Goal: Task Accomplishment & Management: Complete application form

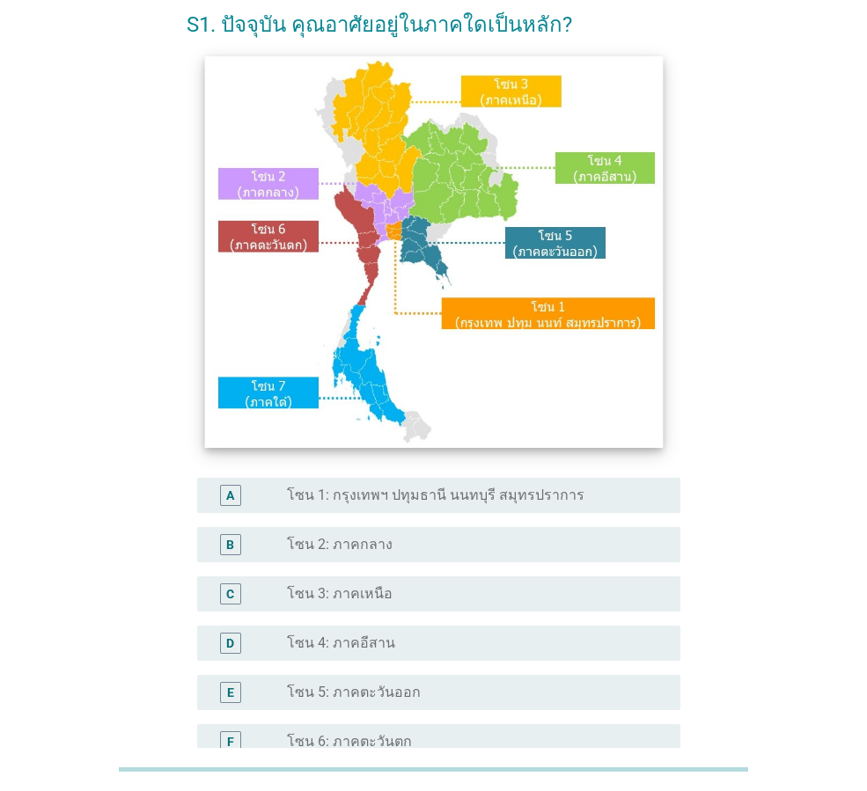
scroll to position [88, 0]
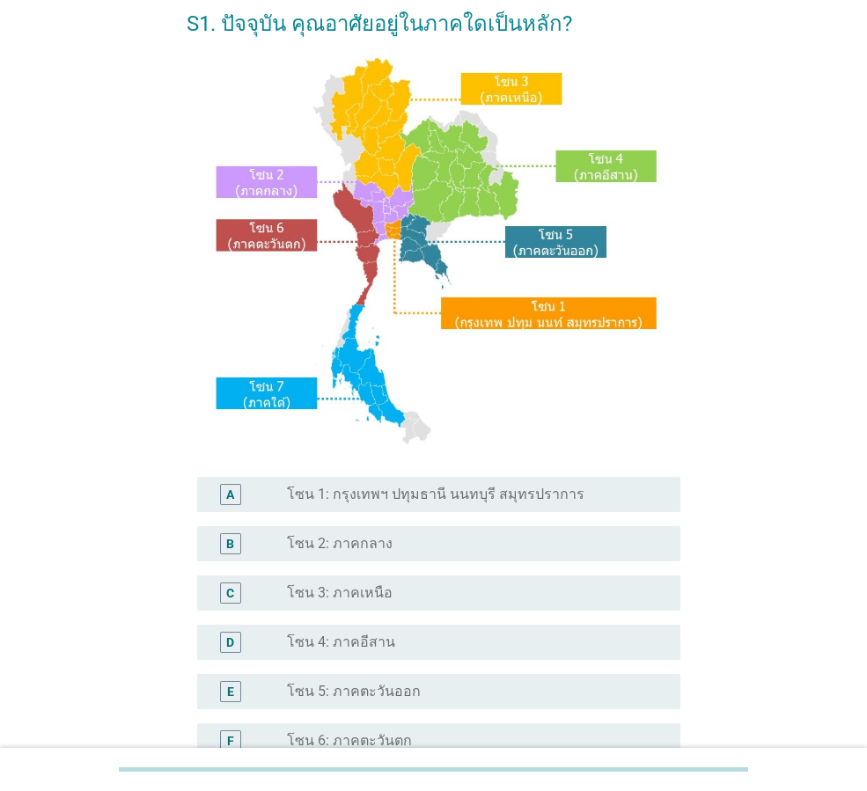
click at [364, 539] on label "โซน 2: ภาคกลาง" at bounding box center [340, 544] width 106 height 18
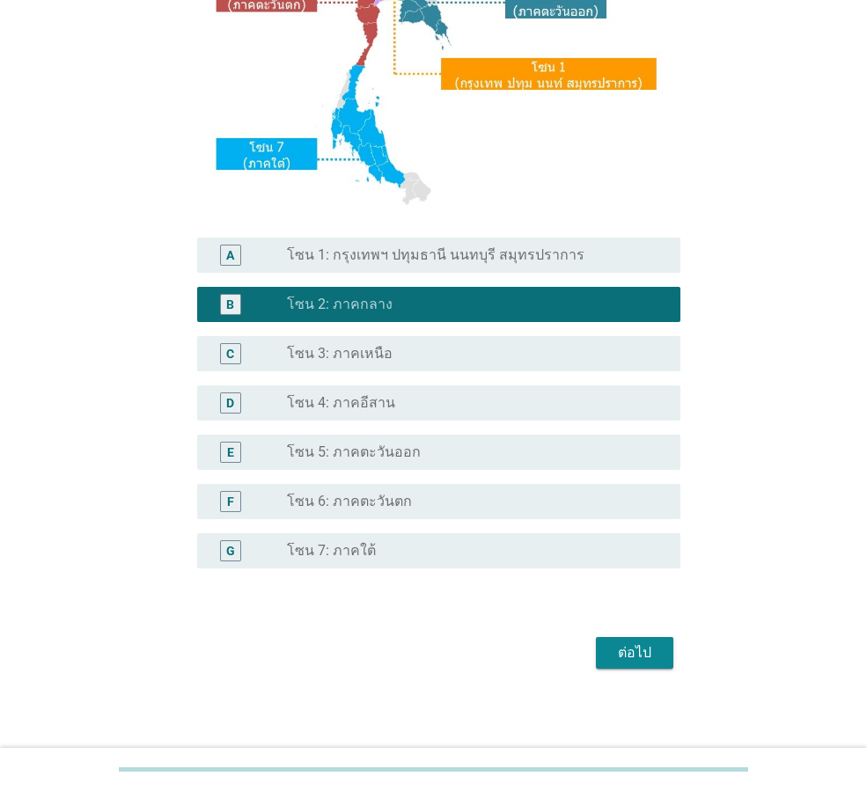
scroll to position [331, 0]
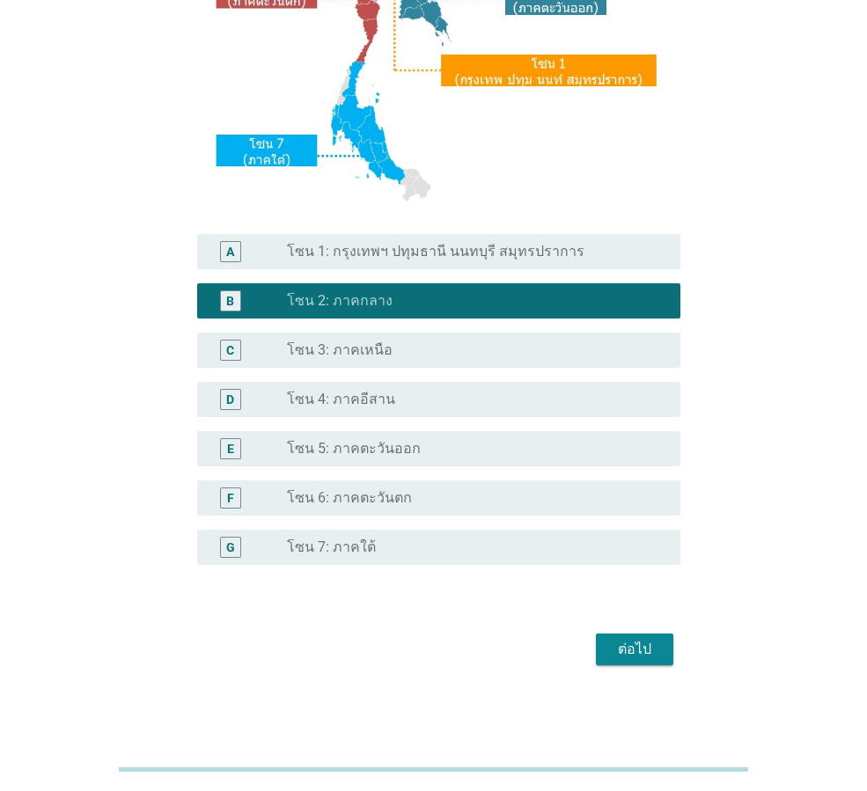
click at [658, 647] on div "ต่อไป" at bounding box center [634, 649] width 49 height 21
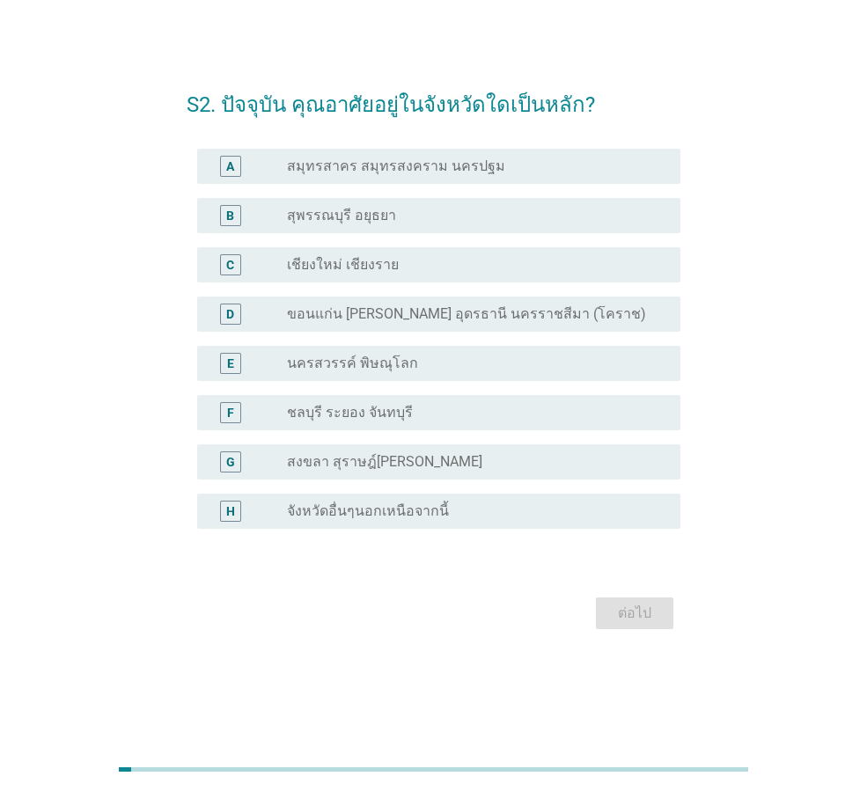
scroll to position [0, 0]
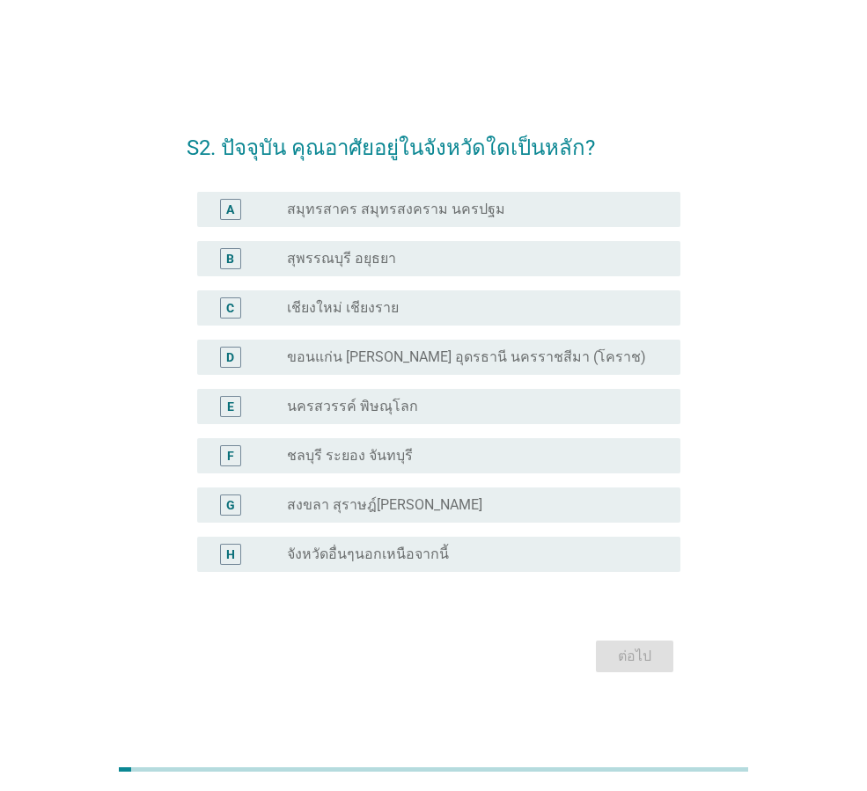
click at [446, 408] on div "radio_button_unchecked นครสวรรค์ พิษณุโลก" at bounding box center [469, 407] width 365 height 18
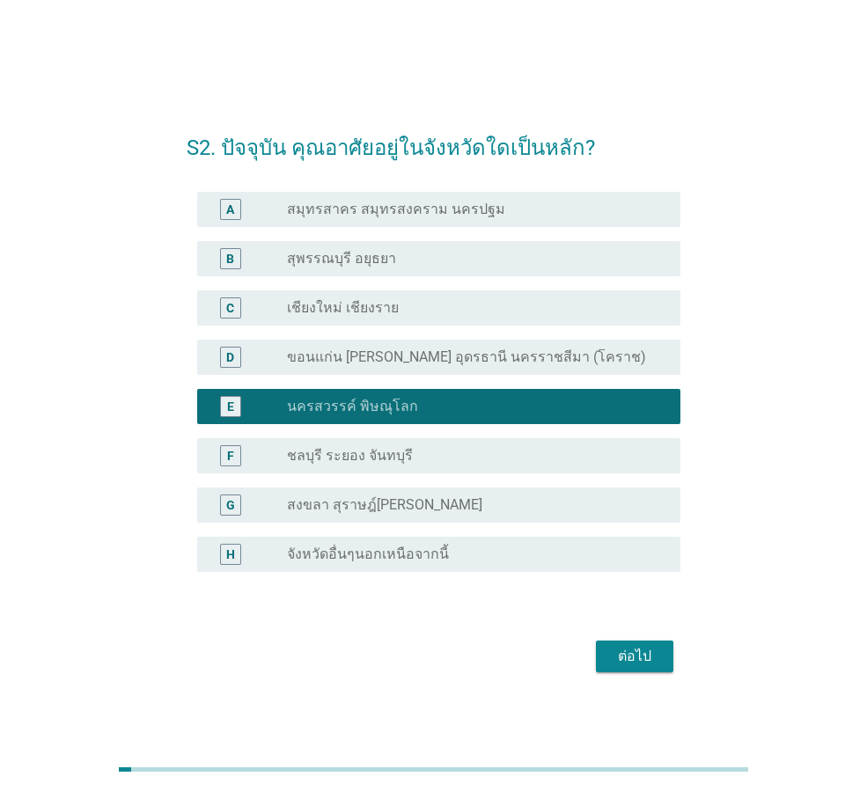
click at [617, 657] on div "ต่อไป" at bounding box center [634, 656] width 49 height 21
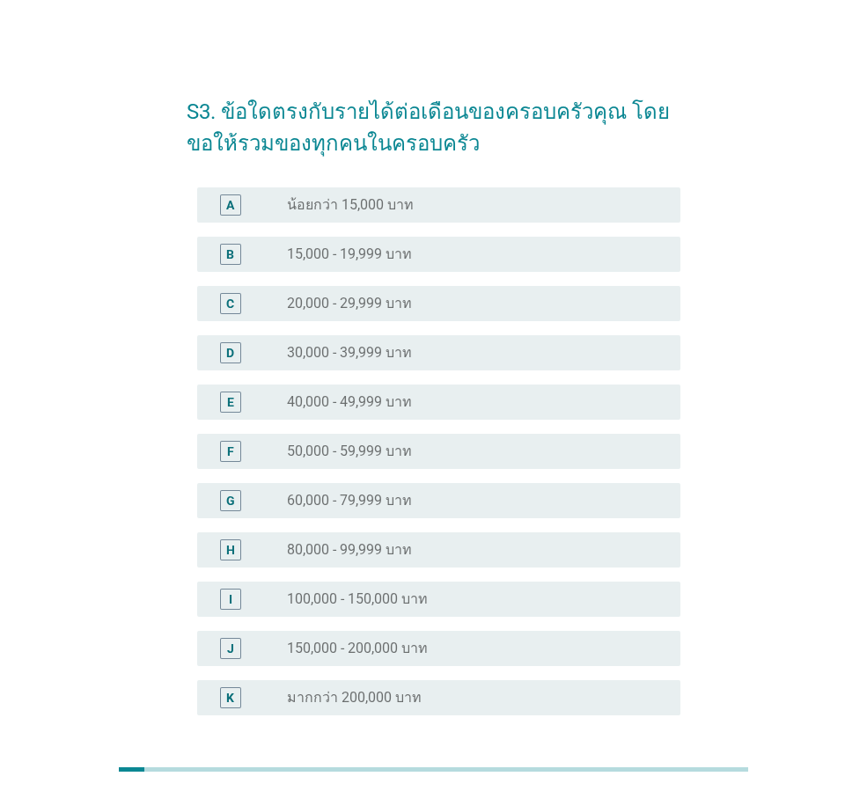
drag, startPoint x: 386, startPoint y: 545, endPoint x: 558, endPoint y: 704, distance: 234.2
click at [387, 547] on label "80,000 - 99,999 บาท" at bounding box center [349, 550] width 125 height 18
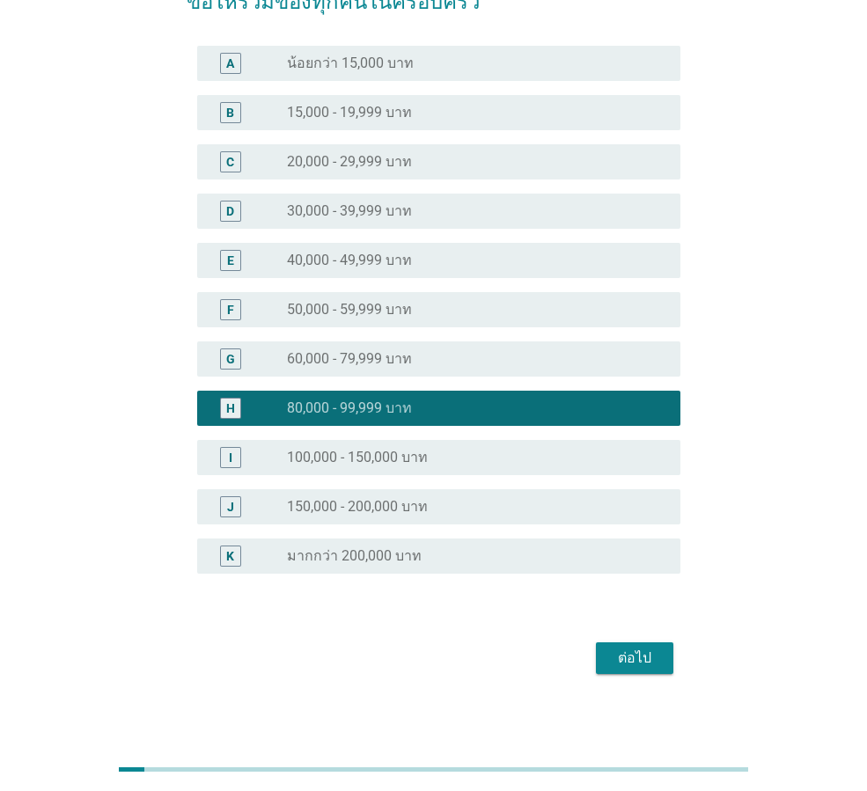
scroll to position [151, 0]
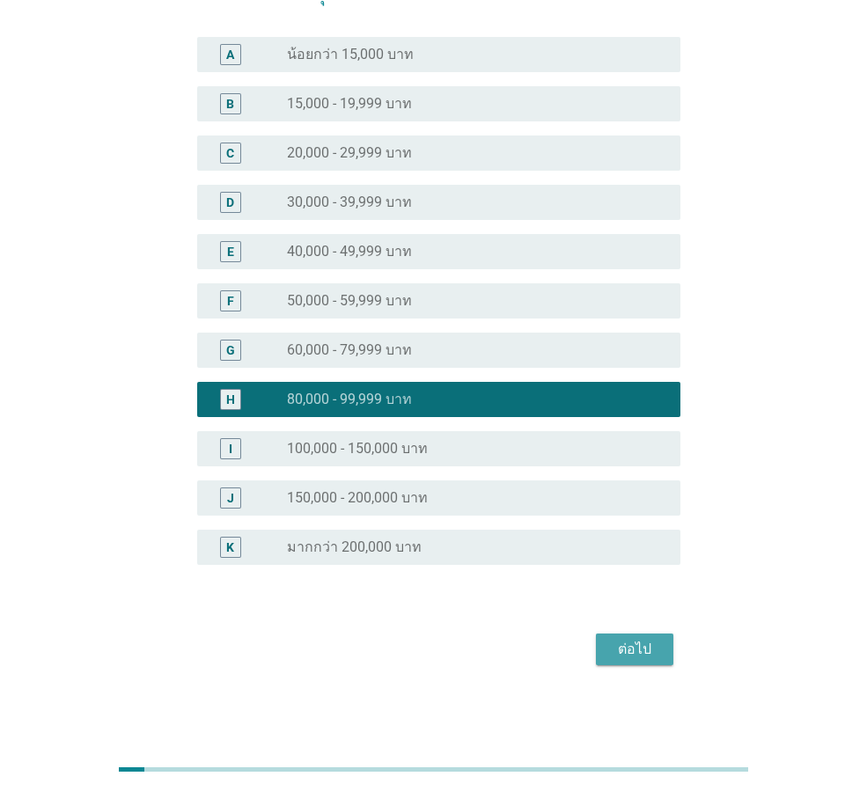
click at [628, 651] on div "ต่อไป" at bounding box center [634, 649] width 49 height 21
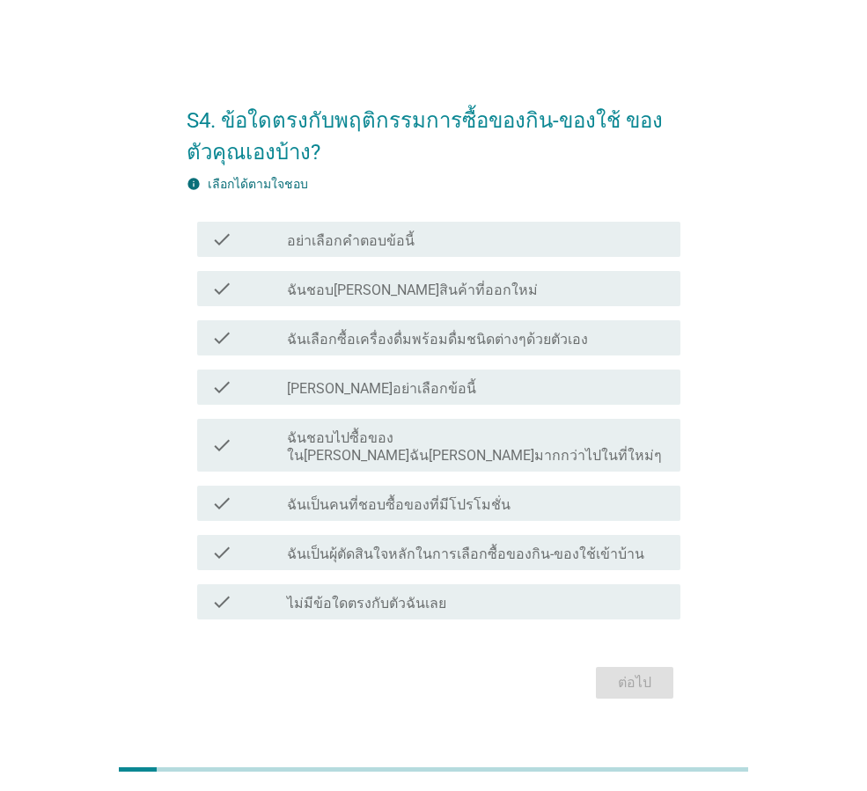
click at [440, 546] on label "ฉันเป็นผุ้ตัดสินใจหลักในการเลือกซื้อของกิน-ของใช้เข้าบ้าน" at bounding box center [465, 555] width 357 height 18
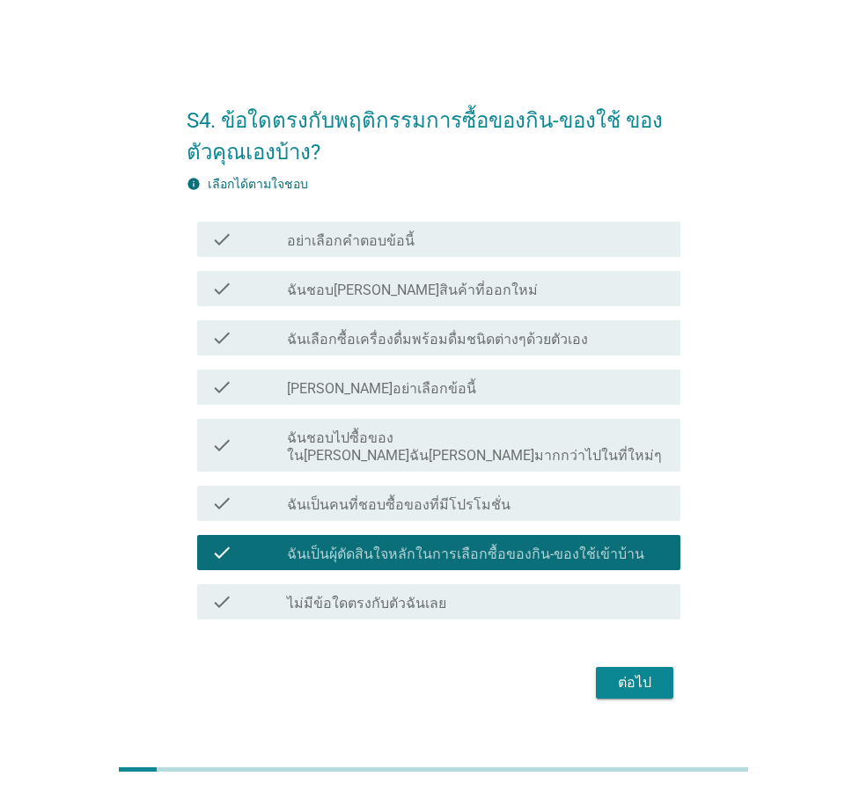
click at [551, 493] on div "check_box_outline_blank ฉันเป็นคนที่ชอบซื้อของที่มีโปรโมชั่น" at bounding box center [476, 503] width 379 height 21
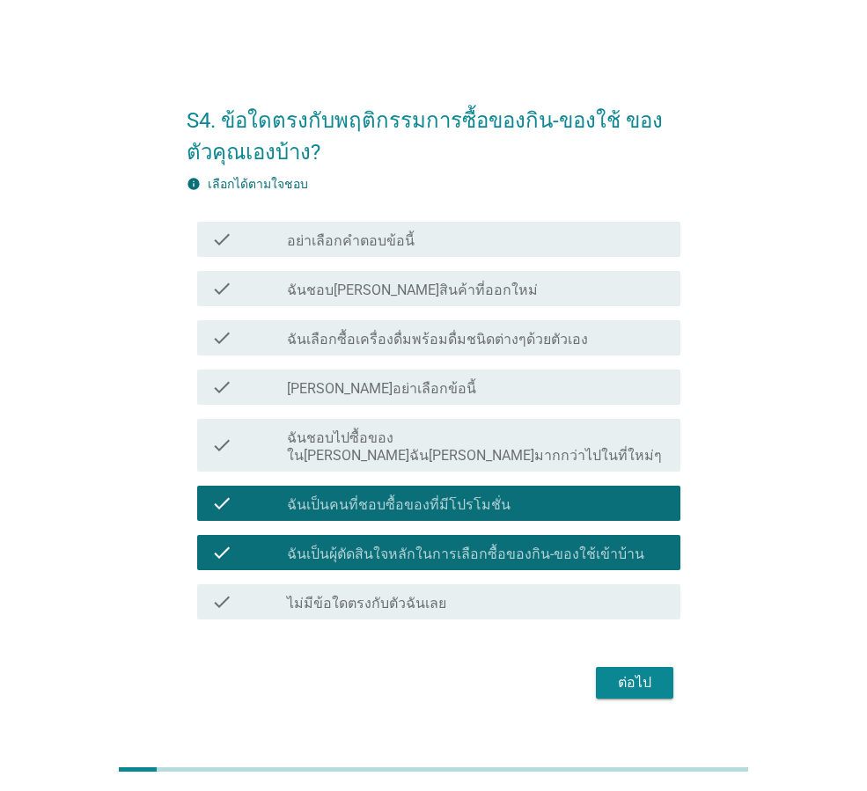
click at [470, 346] on label "ฉันเลือกซื้อเครื่องดื่มพร้อมดื่มชนิดต่างๆด้วยตัวเอง" at bounding box center [437, 340] width 301 height 18
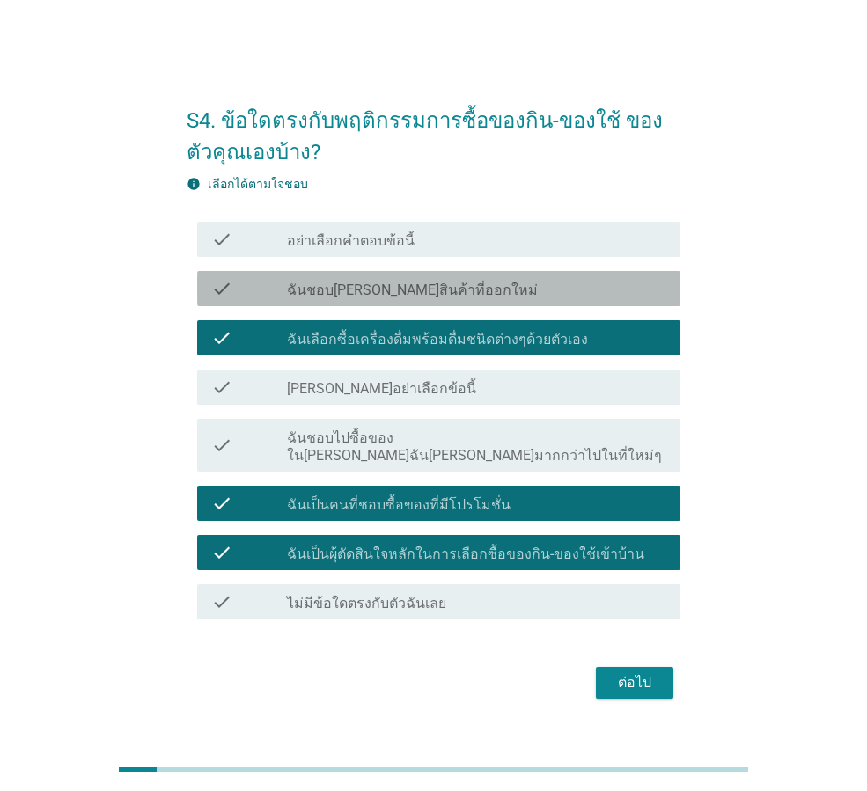
click at [472, 298] on div "check_box_outline_blank ฉันชอบลองสินค้าที่ออกใหม่" at bounding box center [476, 288] width 379 height 21
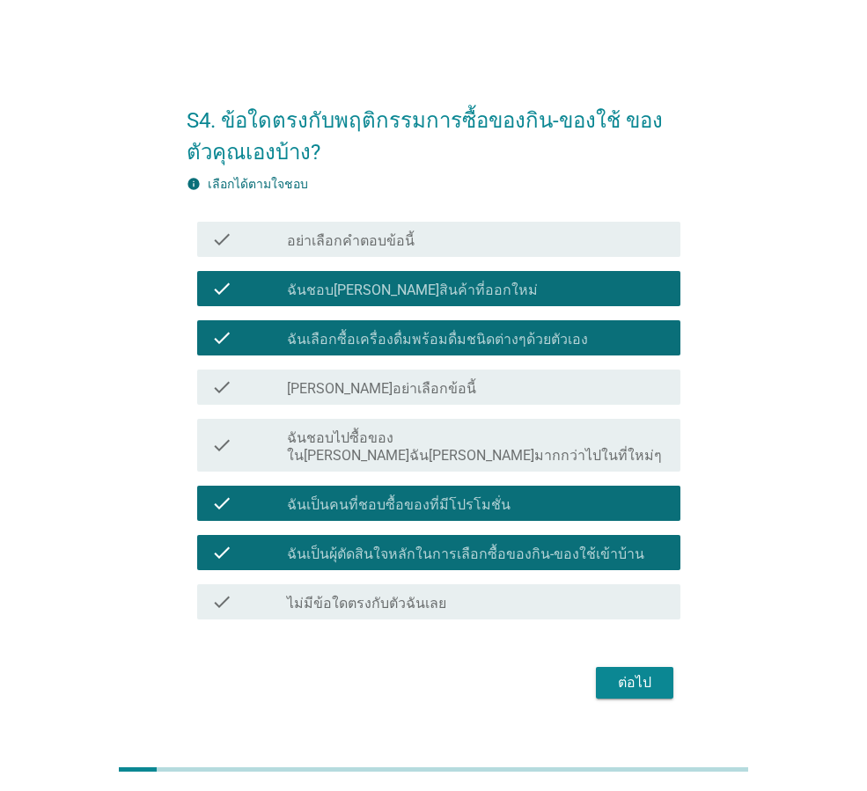
click at [626, 667] on button "ต่อไป" at bounding box center [634, 683] width 77 height 32
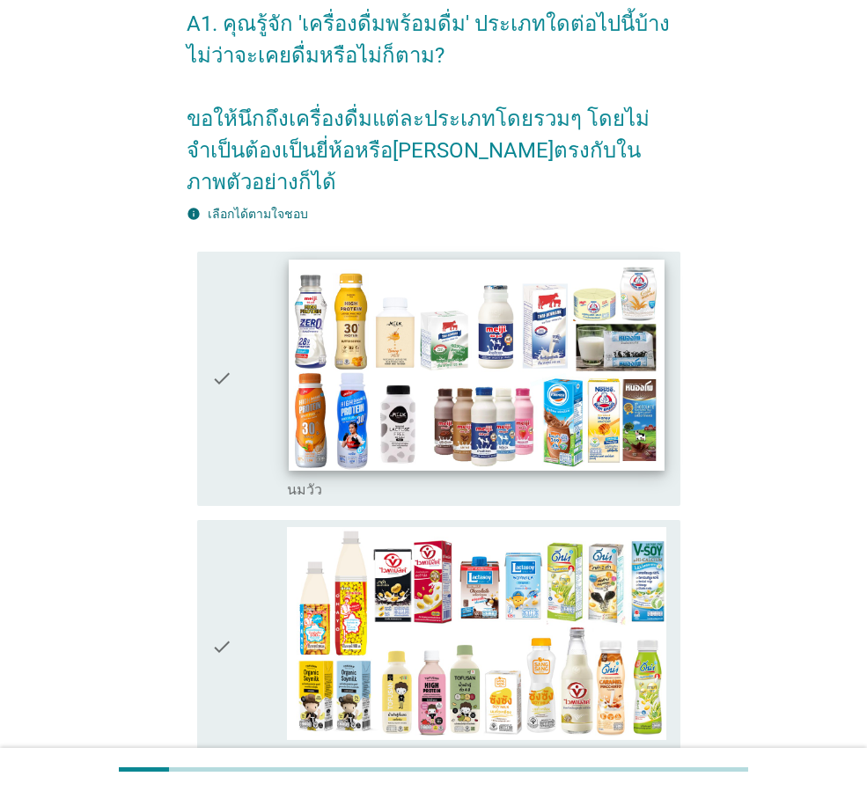
click at [377, 349] on img at bounding box center [476, 365] width 375 height 211
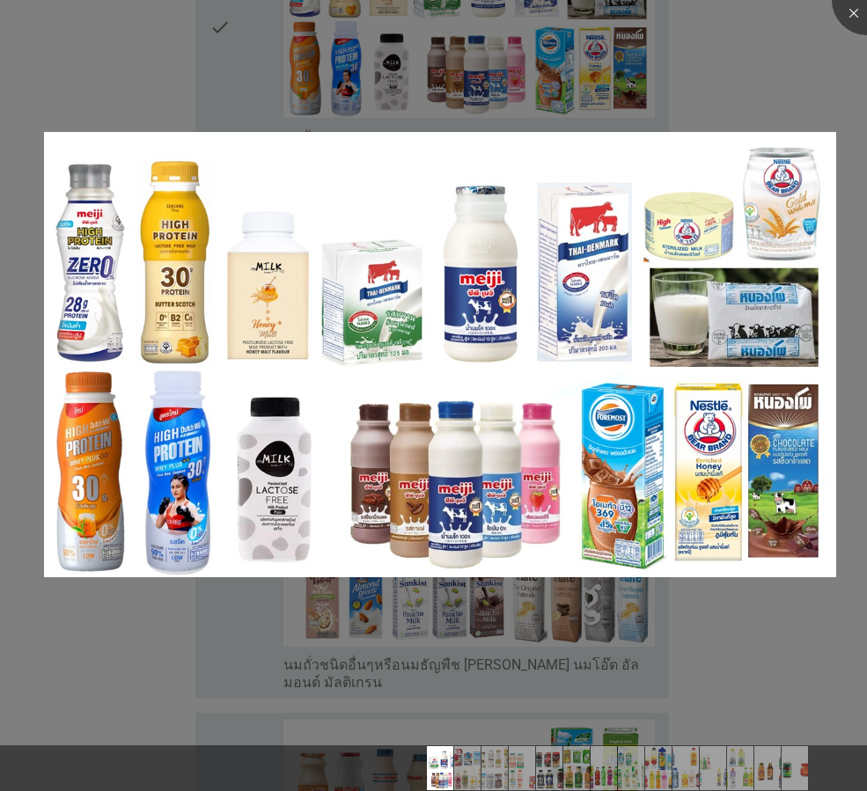
scroll to position [440, 0]
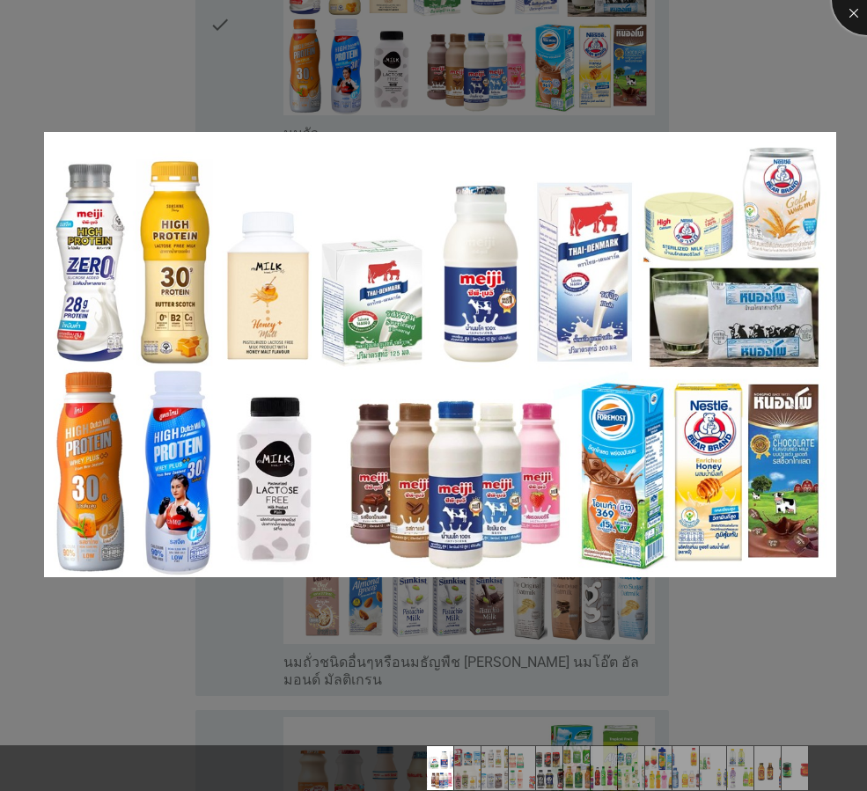
click at [844, 13] on div at bounding box center [867, 0] width 70 height 70
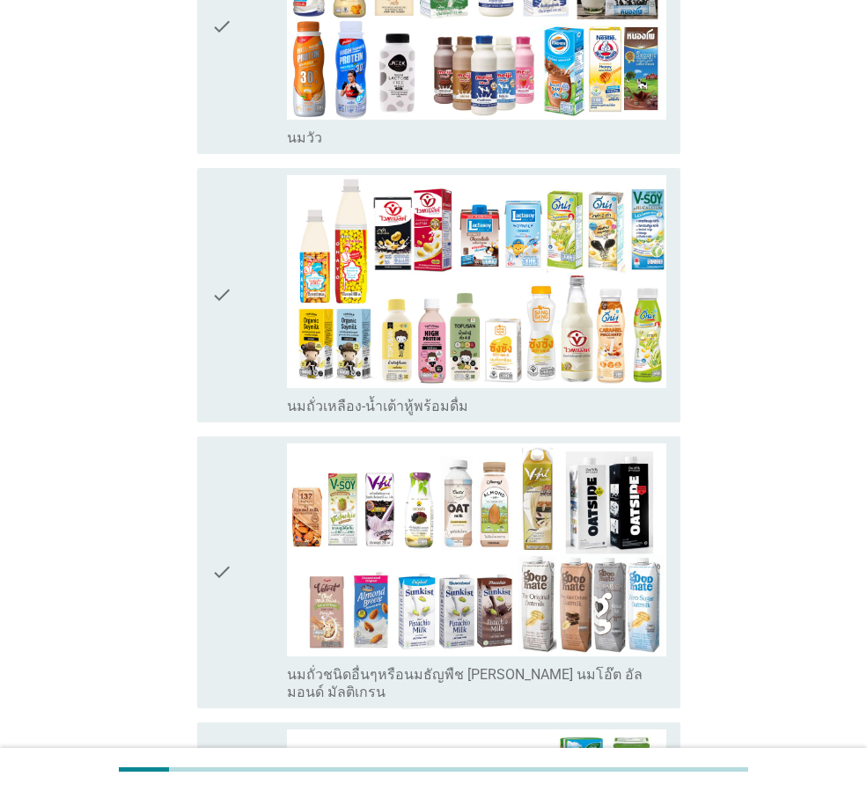
click at [211, 85] on icon "check" at bounding box center [221, 27] width 21 height 240
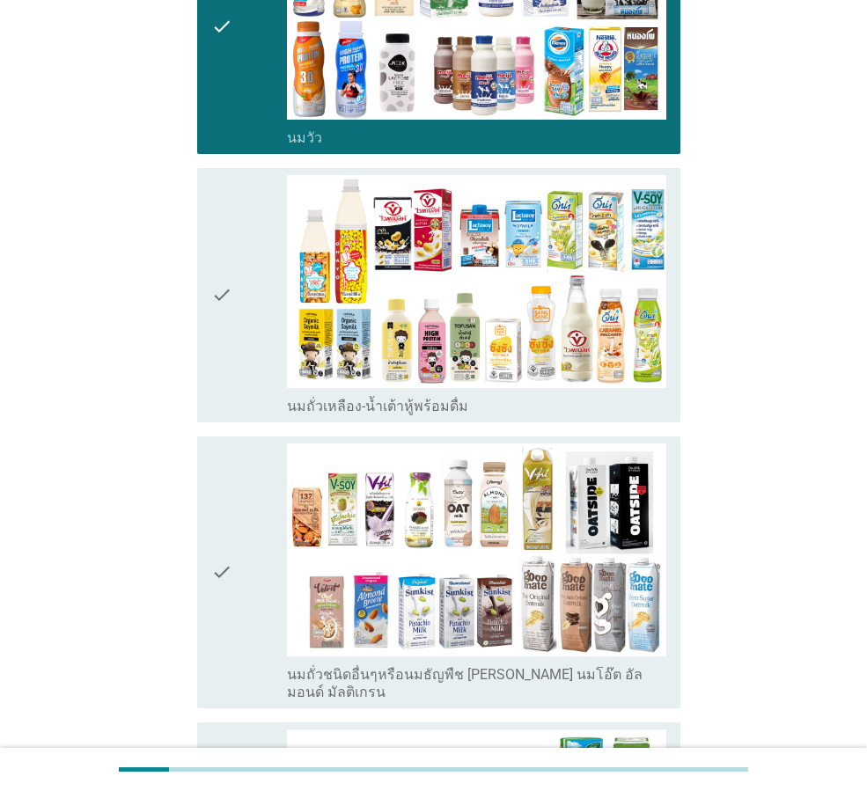
click at [221, 311] on icon "check" at bounding box center [221, 295] width 21 height 240
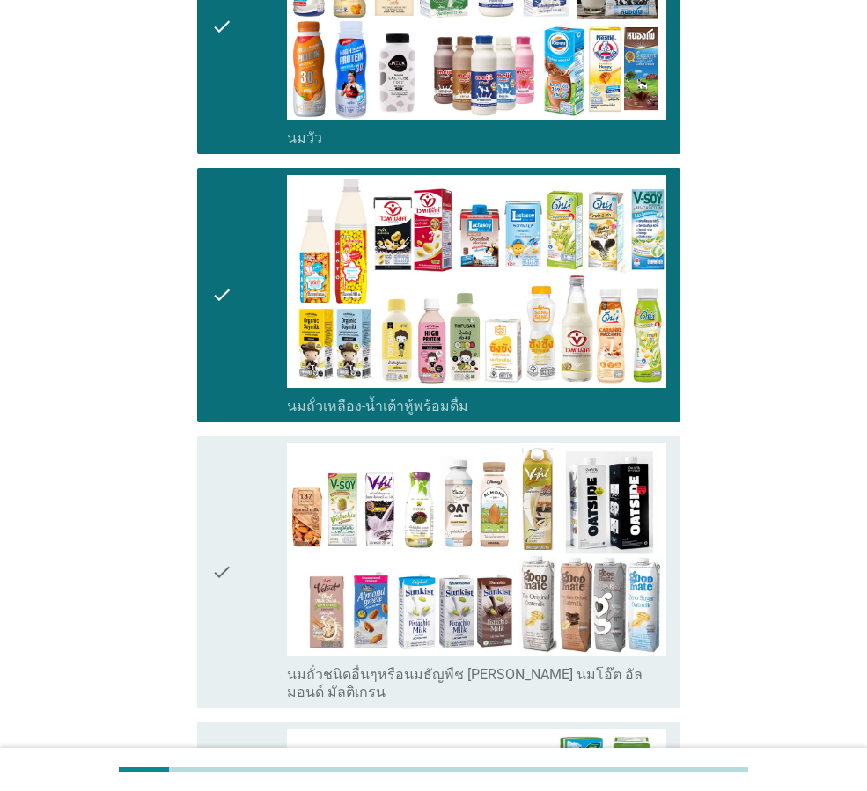
click at [217, 445] on icon "check" at bounding box center [221, 573] width 21 height 258
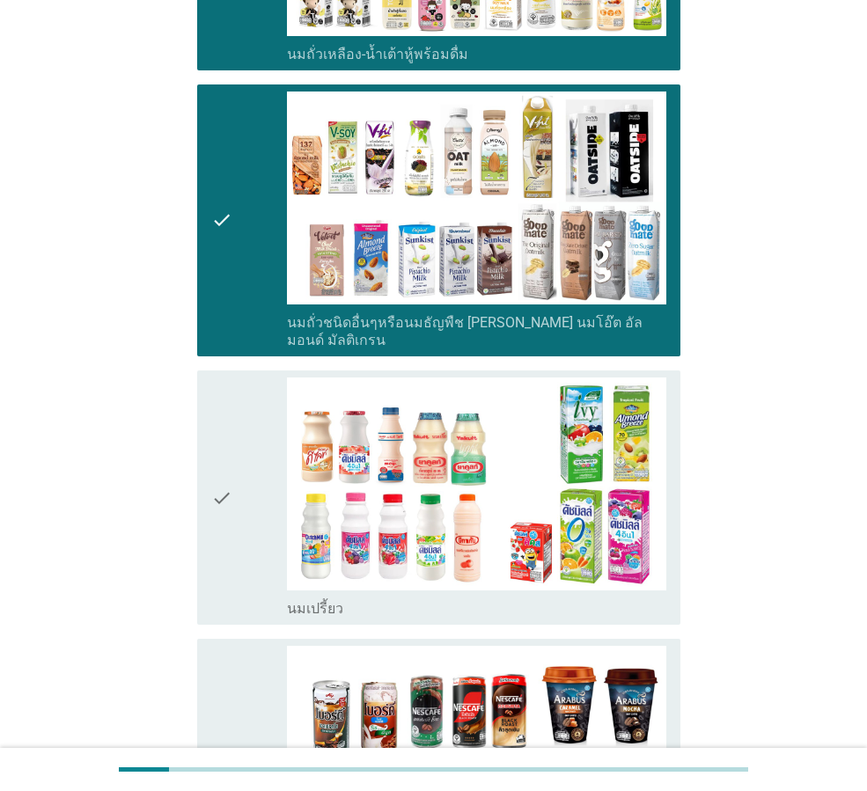
drag, startPoint x: 227, startPoint y: 499, endPoint x: 237, endPoint y: 516, distance: 19.3
click at [226, 499] on icon "check" at bounding box center [221, 498] width 21 height 240
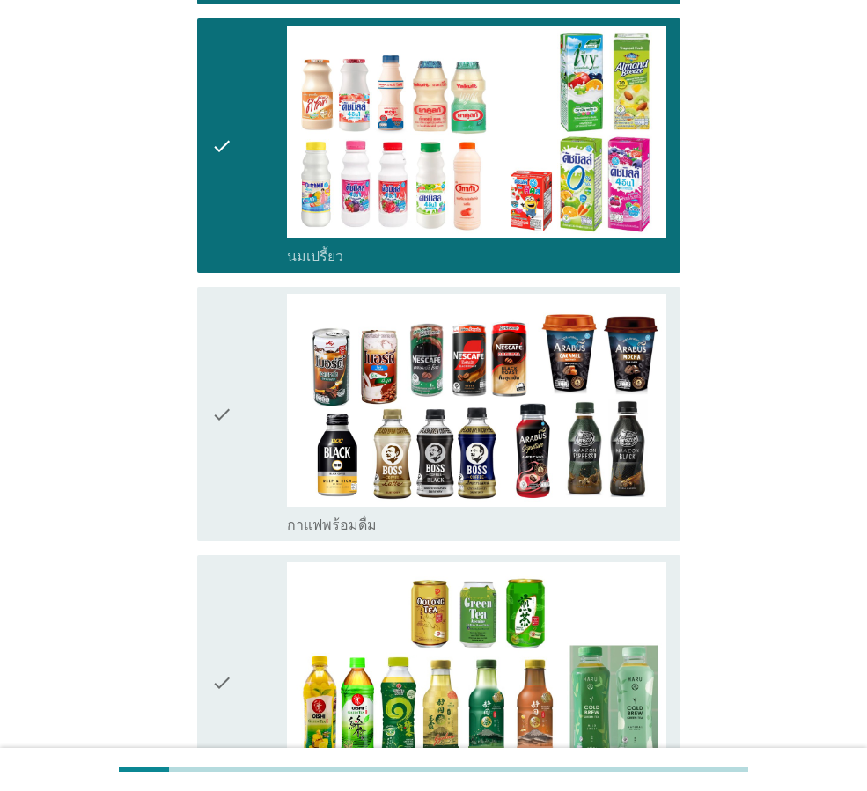
click at [245, 442] on div "check" at bounding box center [249, 414] width 76 height 240
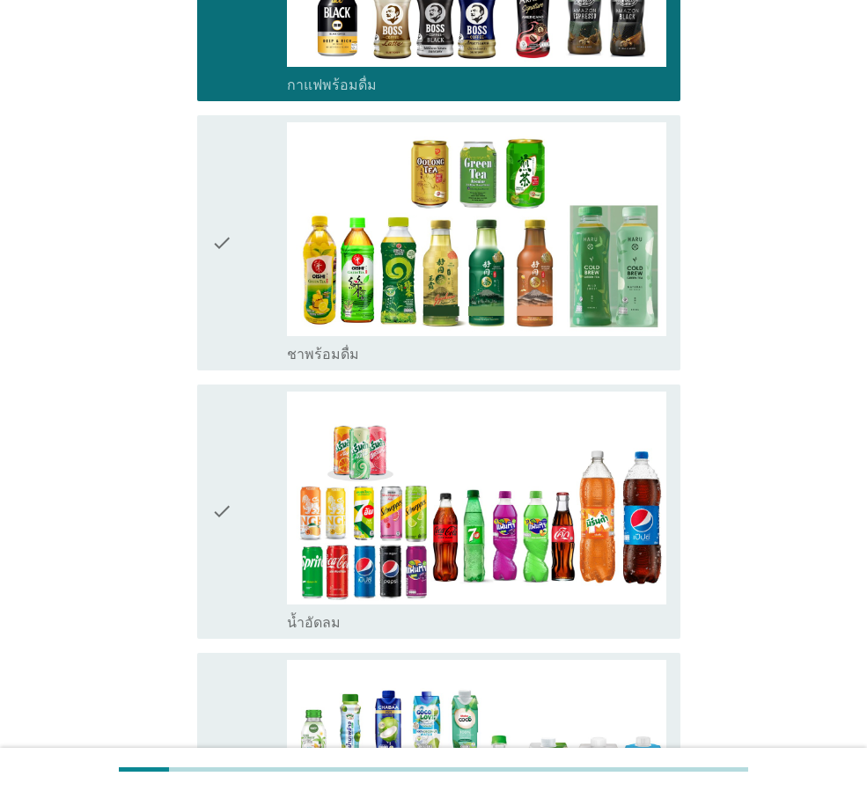
click at [246, 288] on div "check" at bounding box center [249, 242] width 76 height 240
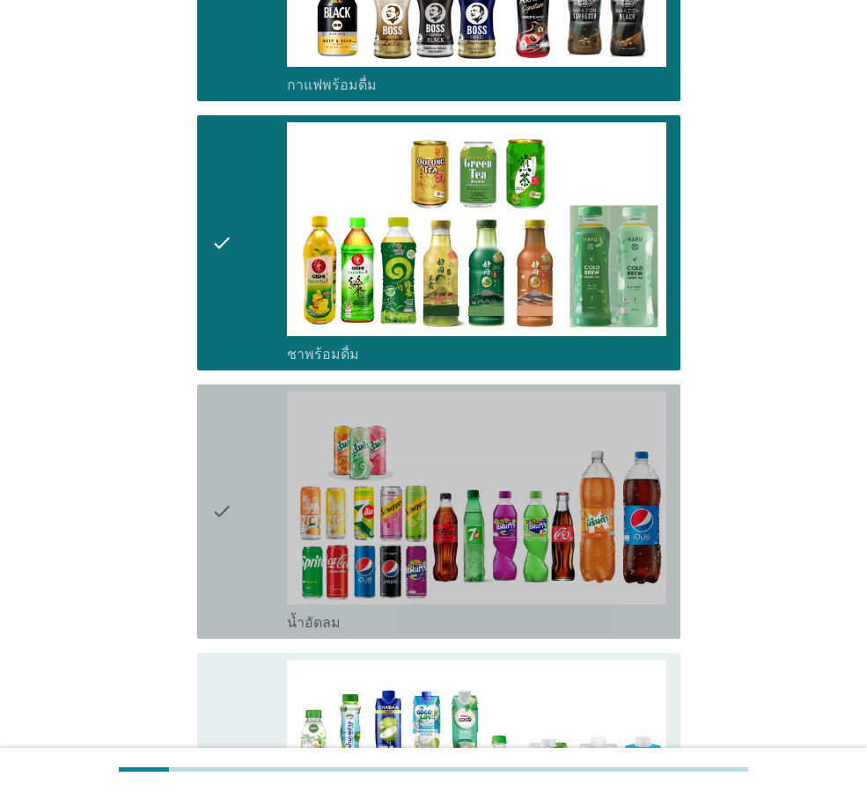
click at [247, 415] on div "check" at bounding box center [249, 512] width 76 height 240
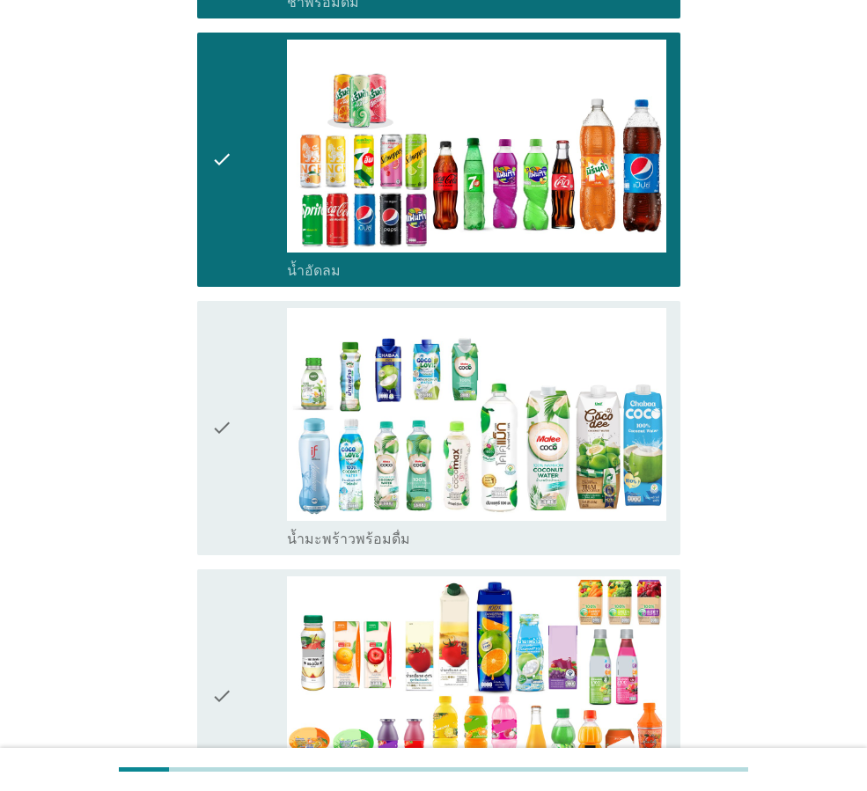
click at [238, 446] on div "check" at bounding box center [249, 428] width 76 height 240
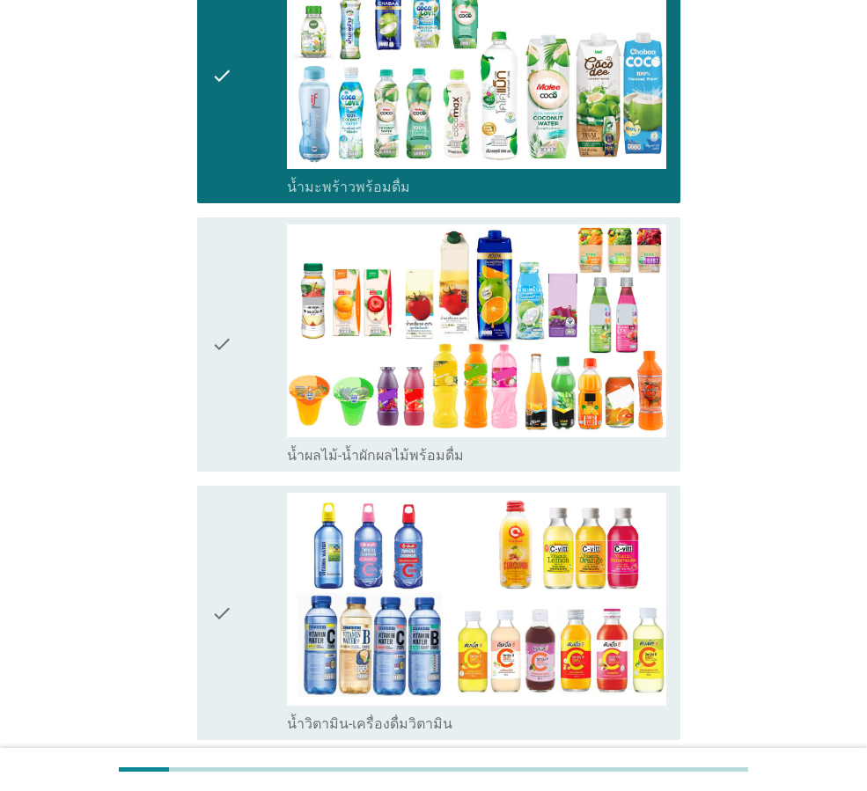
click at [236, 382] on div "check" at bounding box center [249, 344] width 76 height 240
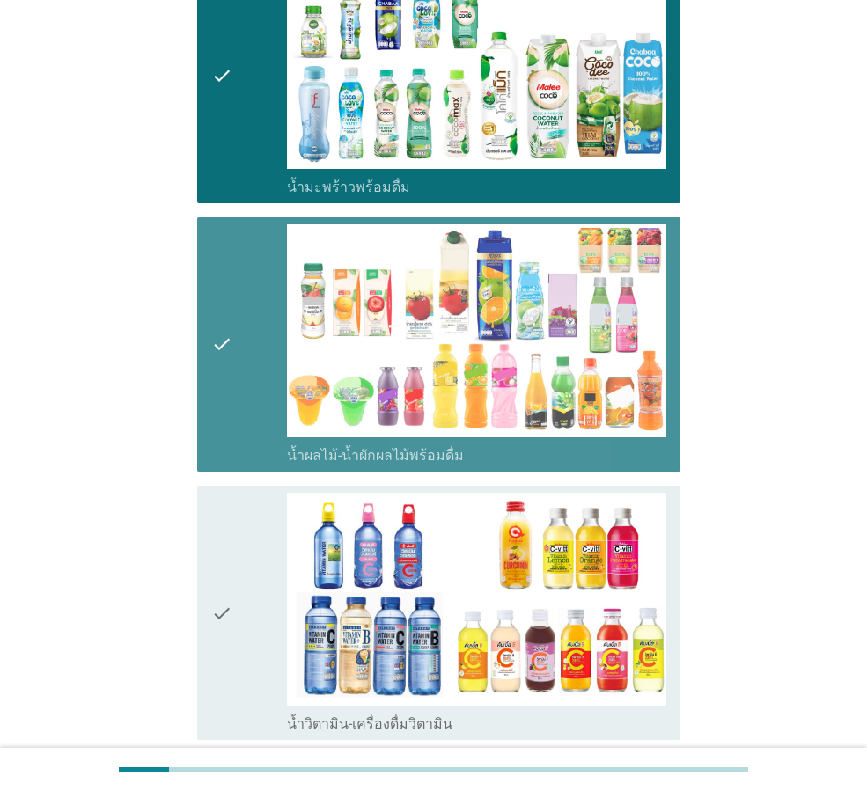
click at [248, 516] on div "check" at bounding box center [249, 613] width 76 height 240
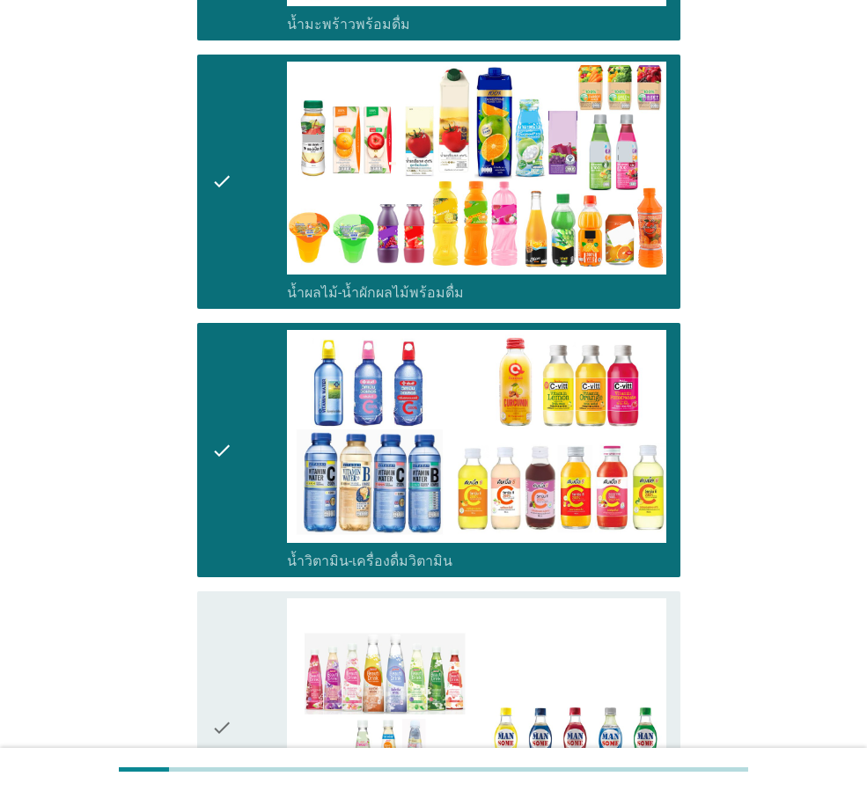
scroll to position [2465, 0]
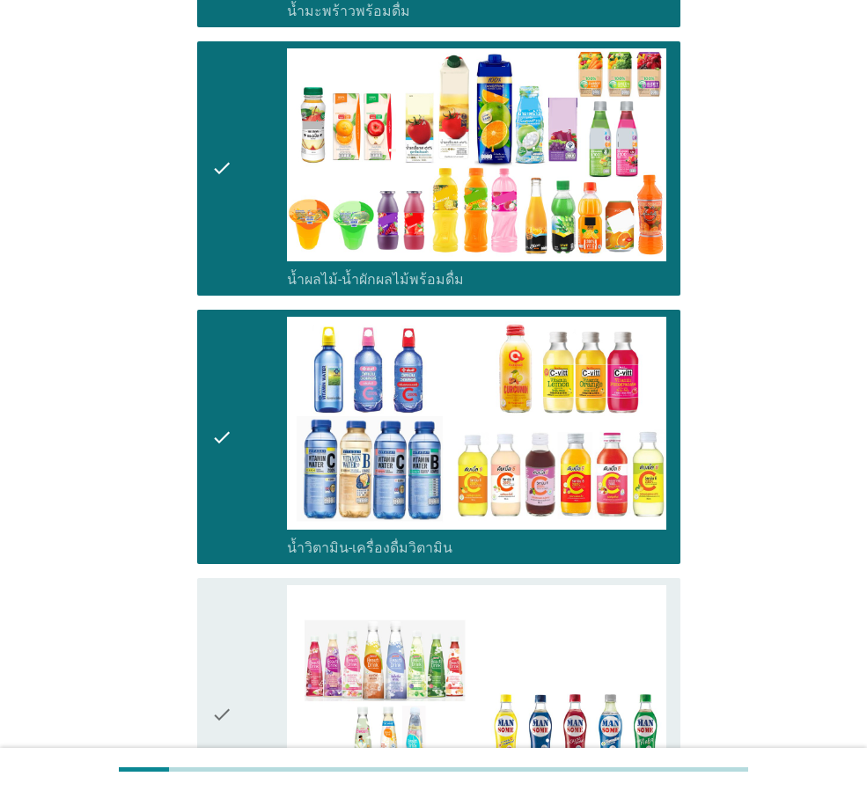
click at [254, 449] on div "check" at bounding box center [249, 437] width 76 height 240
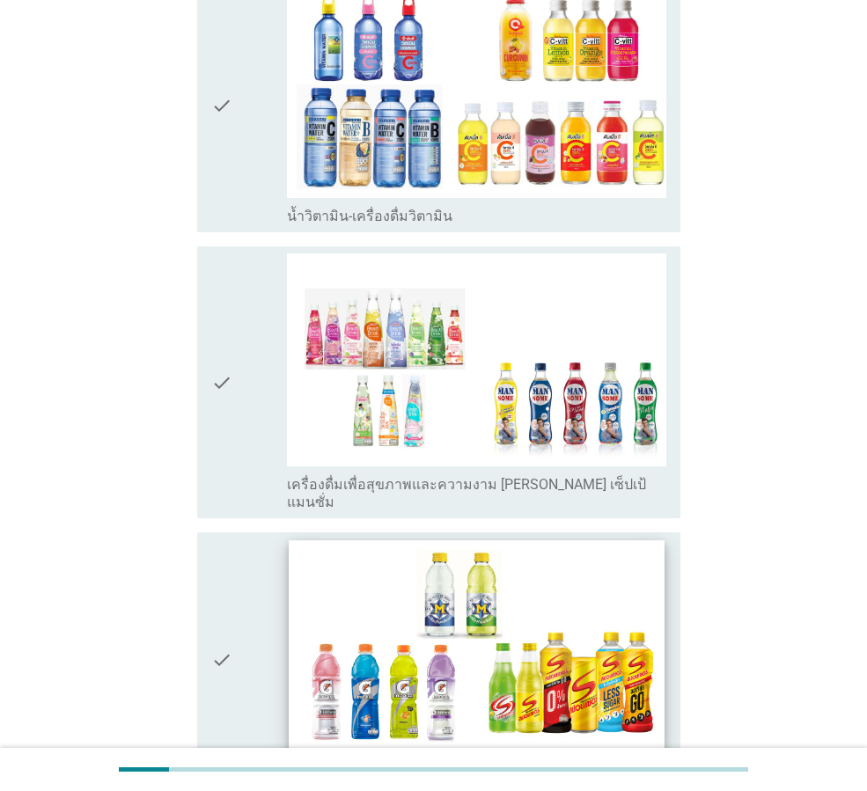
scroll to position [2905, 0]
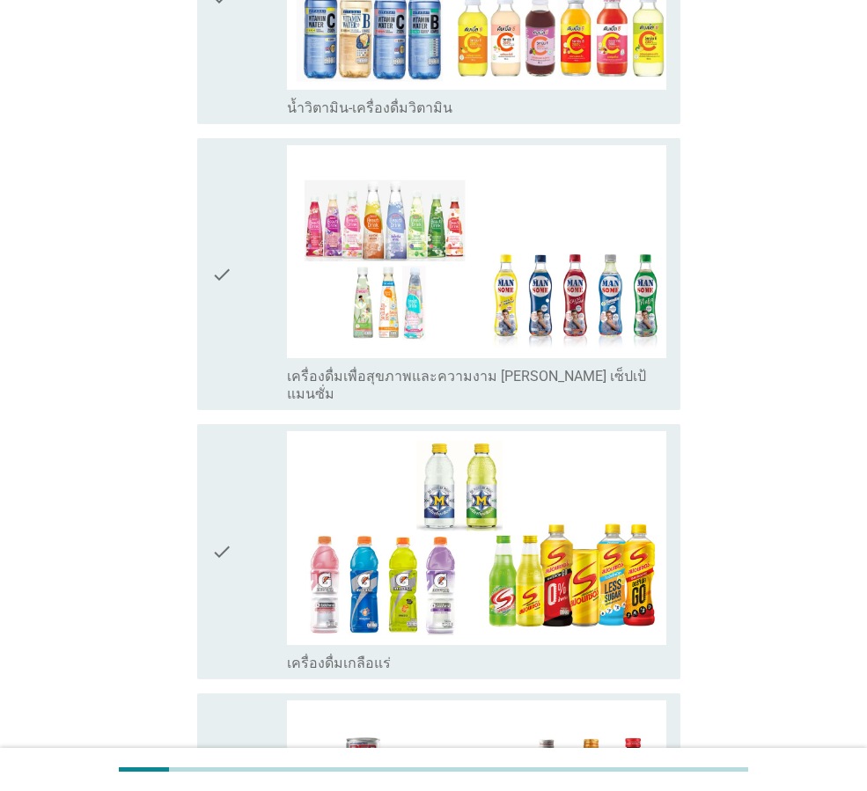
click at [237, 303] on div "check" at bounding box center [249, 274] width 76 height 258
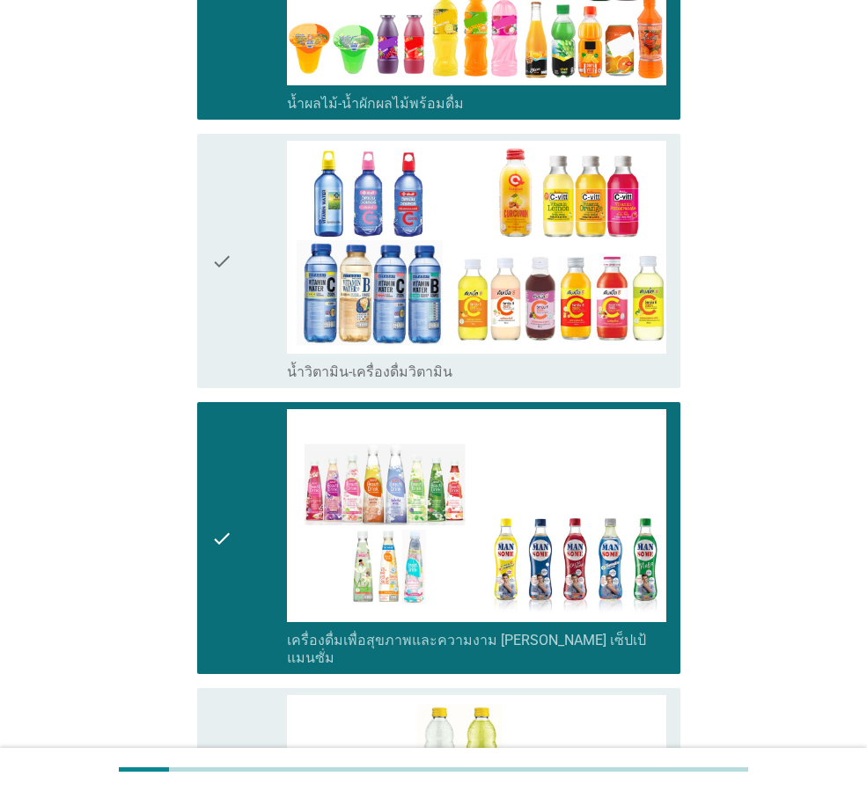
click at [254, 271] on div "check" at bounding box center [249, 261] width 76 height 240
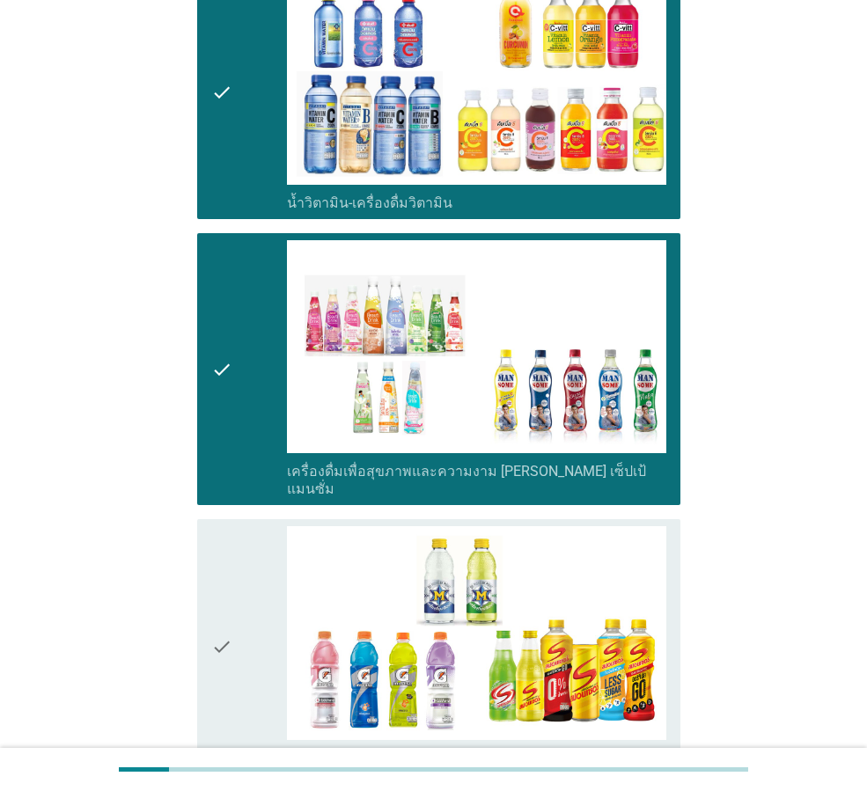
scroll to position [3081, 0]
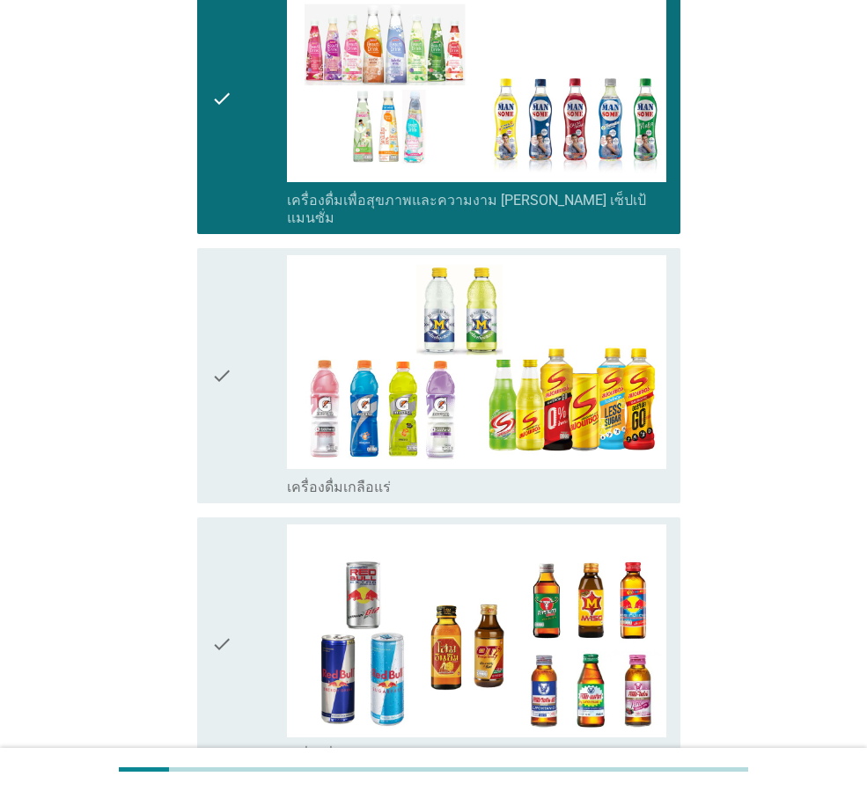
click at [236, 298] on div "check" at bounding box center [249, 375] width 76 height 240
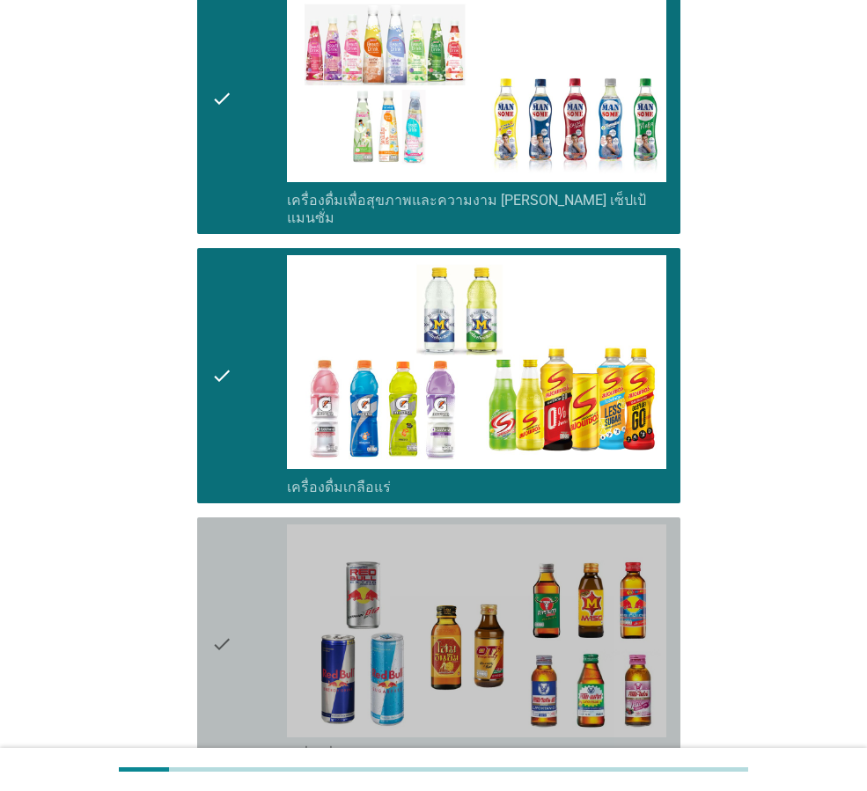
click at [244, 537] on div "check" at bounding box center [249, 645] width 76 height 240
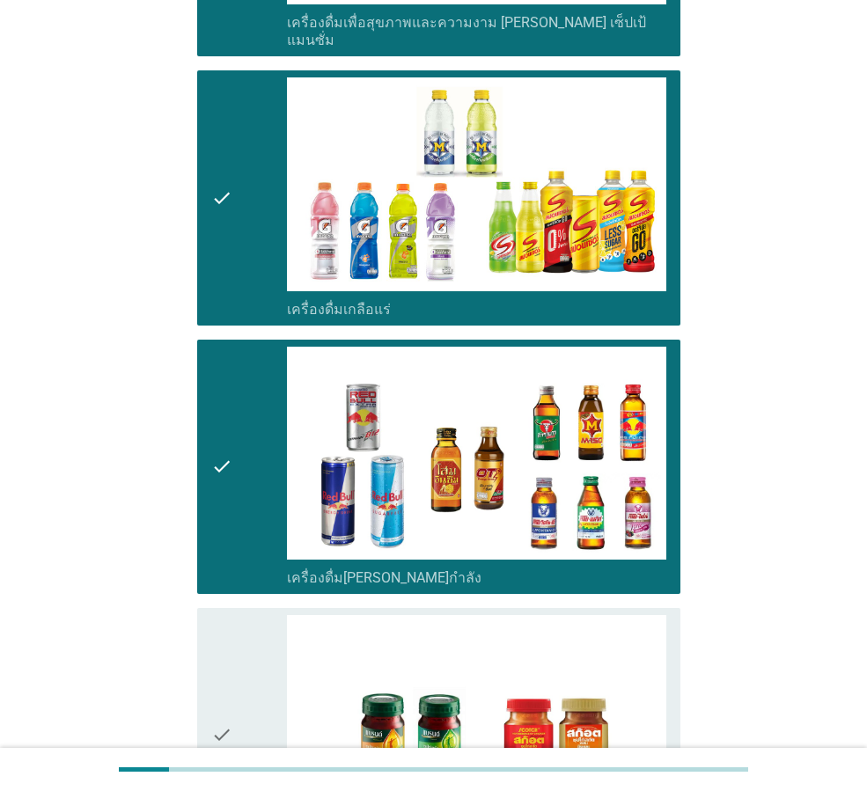
scroll to position [3517, 0]
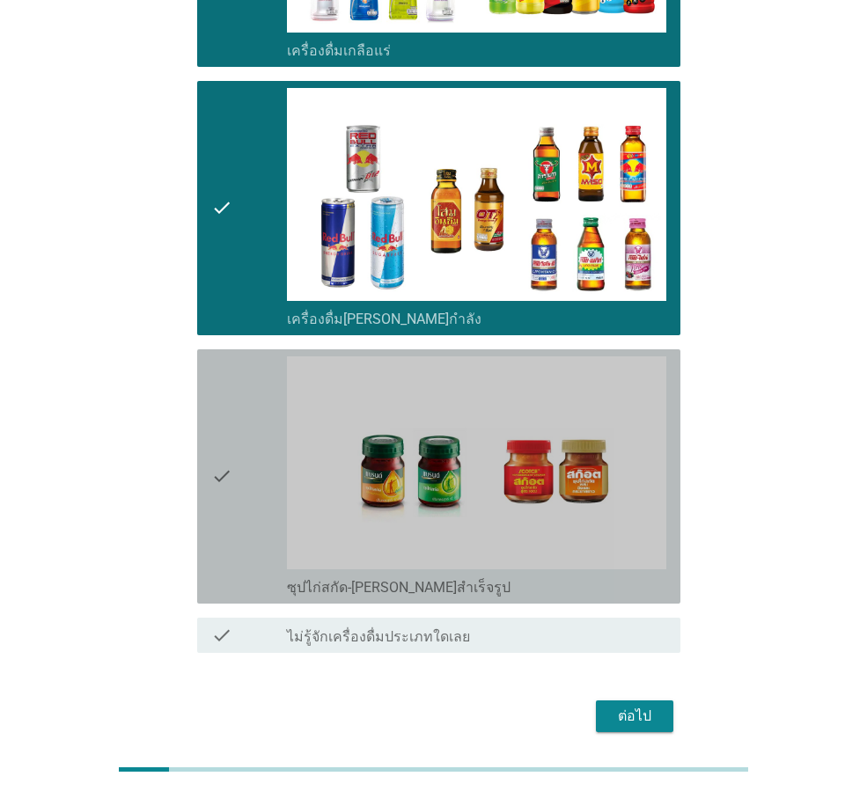
click at [250, 444] on div "check" at bounding box center [249, 476] width 76 height 240
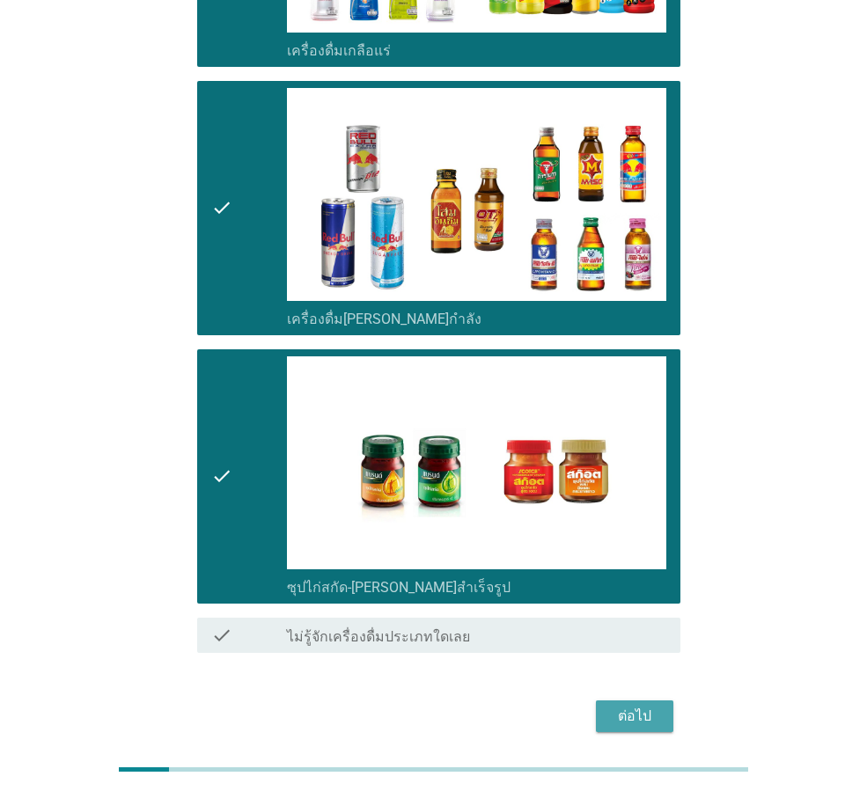
click at [603, 701] on button "ต่อไป" at bounding box center [634, 717] width 77 height 32
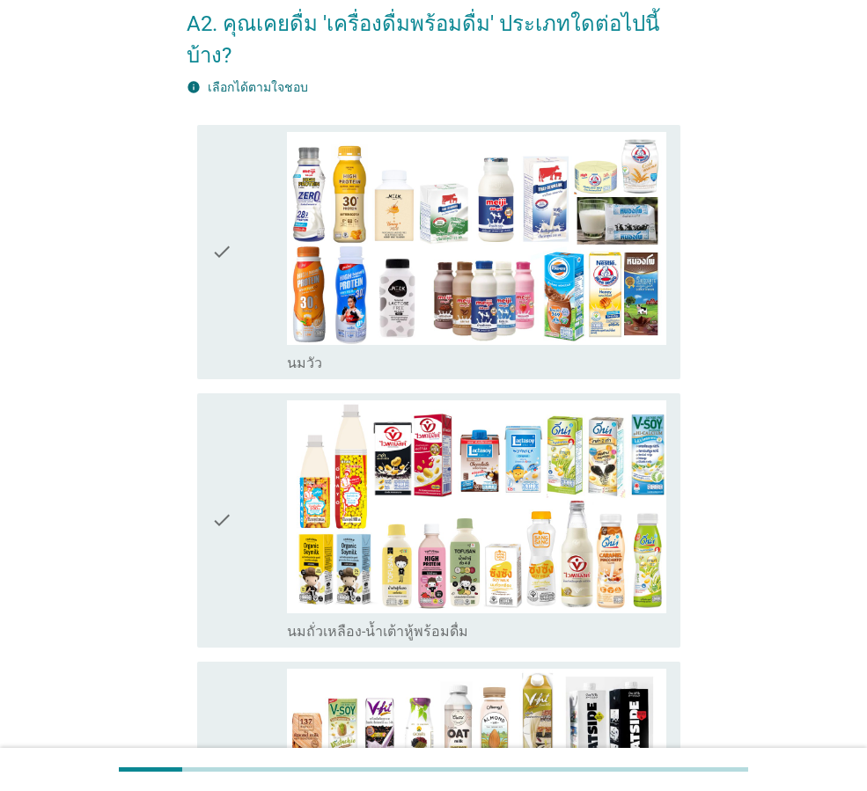
click at [237, 291] on div "check" at bounding box center [249, 252] width 76 height 240
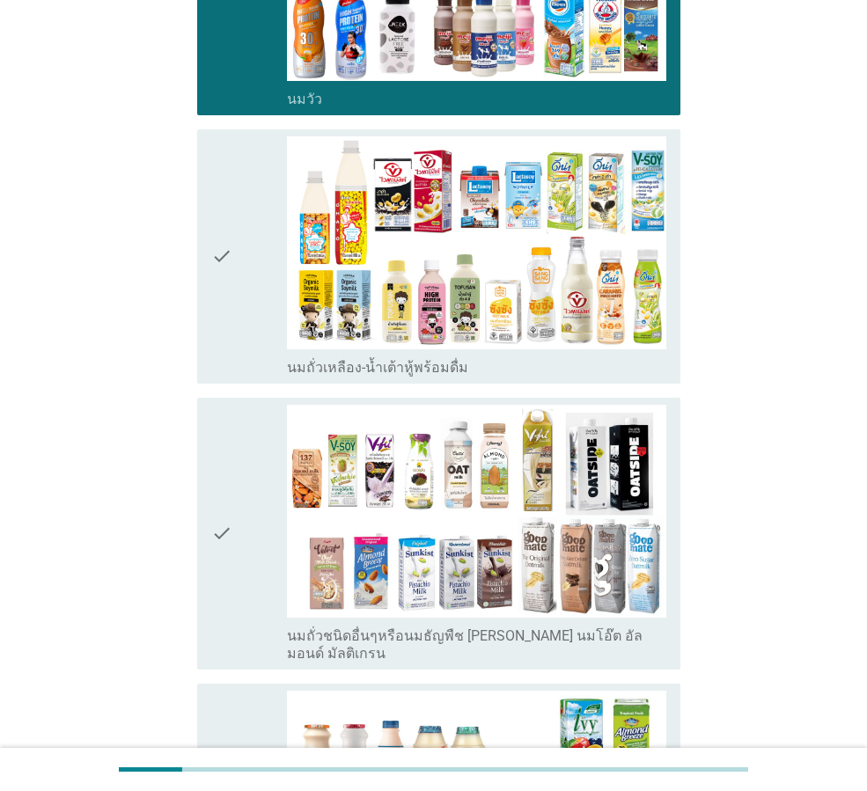
click at [239, 316] on div "check" at bounding box center [249, 256] width 76 height 240
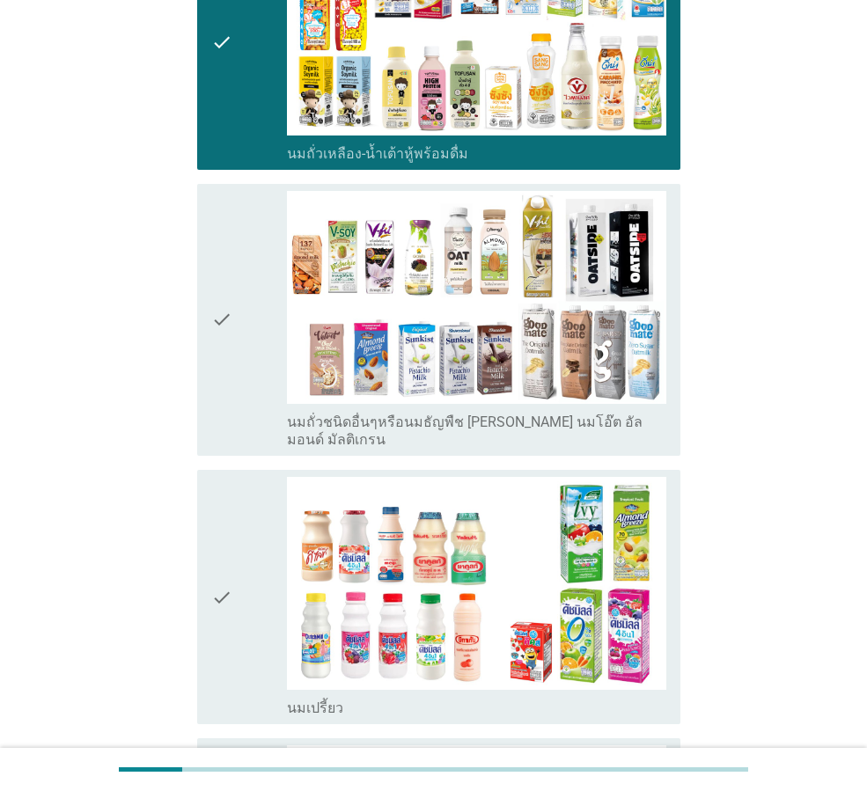
scroll to position [616, 0]
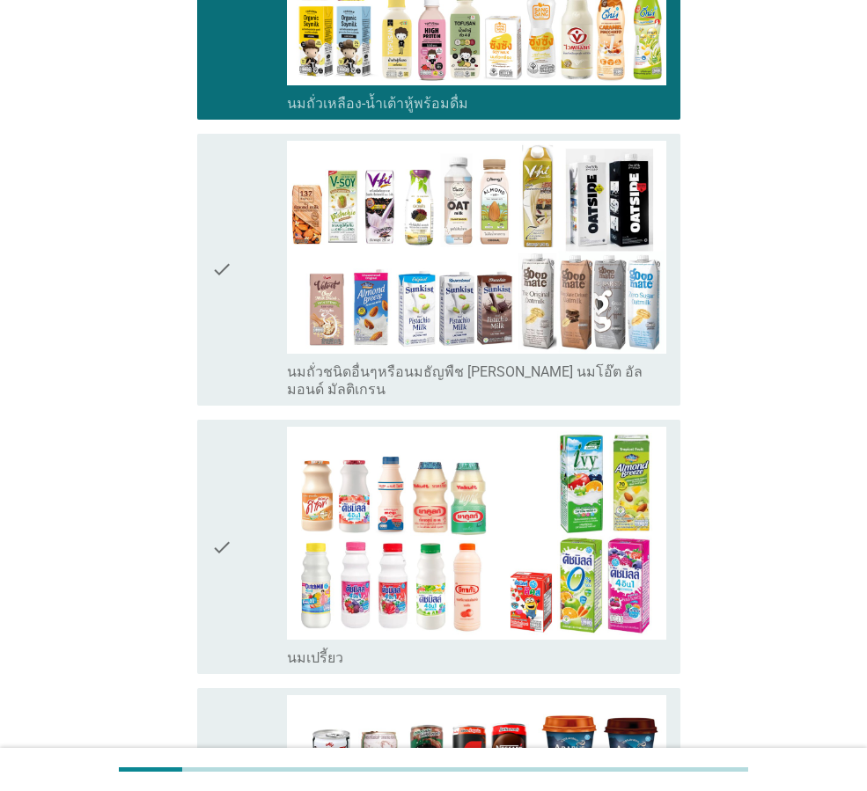
click at [244, 325] on div "check" at bounding box center [249, 270] width 76 height 258
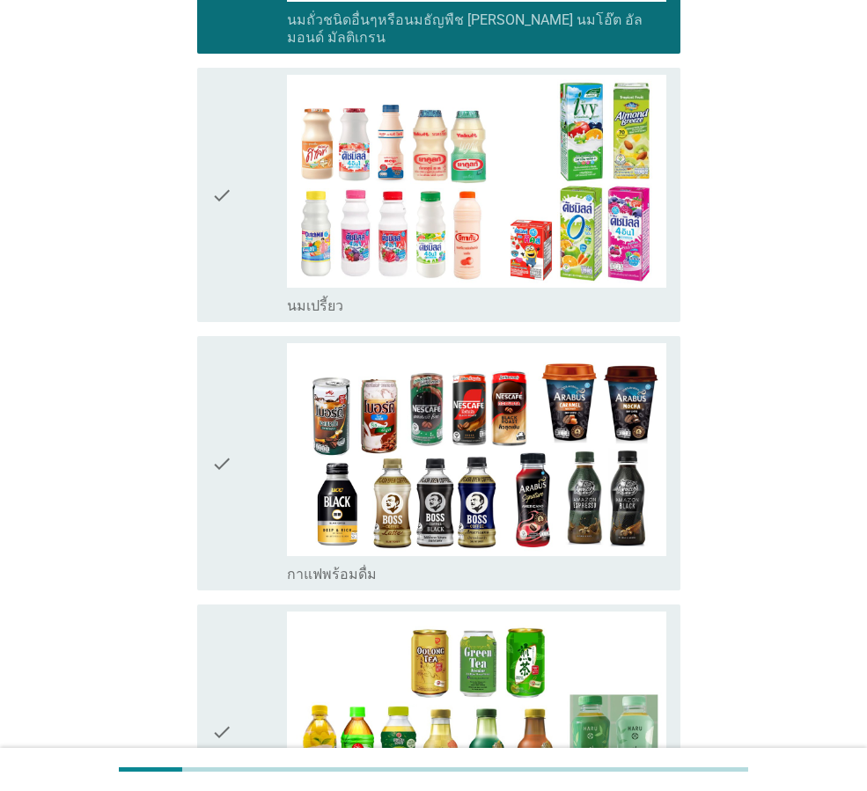
click at [246, 231] on div "check" at bounding box center [249, 195] width 76 height 240
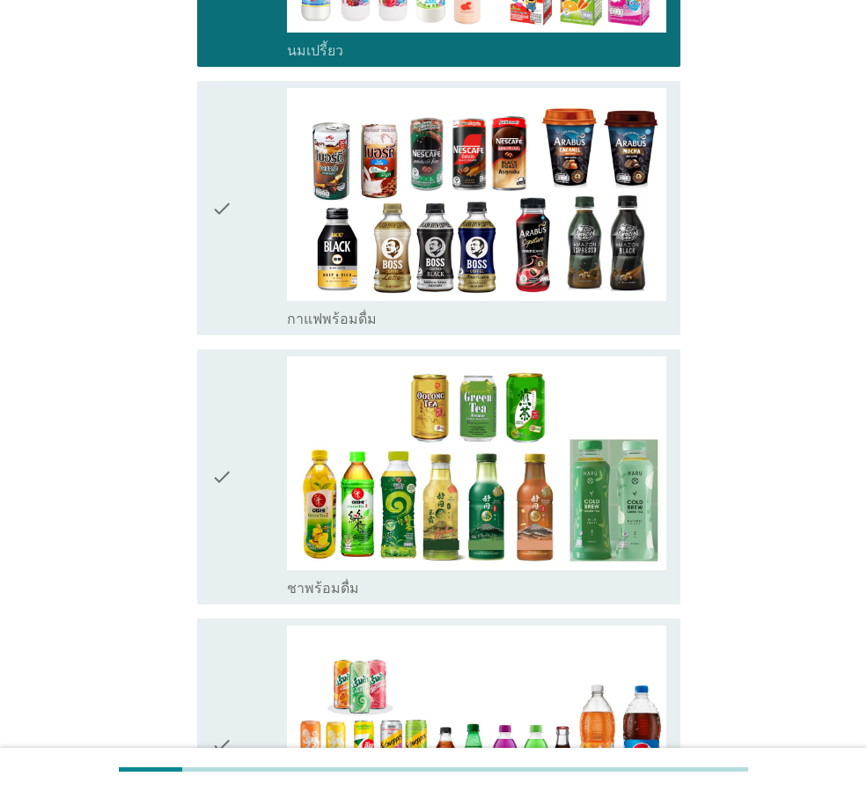
scroll to position [1232, 0]
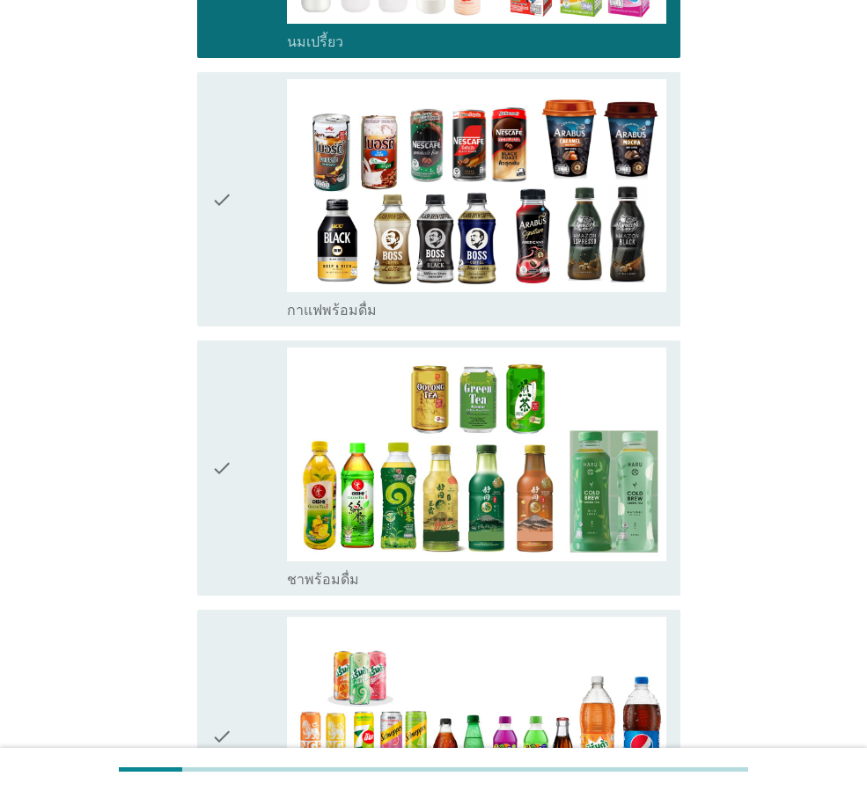
click at [239, 237] on div "check" at bounding box center [249, 199] width 76 height 240
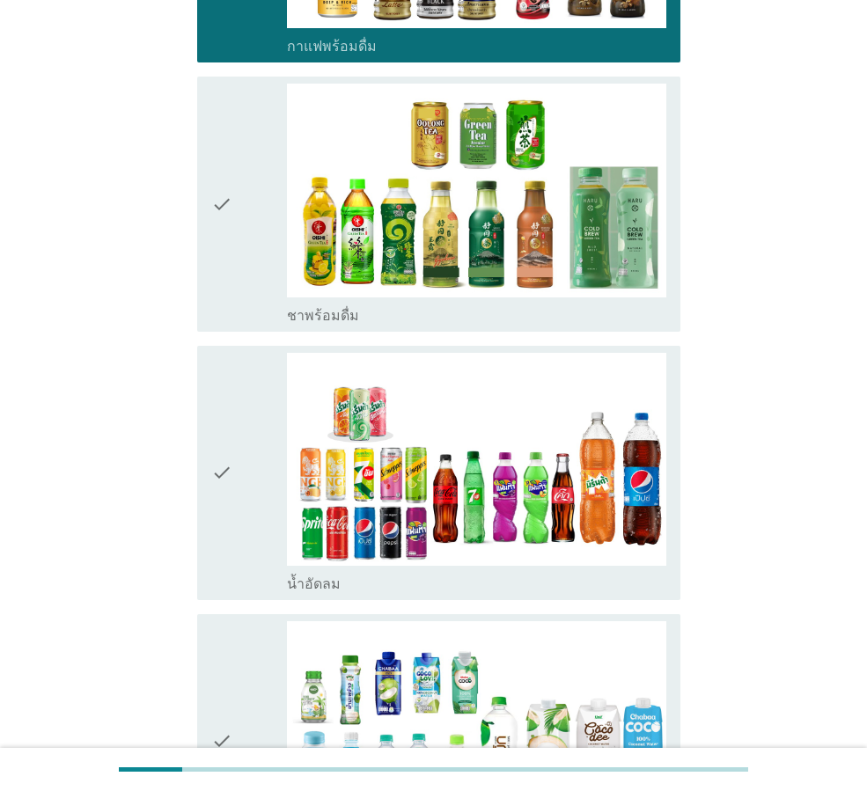
click at [233, 235] on div "check" at bounding box center [249, 204] width 76 height 240
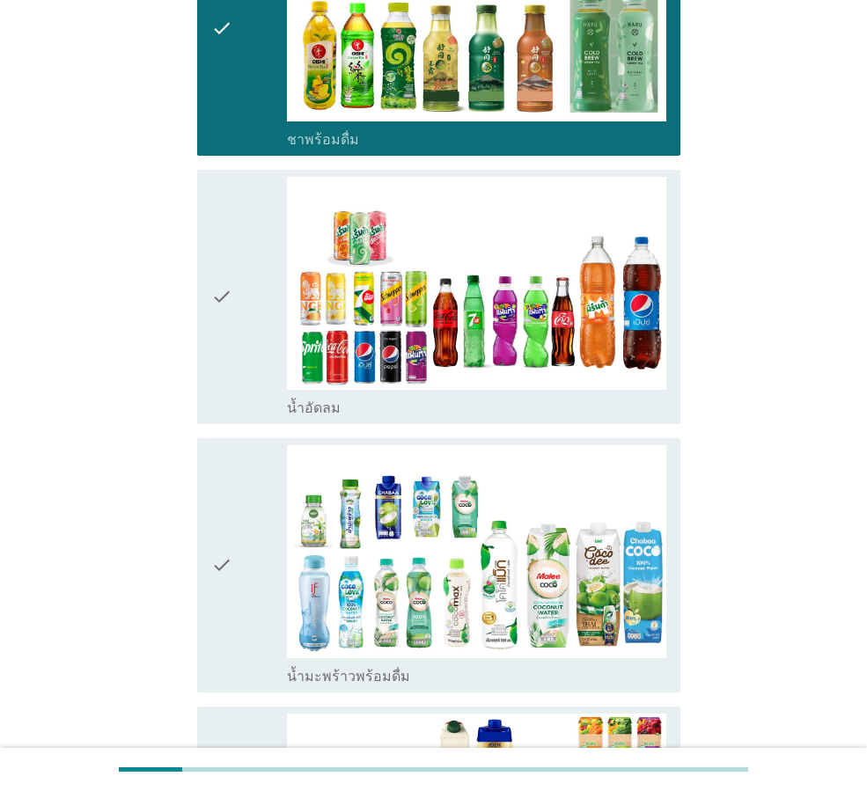
click at [222, 304] on icon "check" at bounding box center [221, 297] width 21 height 240
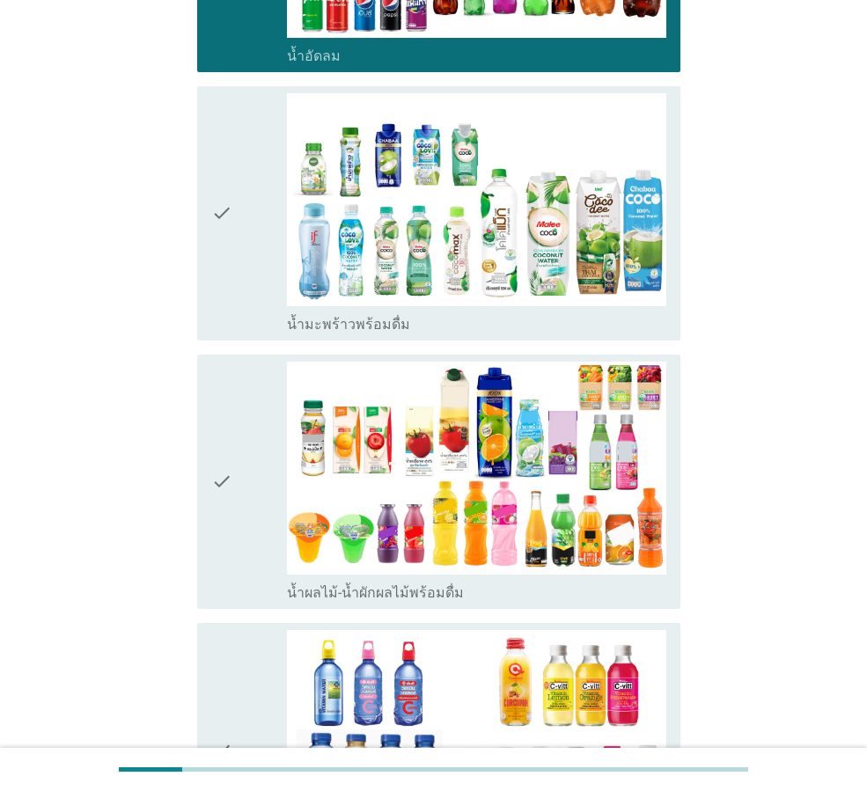
click at [234, 269] on div "check" at bounding box center [249, 213] width 76 height 240
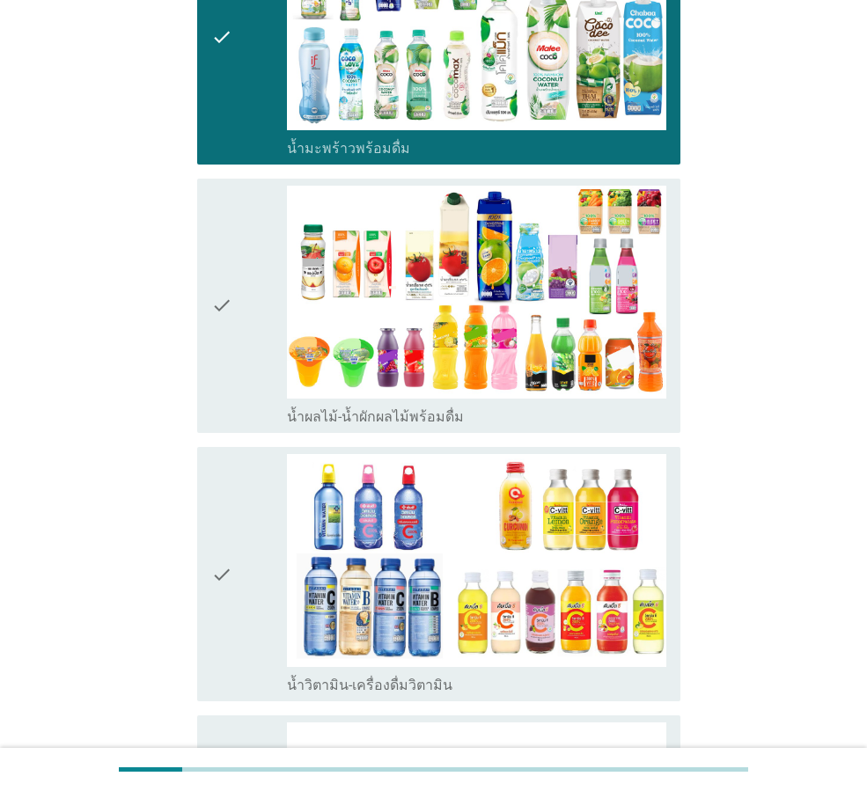
click at [241, 305] on div "check" at bounding box center [249, 306] width 76 height 240
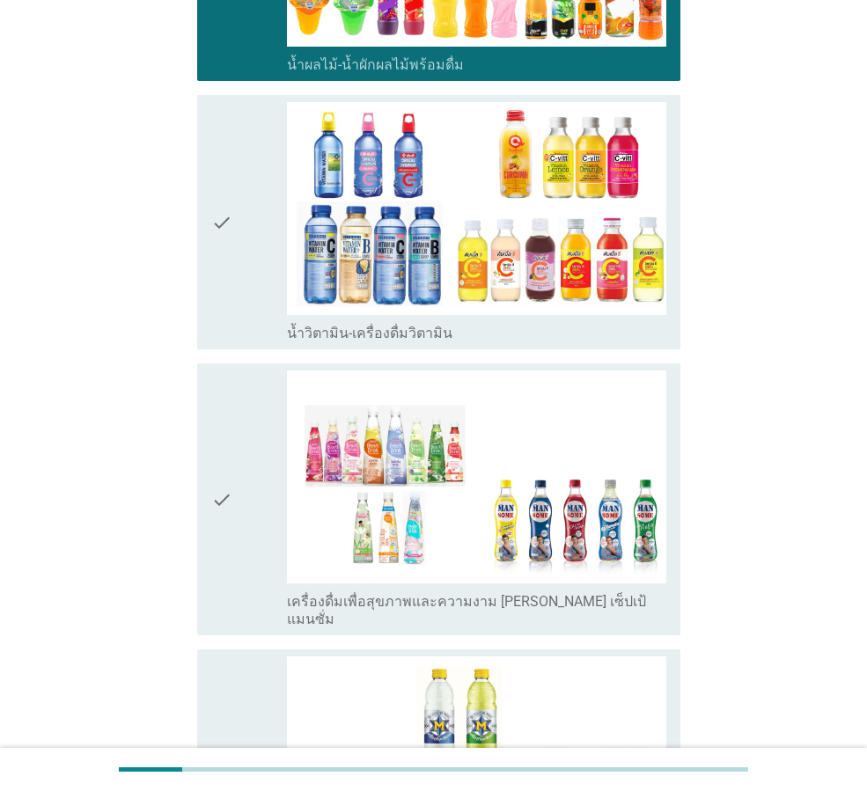
click at [239, 271] on div "check" at bounding box center [249, 222] width 76 height 240
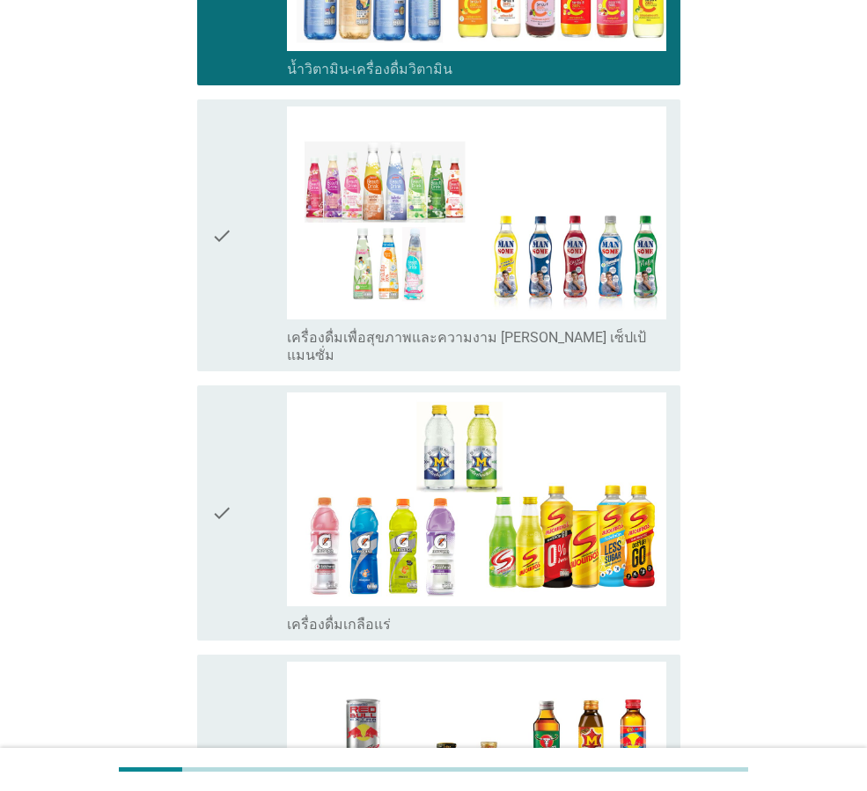
click at [251, 292] on div "check" at bounding box center [249, 236] width 76 height 258
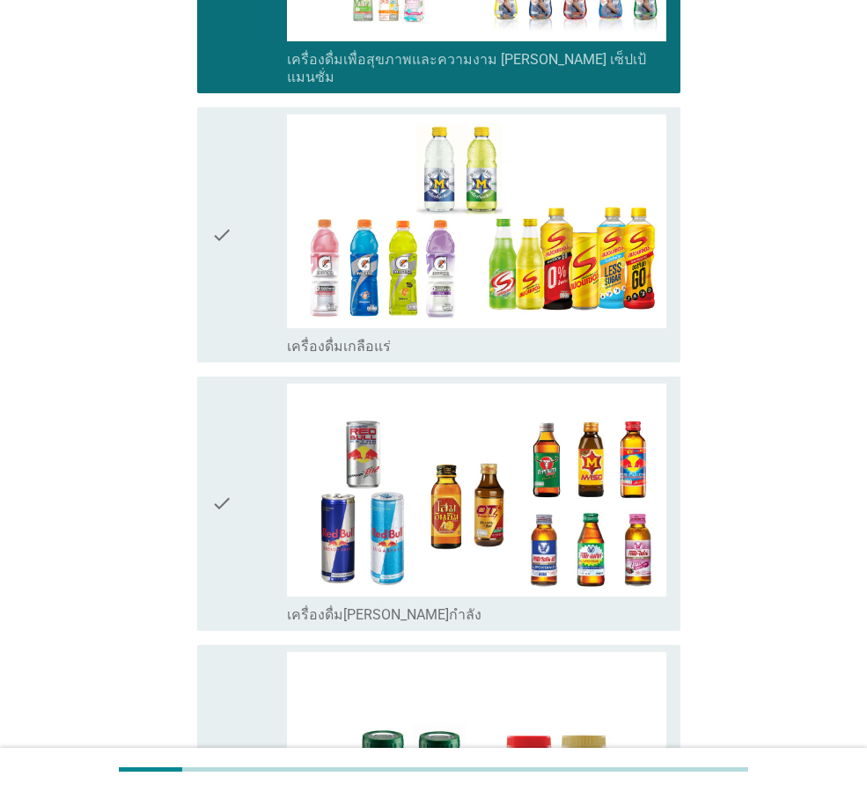
scroll to position [3169, 0]
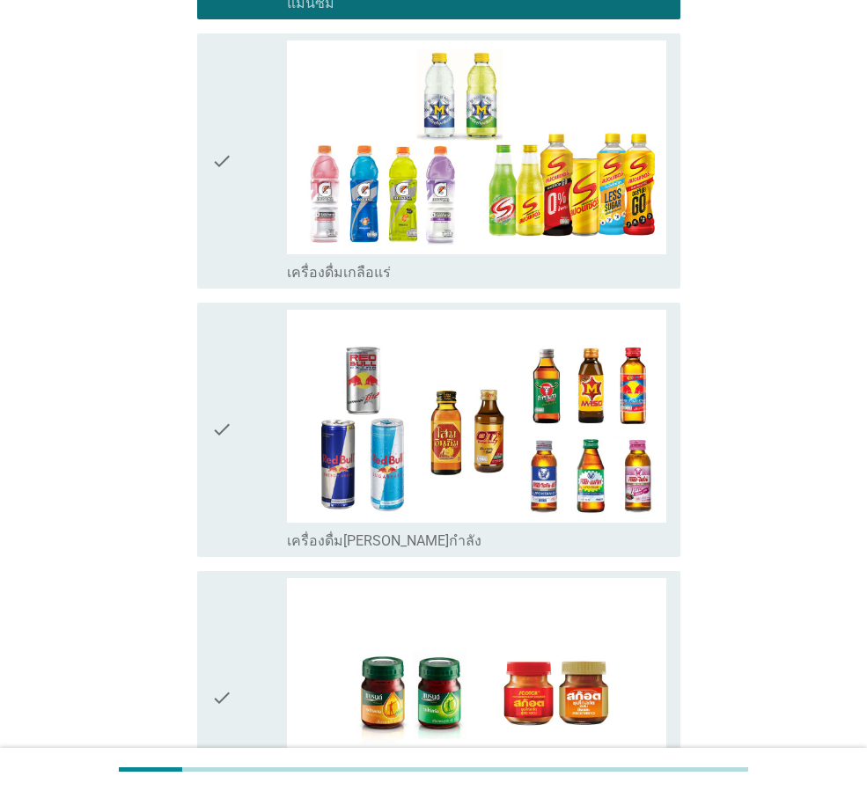
click at [255, 178] on div "check" at bounding box center [249, 160] width 76 height 240
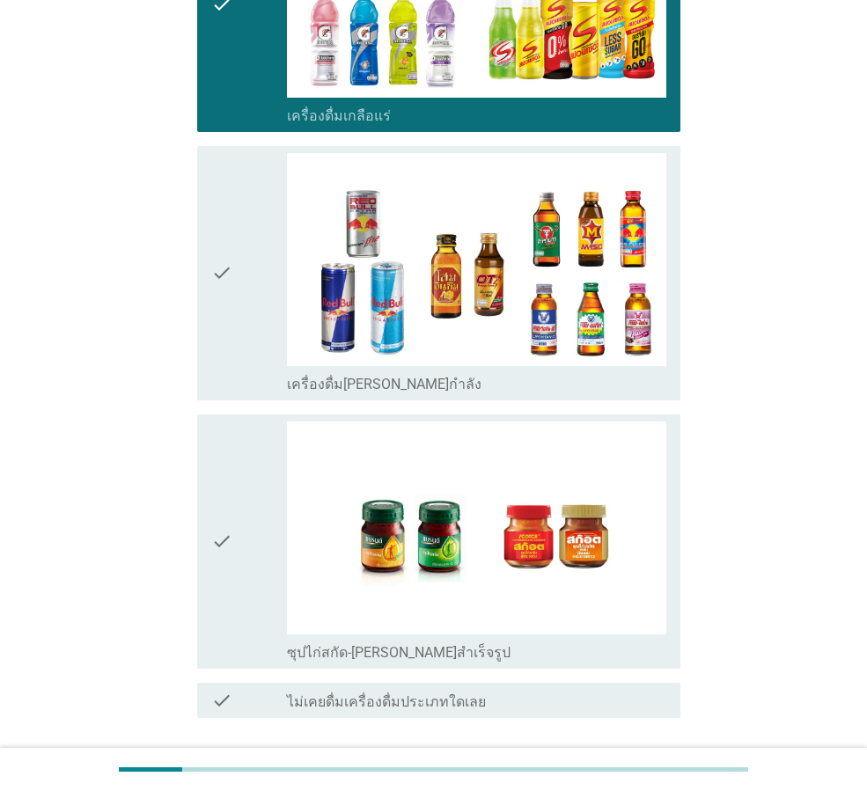
scroll to position [3345, 0]
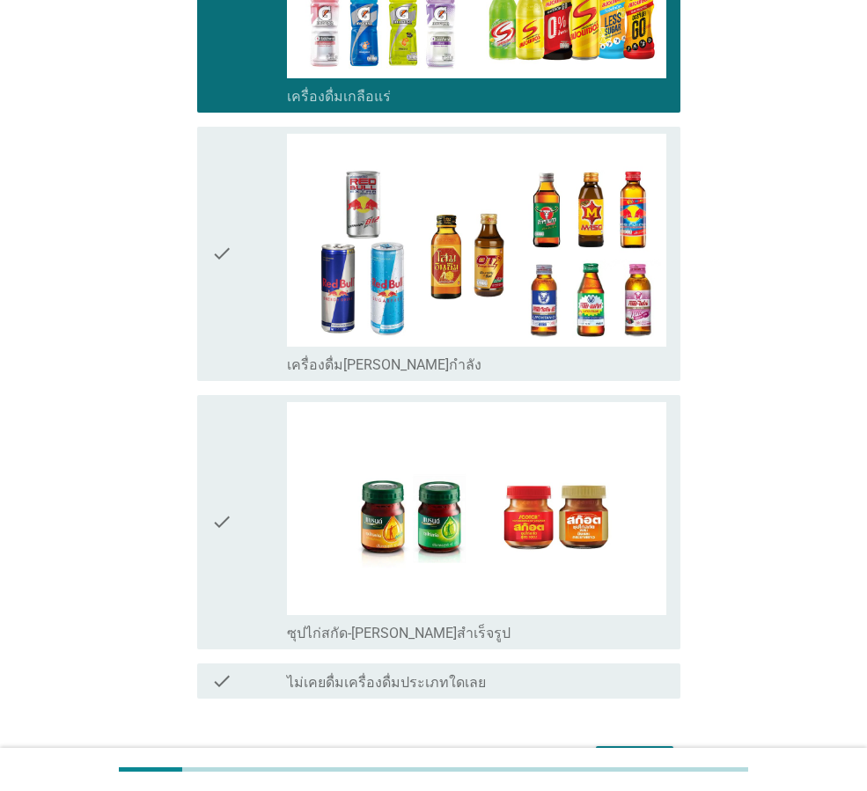
click at [235, 267] on div "check" at bounding box center [249, 254] width 76 height 240
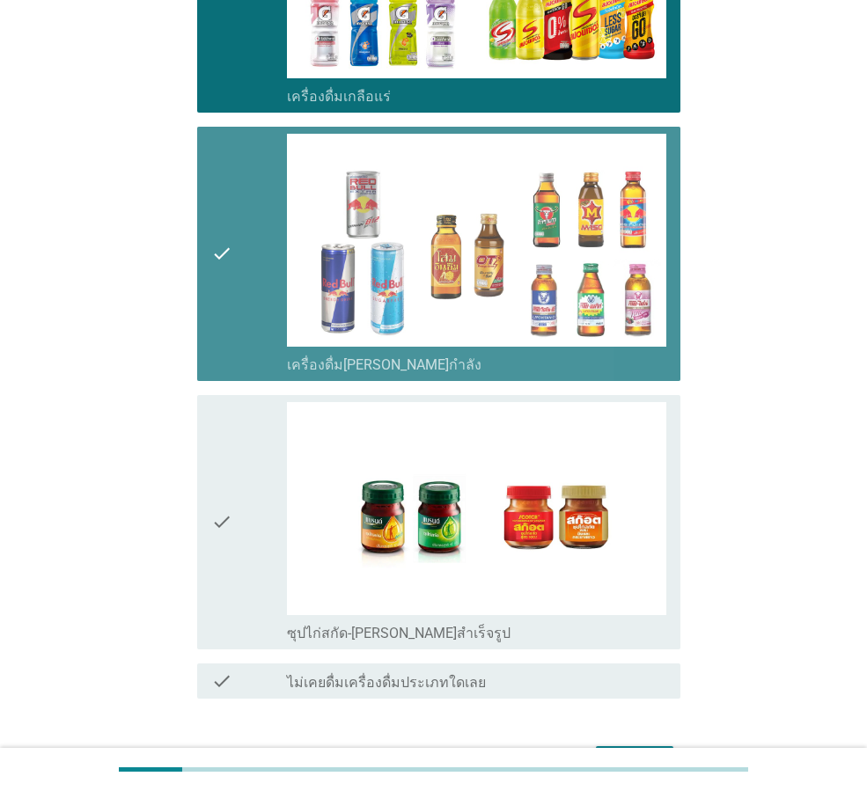
click at [252, 402] on div "check" at bounding box center [249, 522] width 76 height 240
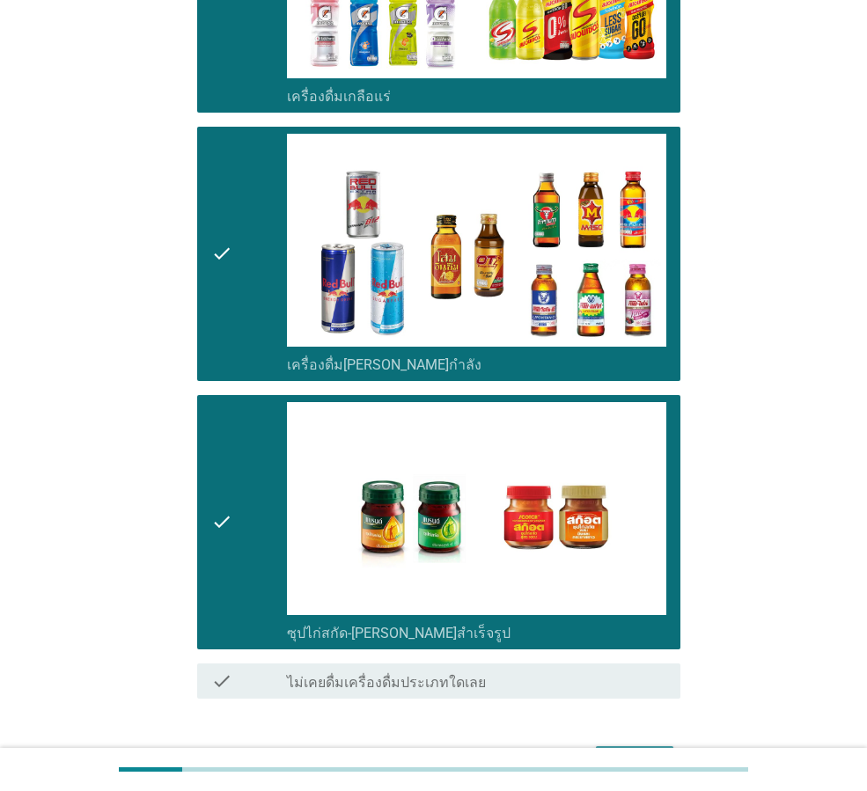
drag, startPoint x: 618, startPoint y: 694, endPoint x: 614, endPoint y: 676, distance: 18.0
click at [617, 752] on div "ต่อไป" at bounding box center [634, 762] width 49 height 21
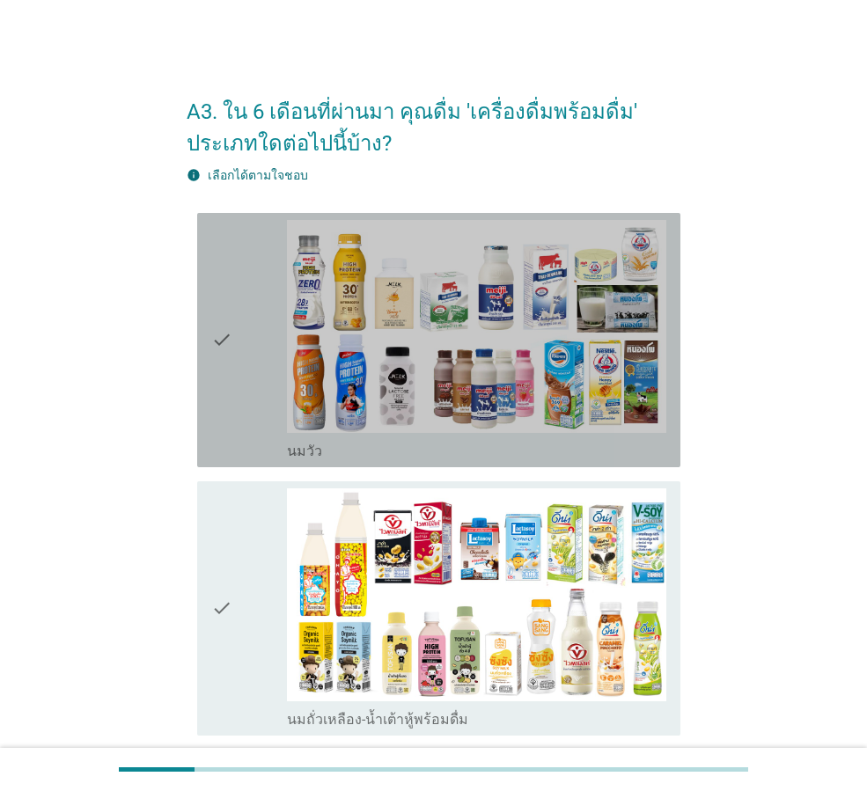
click at [247, 386] on div "check" at bounding box center [249, 340] width 76 height 240
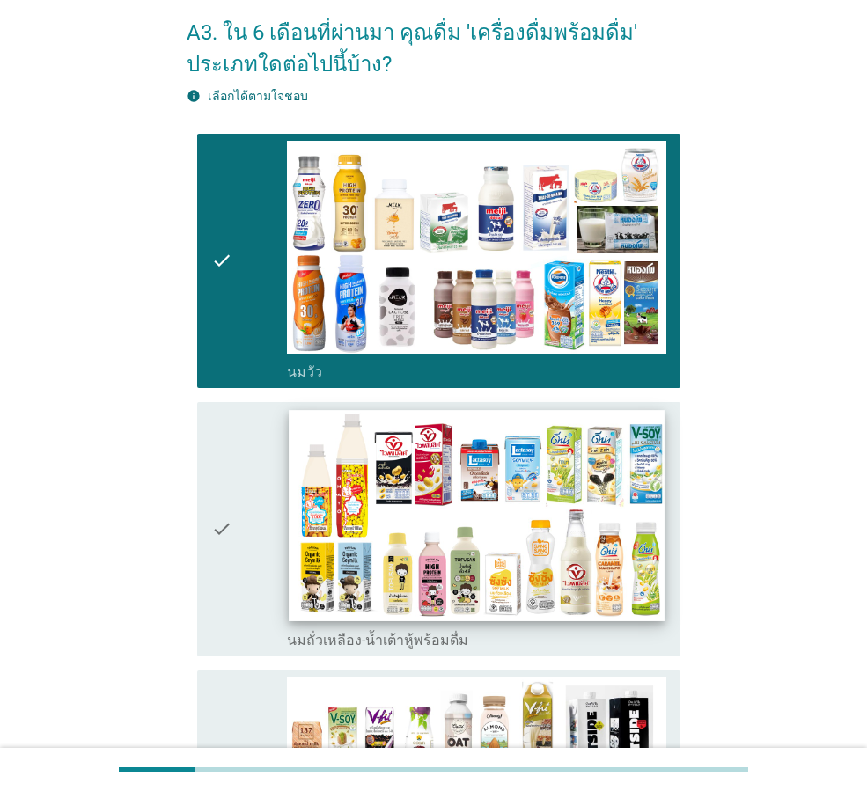
scroll to position [264, 0]
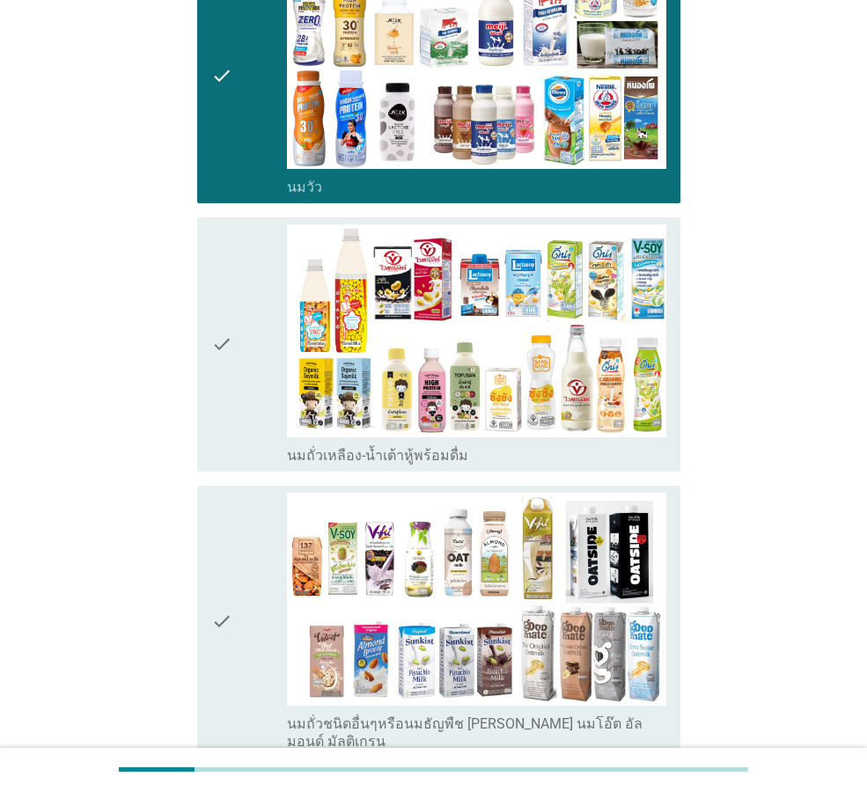
click at [245, 396] on div "check" at bounding box center [249, 344] width 76 height 240
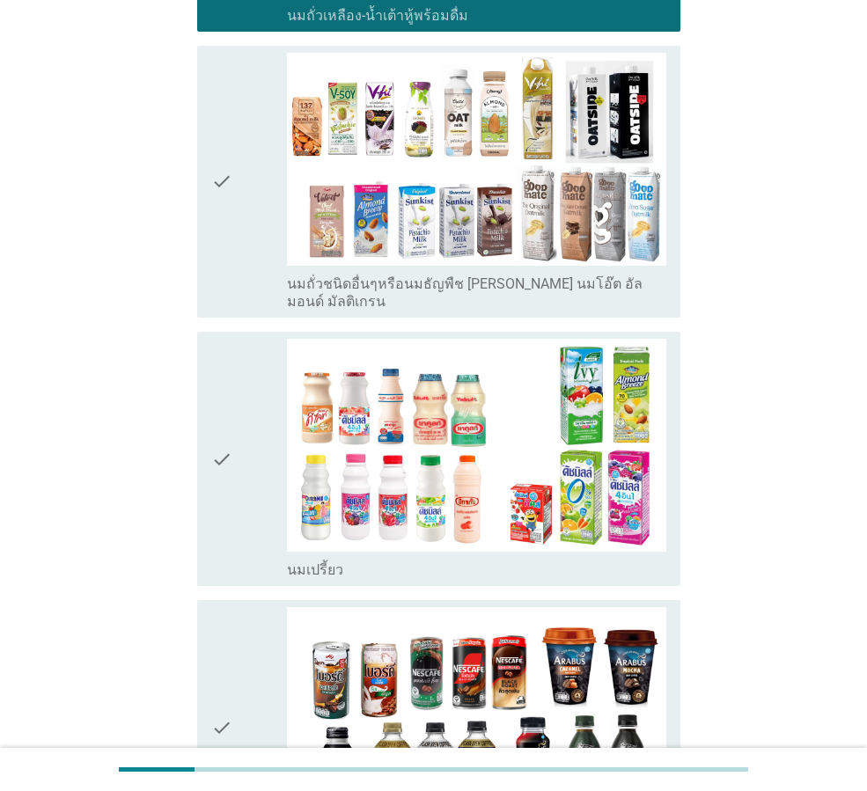
click at [254, 290] on div "check" at bounding box center [249, 182] width 76 height 258
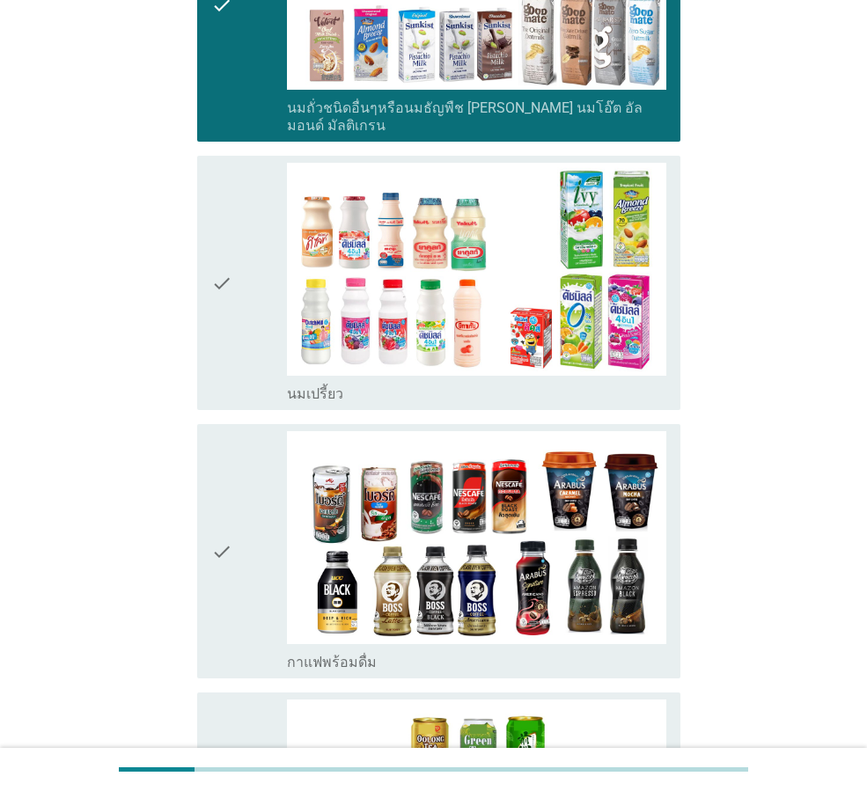
click at [254, 290] on div "check" at bounding box center [249, 283] width 76 height 240
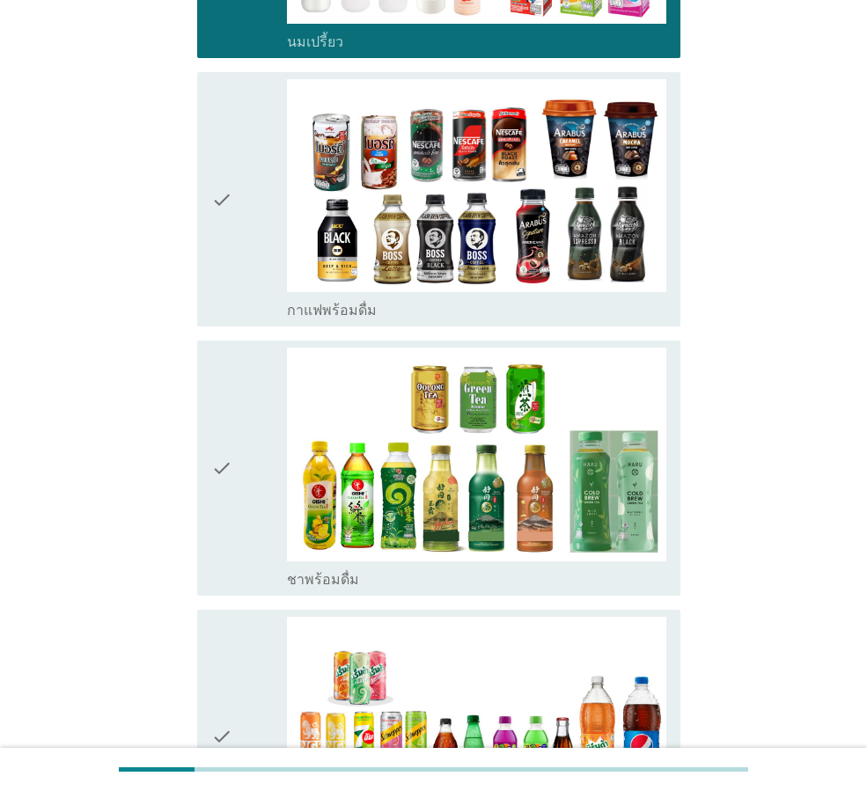
click at [246, 251] on div "check" at bounding box center [249, 199] width 76 height 240
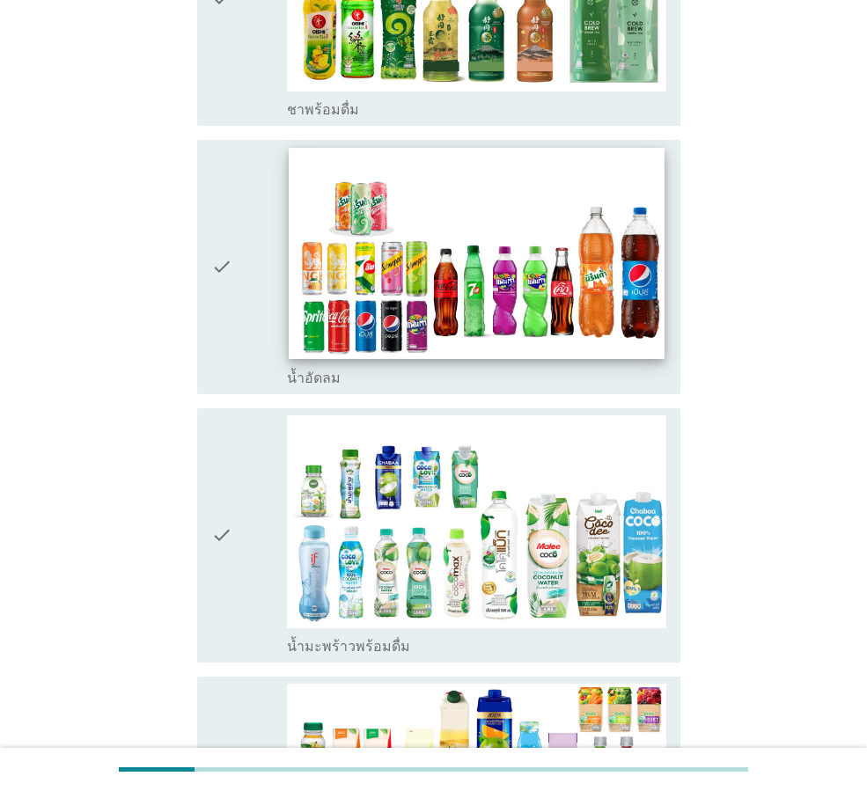
scroll to position [1760, 0]
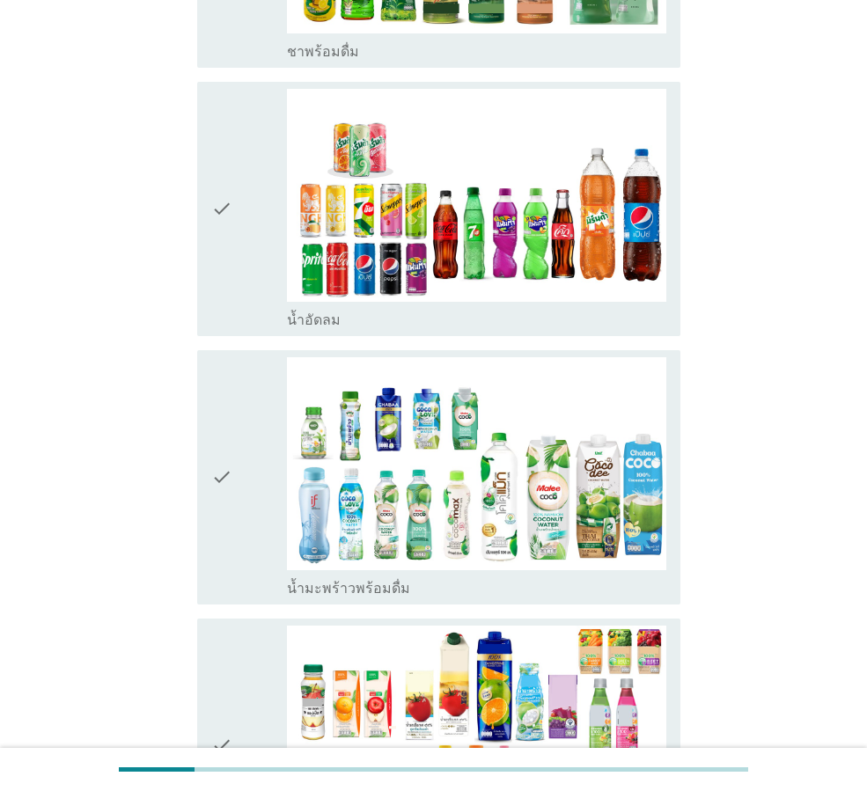
click at [227, 283] on icon "check" at bounding box center [221, 209] width 21 height 240
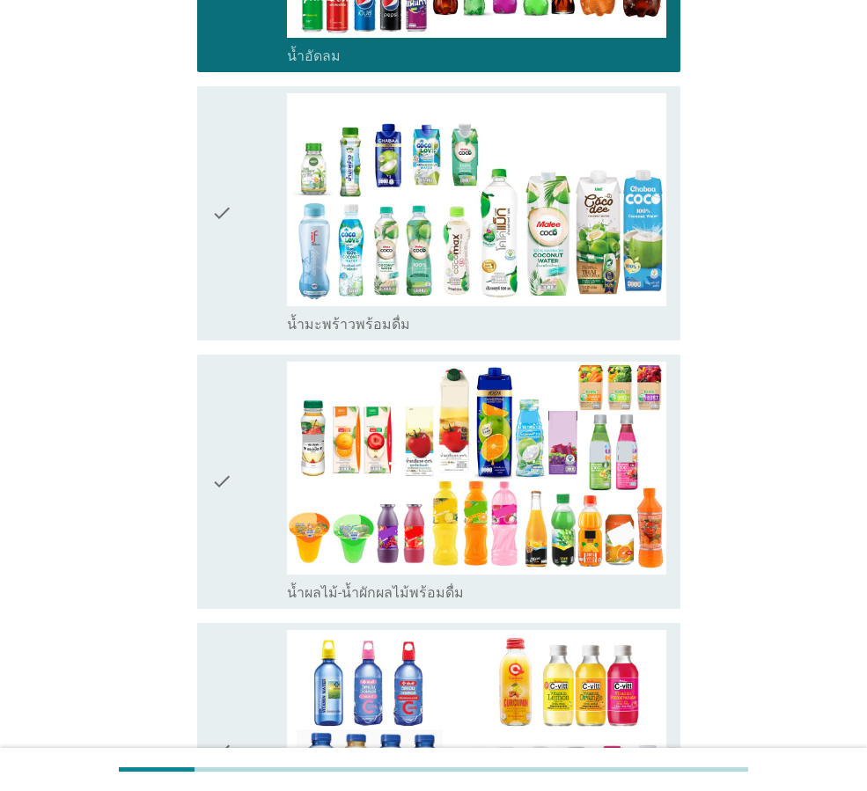
click at [226, 282] on icon "check" at bounding box center [221, 213] width 21 height 240
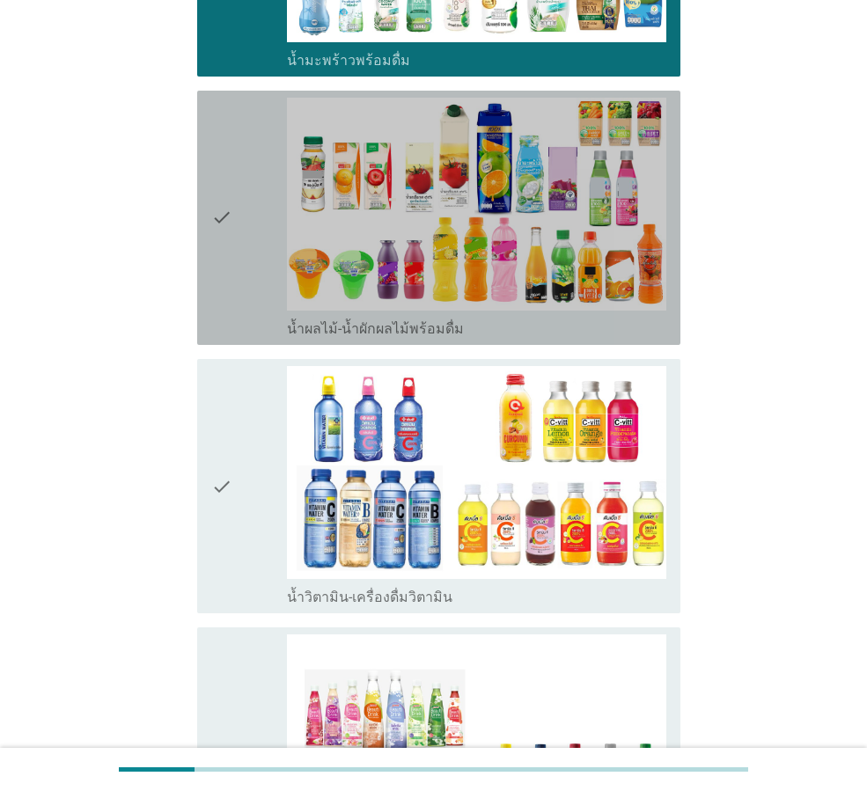
click at [229, 278] on icon "check" at bounding box center [221, 218] width 21 height 240
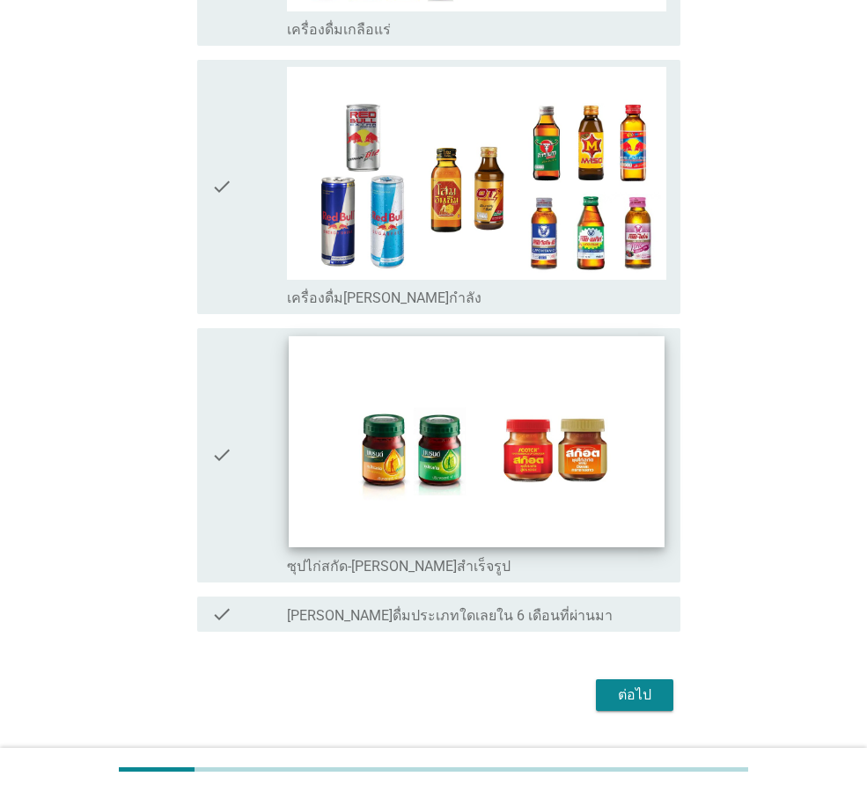
scroll to position [3422, 0]
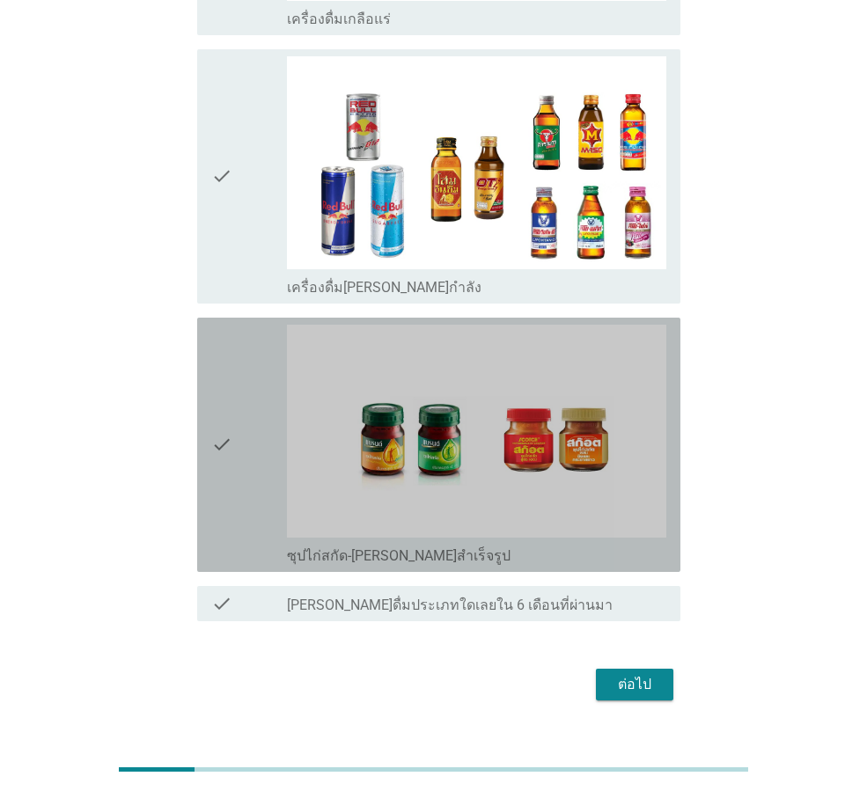
click at [236, 434] on div "check" at bounding box center [249, 445] width 76 height 240
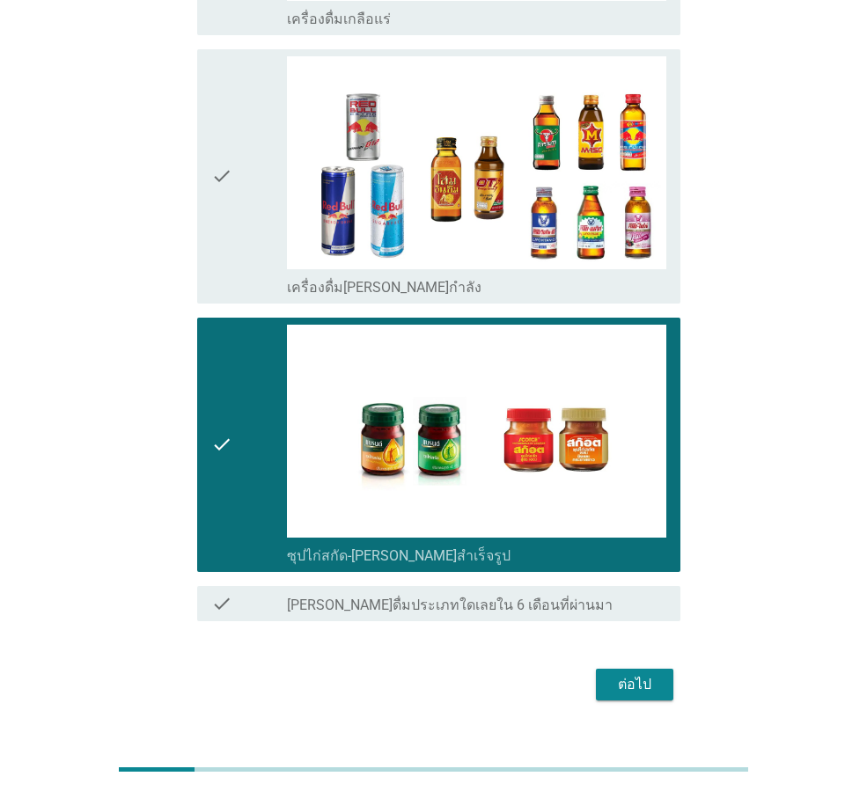
click at [627, 674] on div "ต่อไป" at bounding box center [634, 684] width 49 height 21
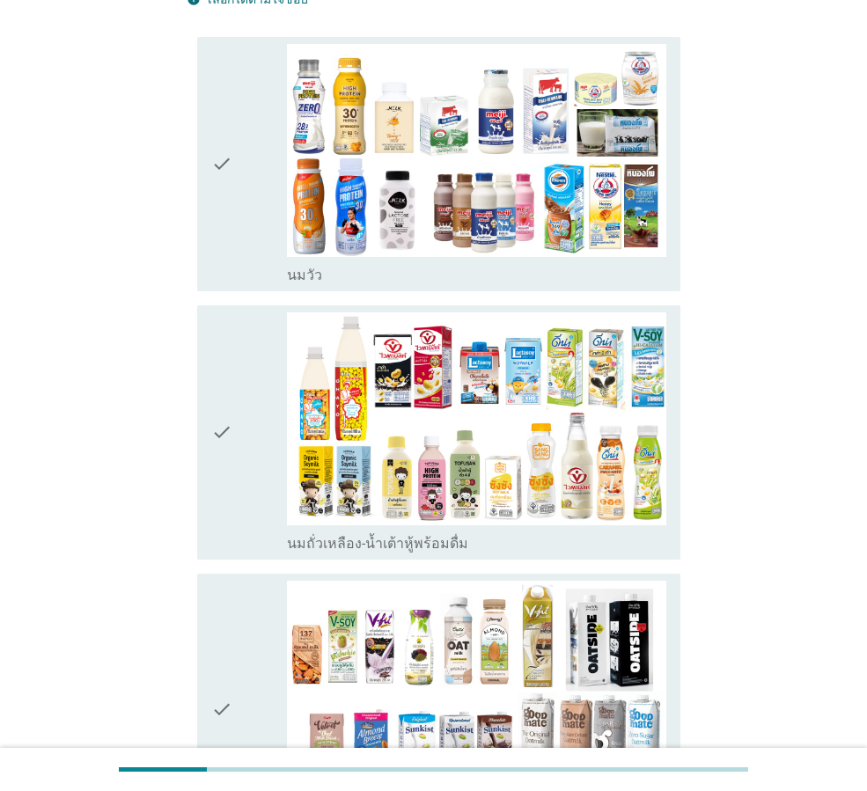
click at [245, 266] on div "check" at bounding box center [249, 164] width 76 height 240
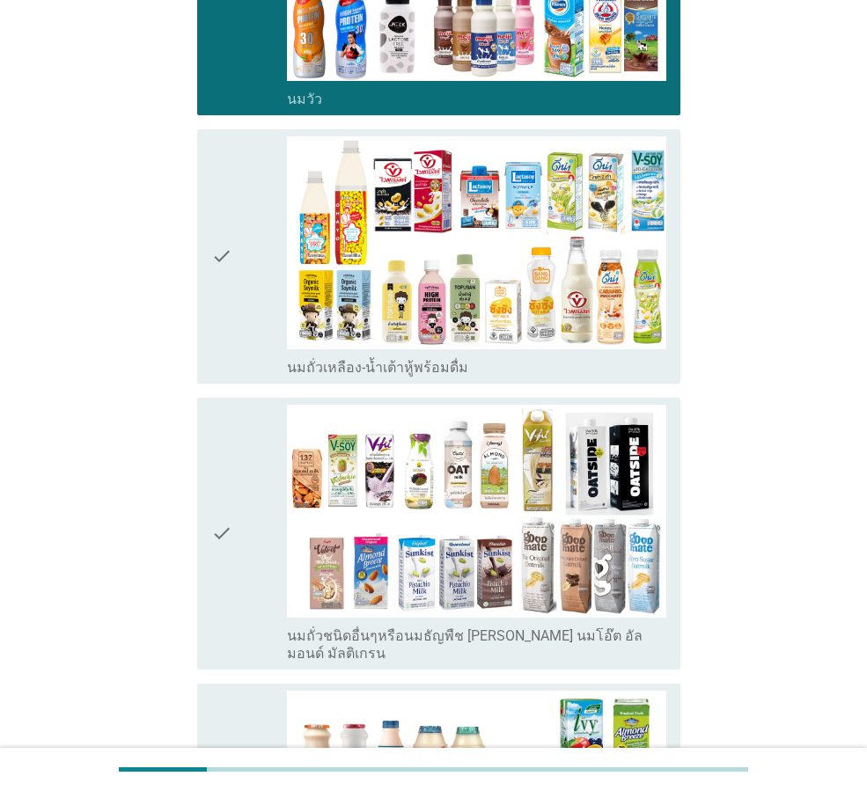
click at [254, 310] on div "check" at bounding box center [249, 256] width 76 height 240
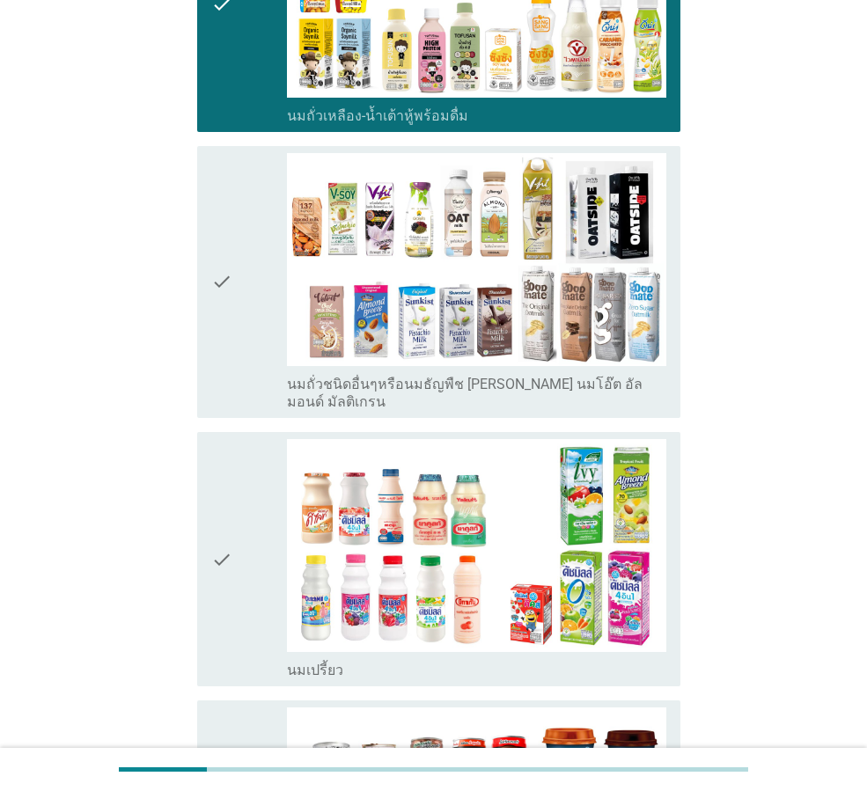
scroll to position [704, 0]
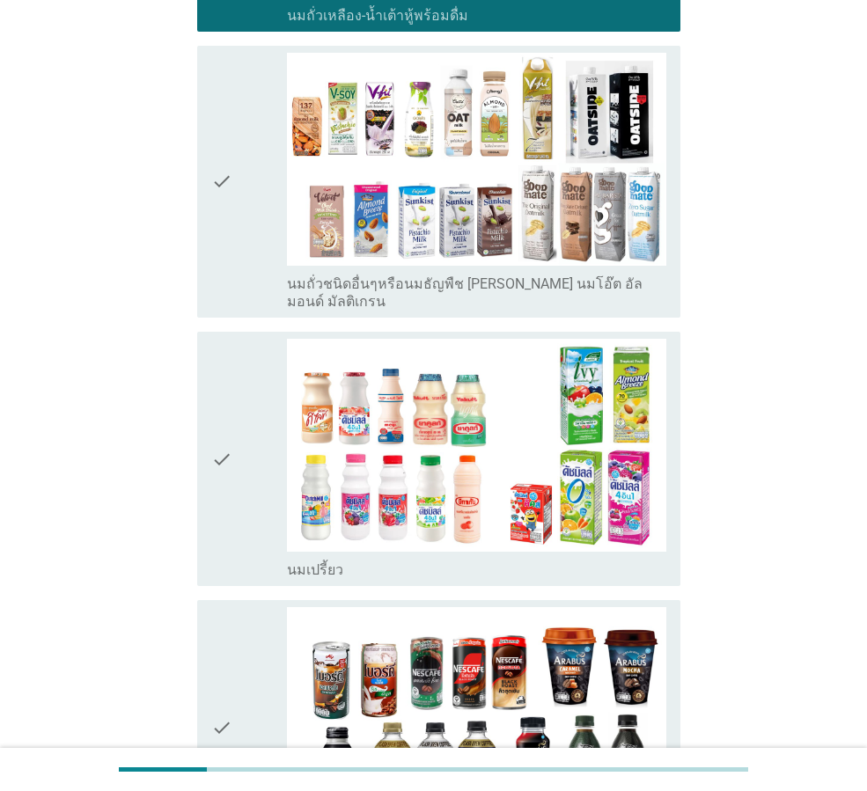
click at [245, 234] on div "check" at bounding box center [249, 182] width 76 height 258
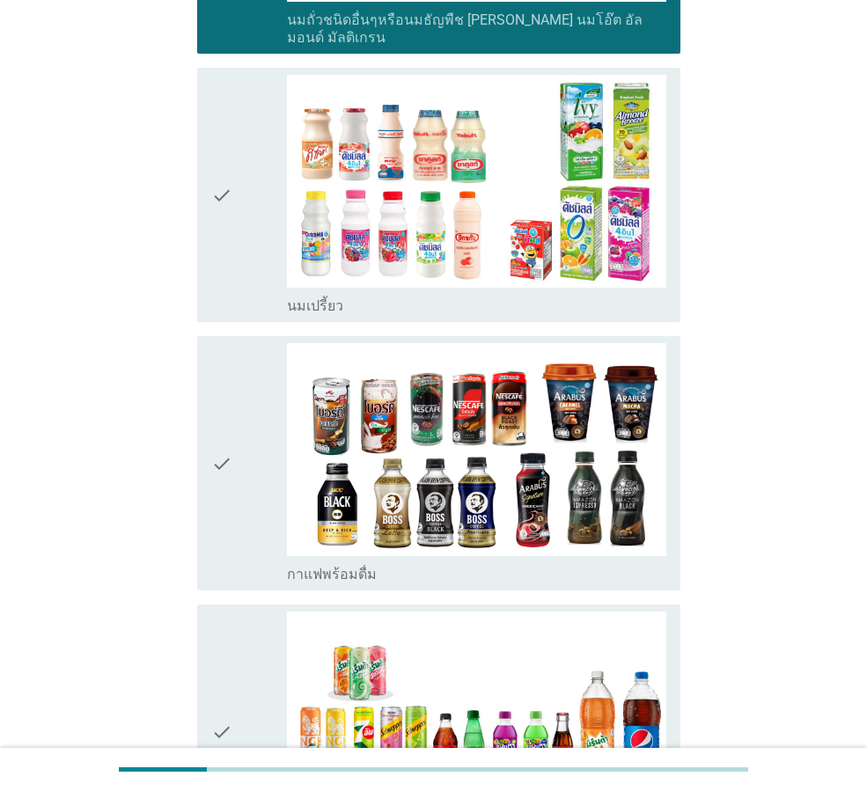
click at [245, 234] on div "check" at bounding box center [249, 195] width 76 height 240
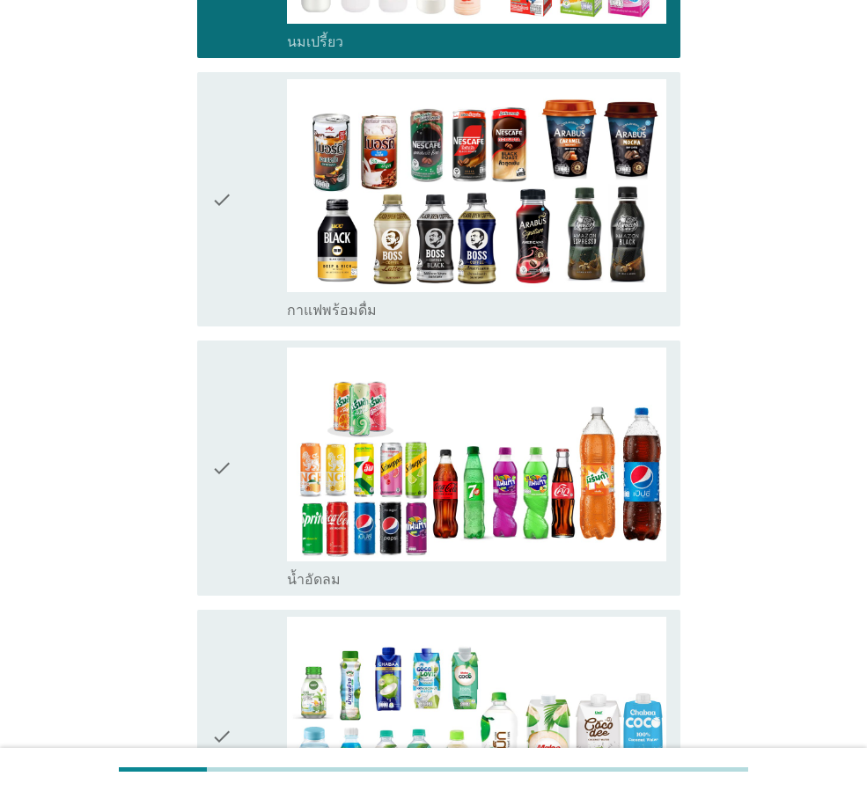
click at [245, 234] on div "check" at bounding box center [249, 199] width 76 height 240
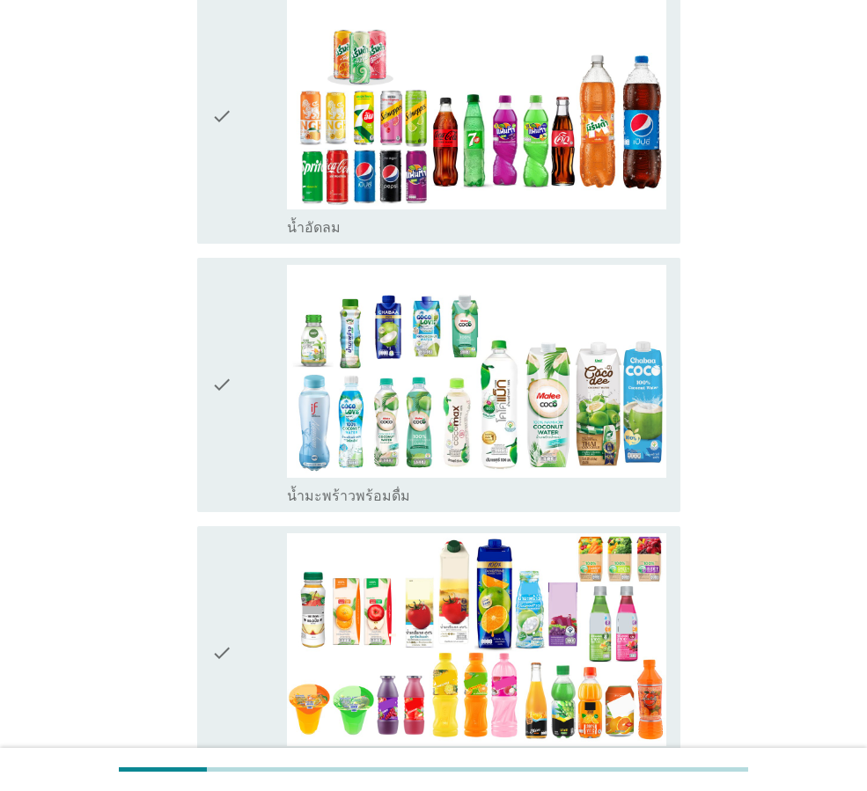
click at [236, 187] on div "check" at bounding box center [249, 116] width 76 height 240
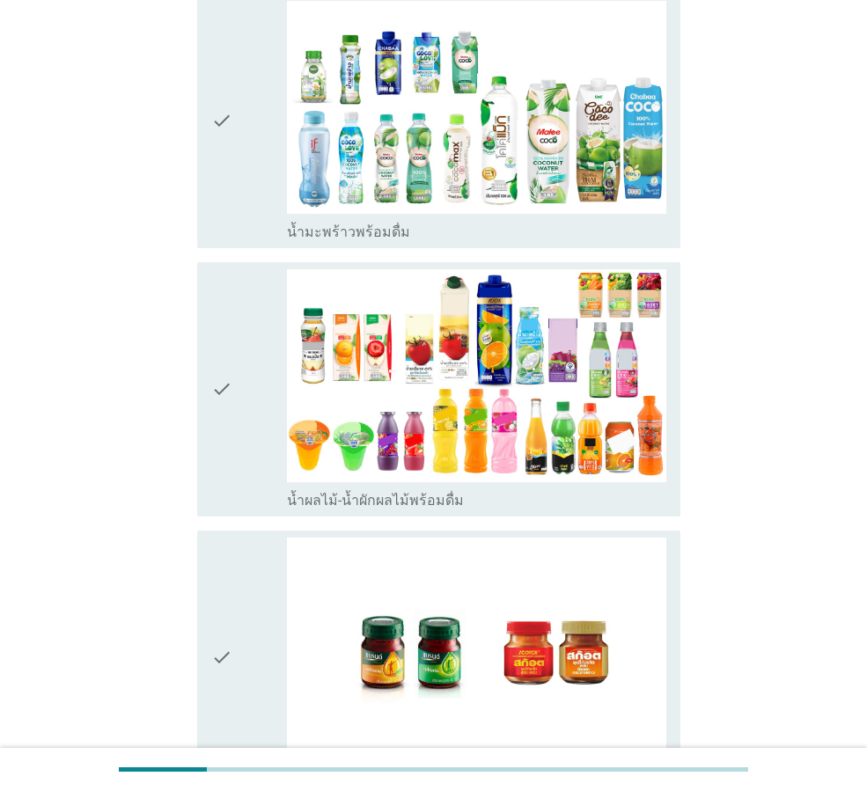
click at [238, 190] on div "check" at bounding box center [249, 121] width 76 height 240
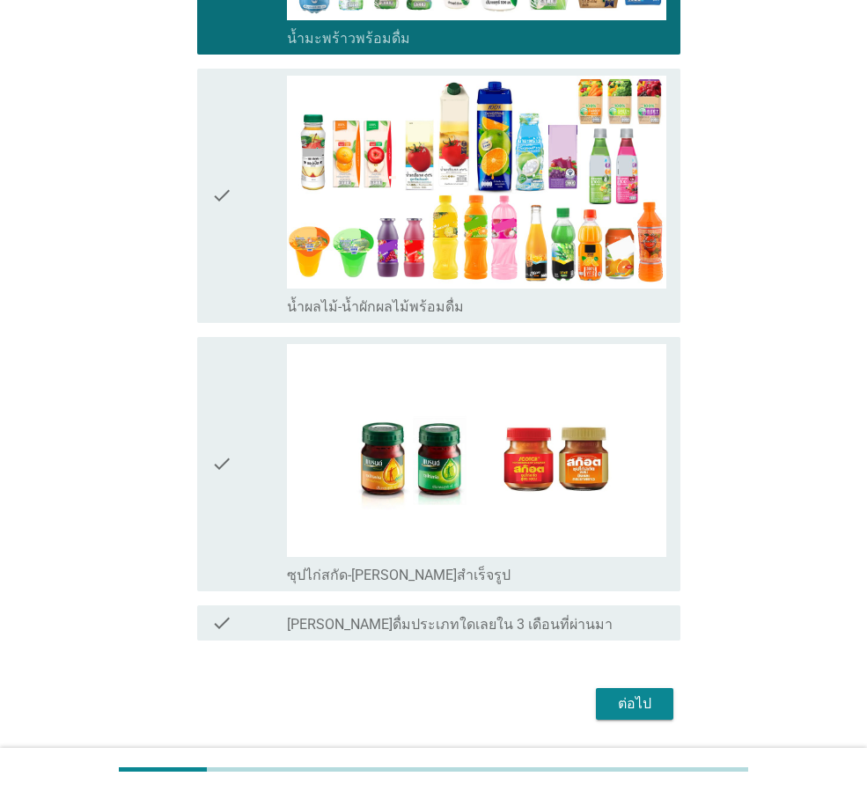
scroll to position [2080, 0]
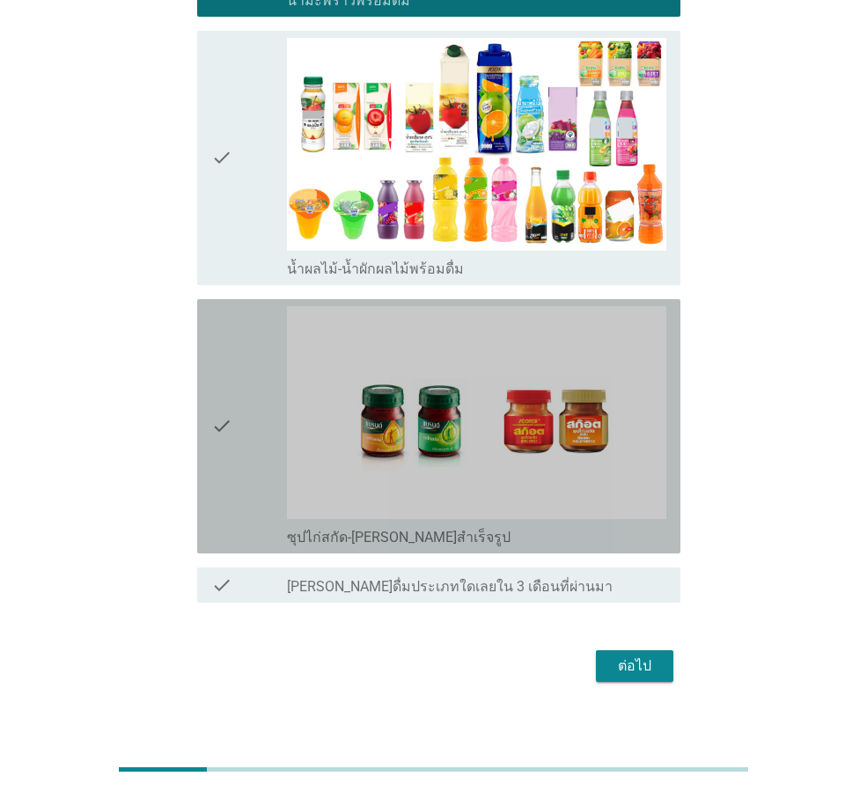
click at [265, 373] on div "check" at bounding box center [249, 426] width 76 height 240
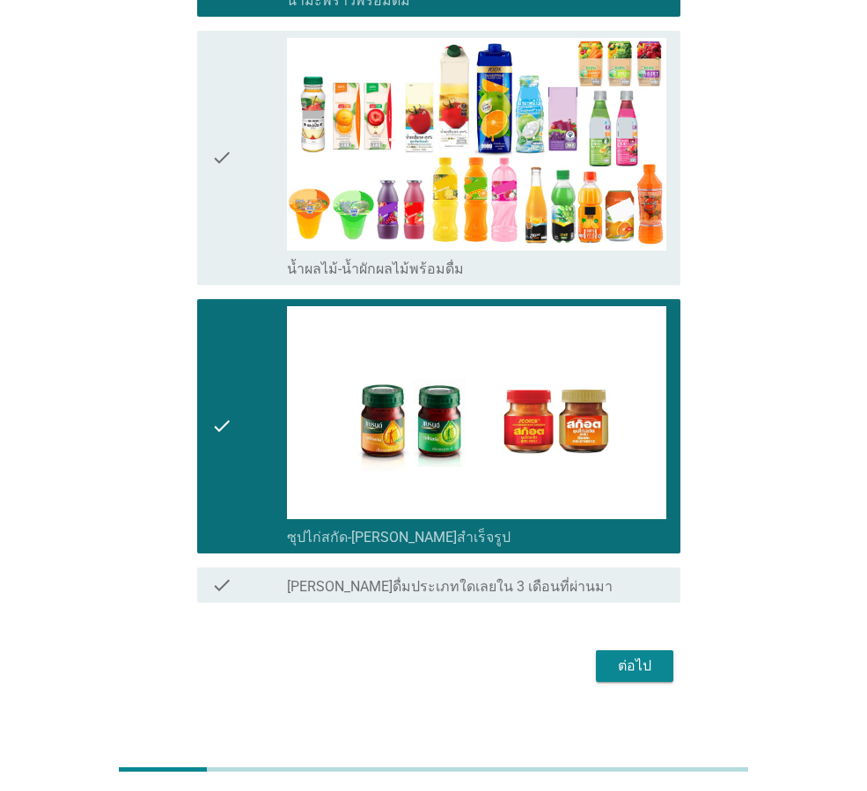
click at [626, 656] on div "ต่อไป" at bounding box center [634, 666] width 49 height 21
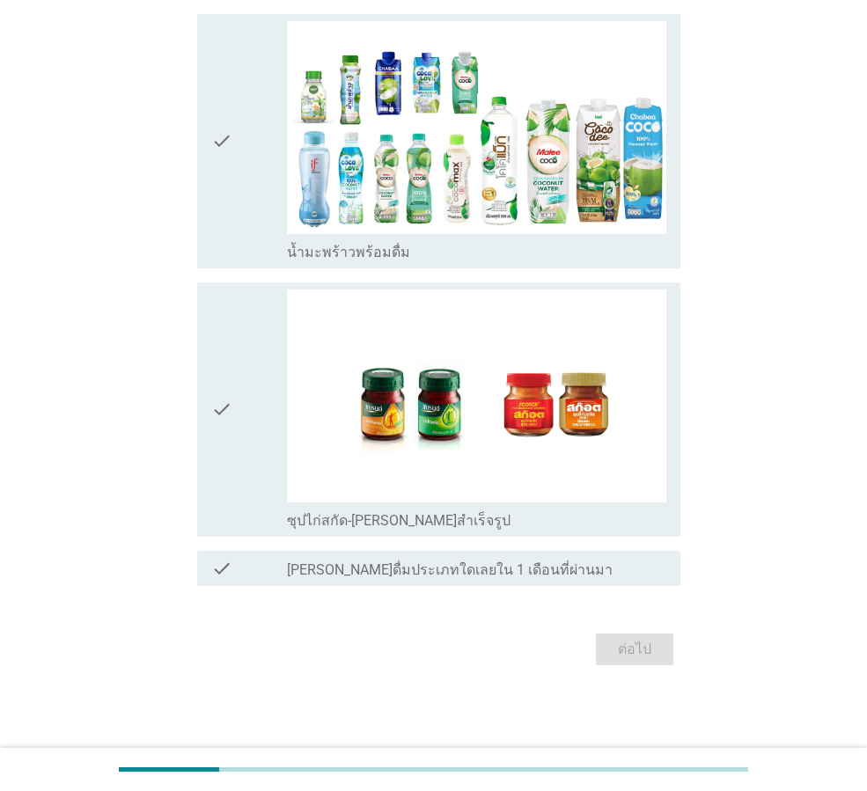
scroll to position [0, 0]
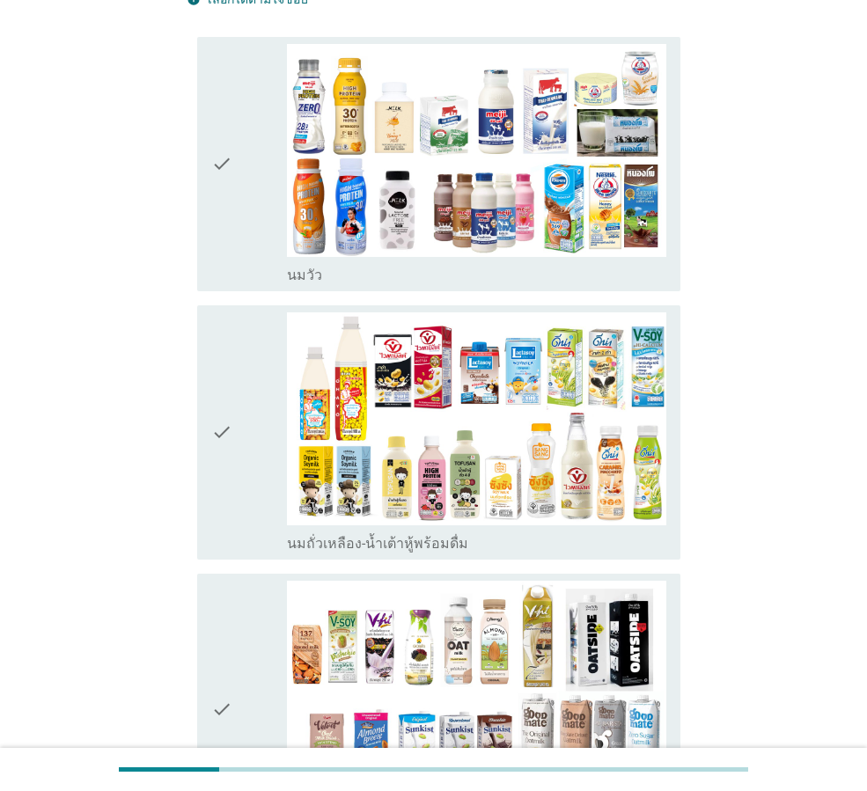
click at [261, 237] on div "check" at bounding box center [249, 164] width 76 height 240
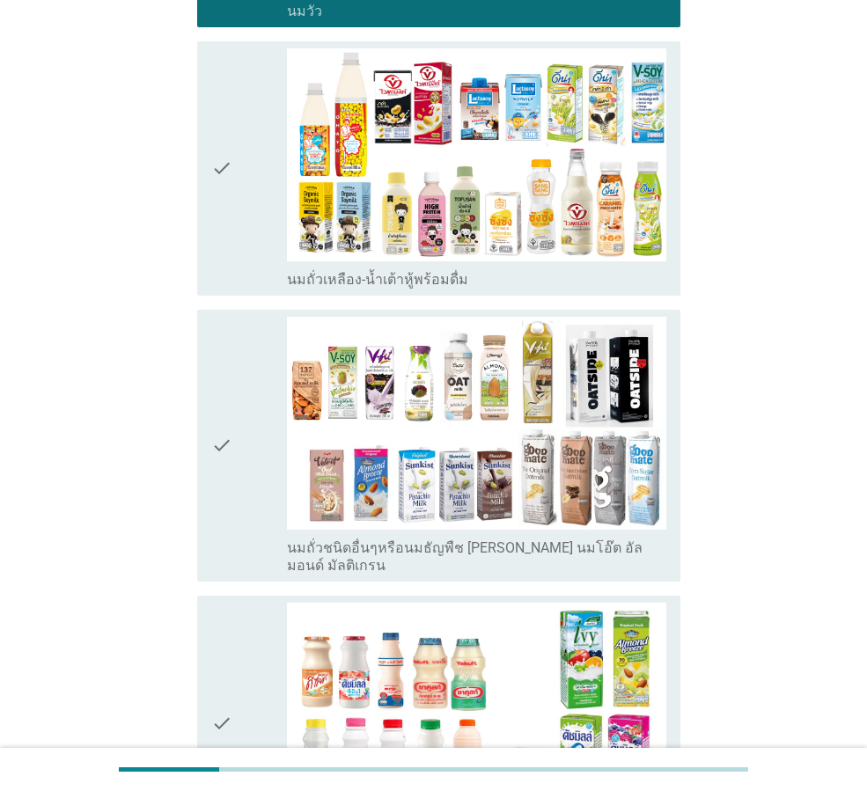
click at [262, 275] on div "check" at bounding box center [249, 168] width 76 height 240
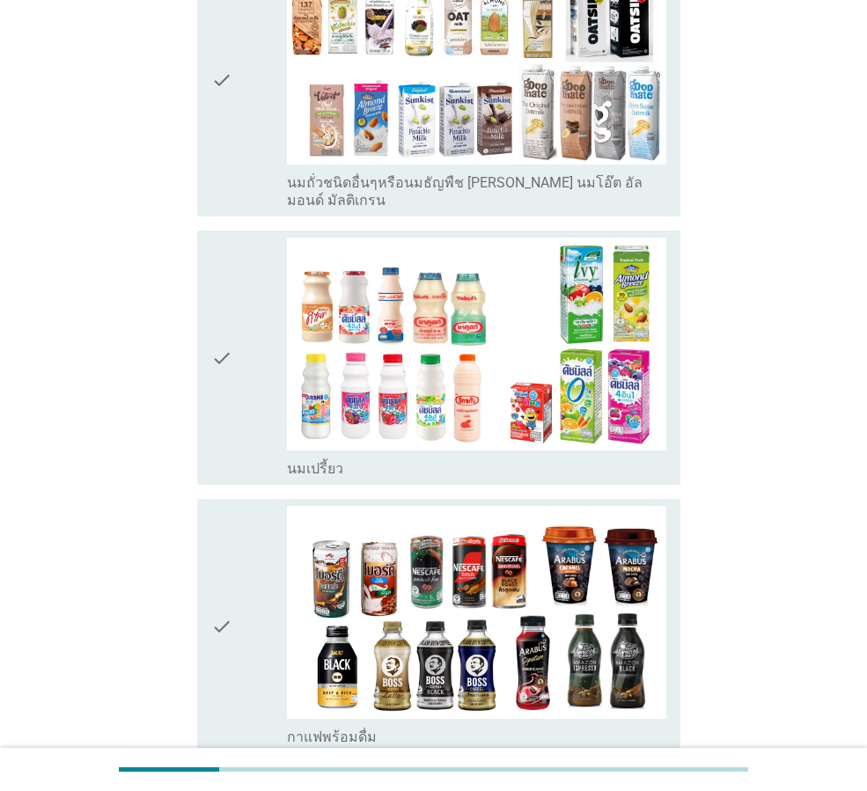
scroll to position [968, 0]
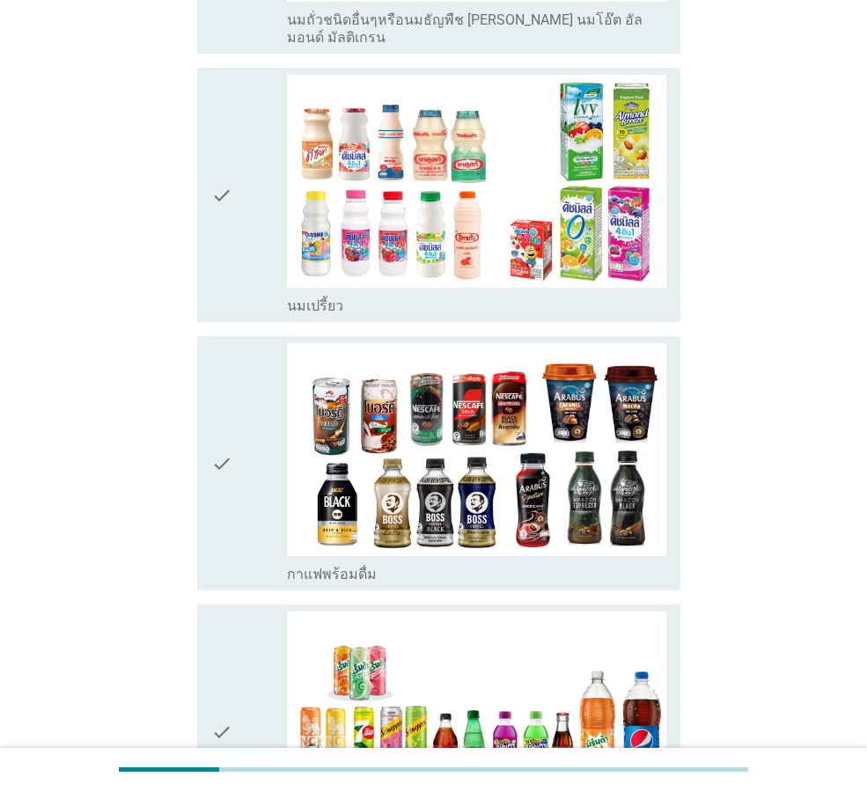
click at [243, 61] on div "check check_box_outline_blank นมเปรี้ยว" at bounding box center [434, 195] width 494 height 268
click at [272, 181] on div "check" at bounding box center [249, 195] width 76 height 240
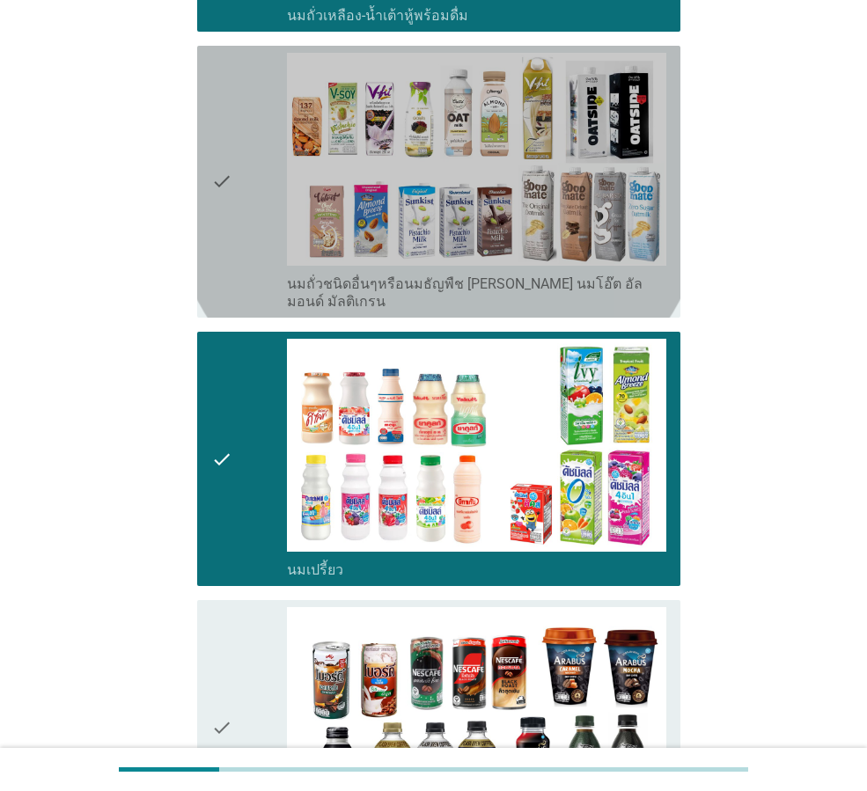
click at [255, 211] on div "check" at bounding box center [249, 182] width 76 height 258
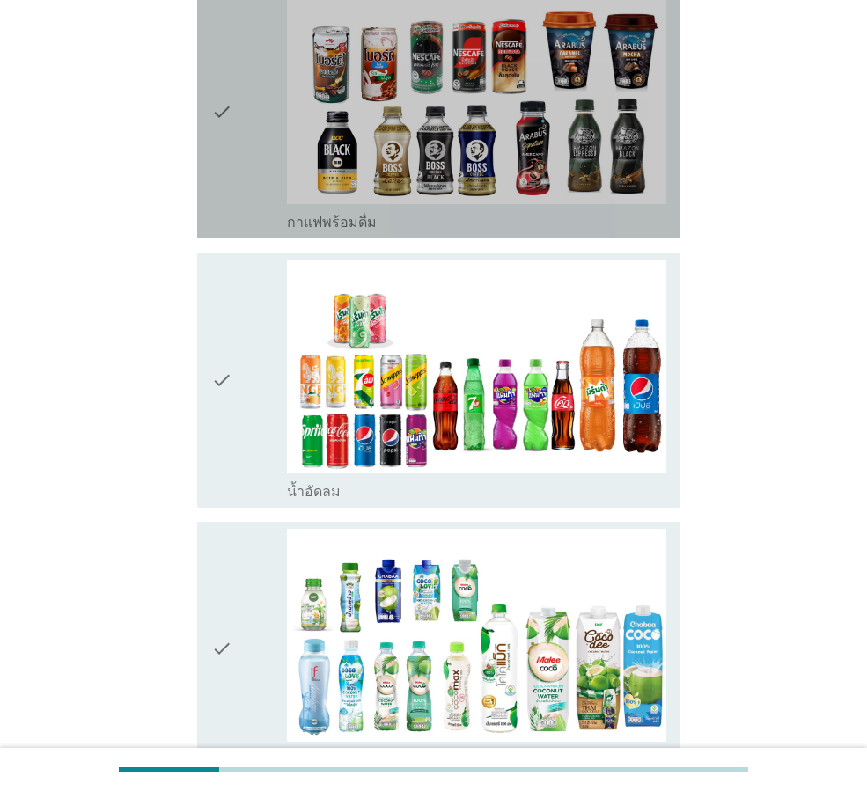
click at [266, 215] on div "check check_box_outline_blank กาแฟพร้อมดื่ม" at bounding box center [438, 111] width 483 height 254
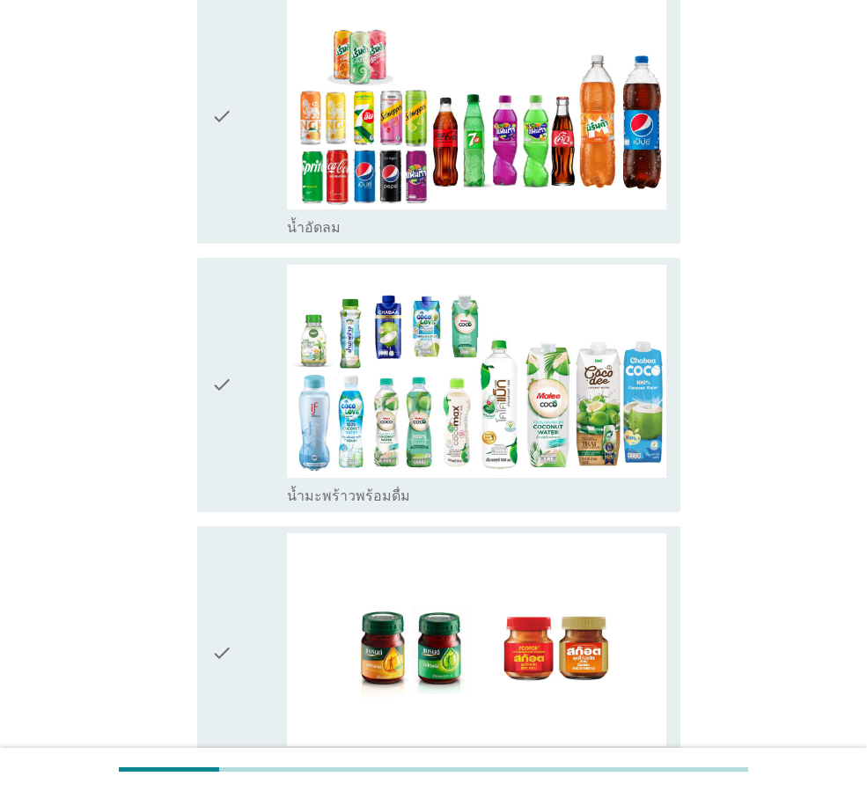
click at [256, 195] on div "check" at bounding box center [249, 116] width 76 height 240
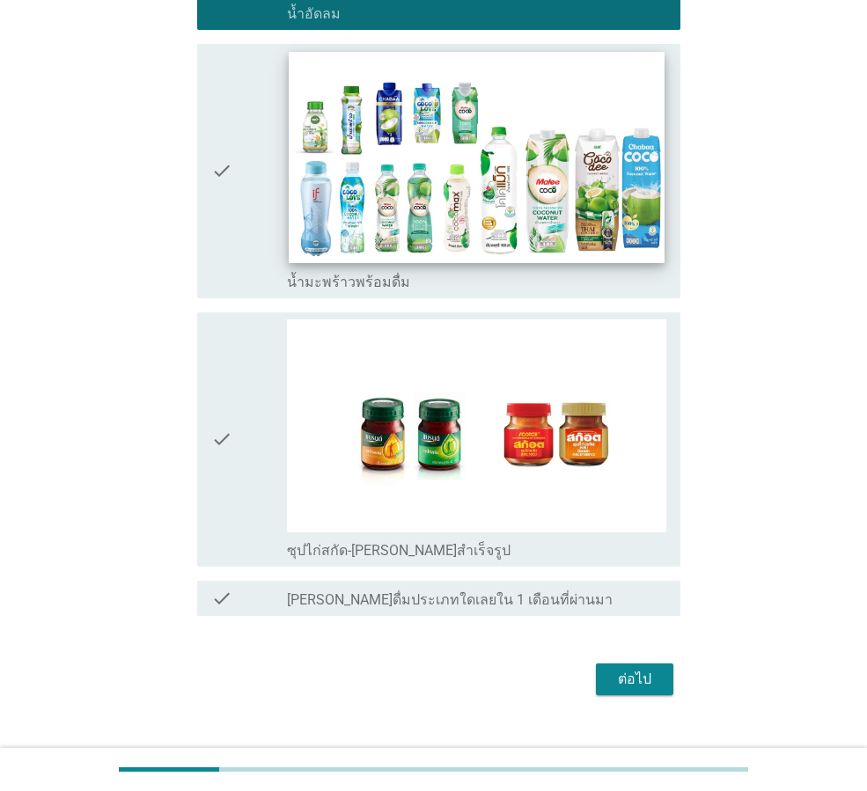
scroll to position [1811, 0]
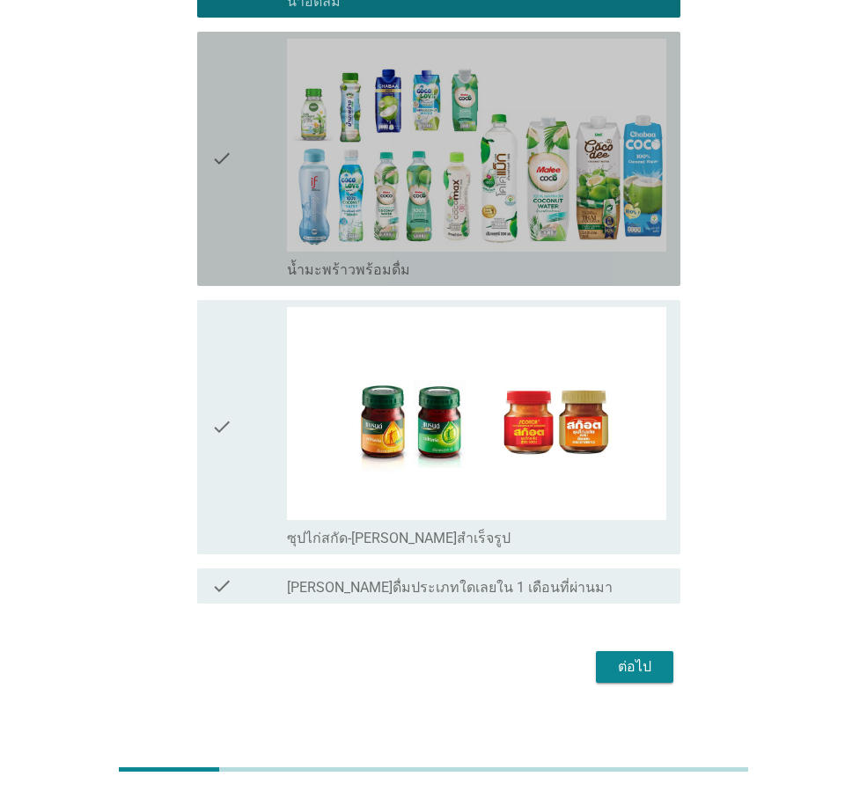
click at [257, 214] on div "check" at bounding box center [249, 159] width 76 height 240
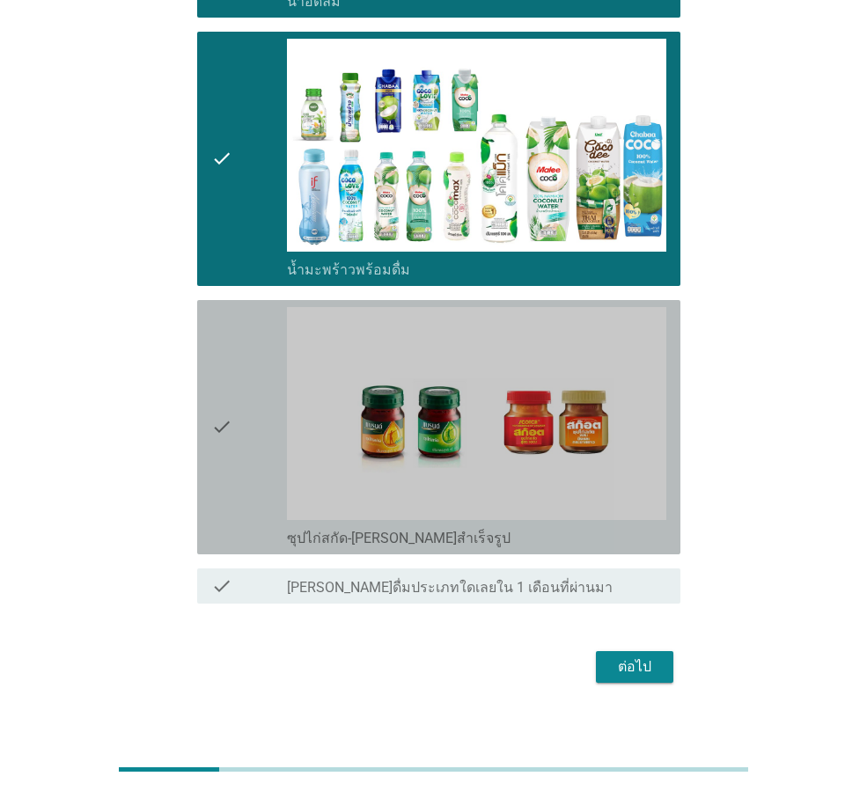
click at [272, 355] on div "check" at bounding box center [249, 427] width 76 height 240
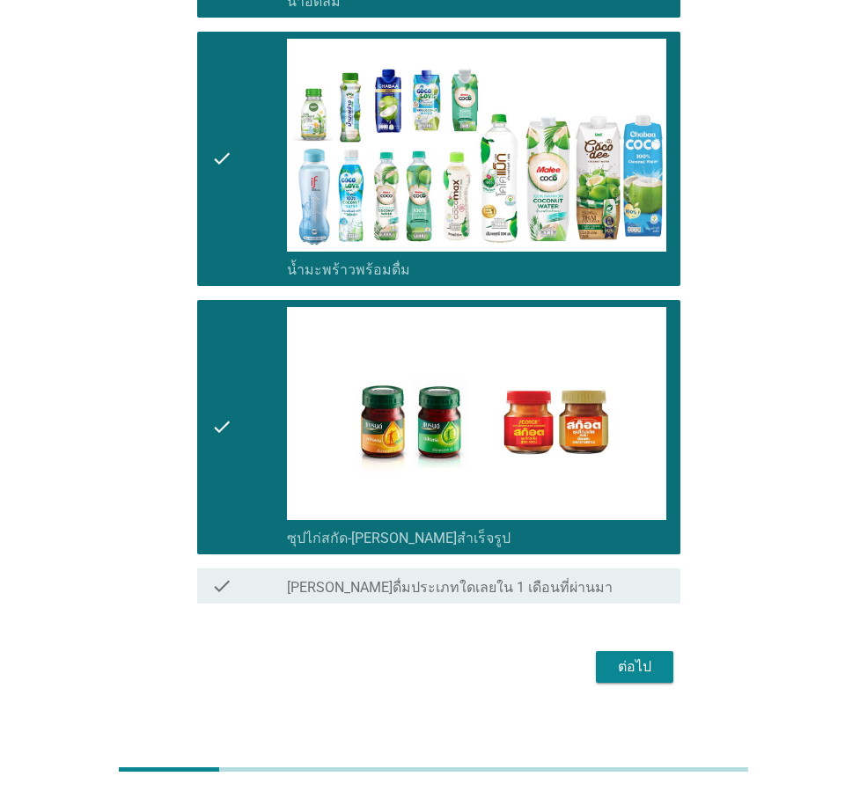
click at [641, 657] on div "ต่อไป" at bounding box center [634, 667] width 49 height 21
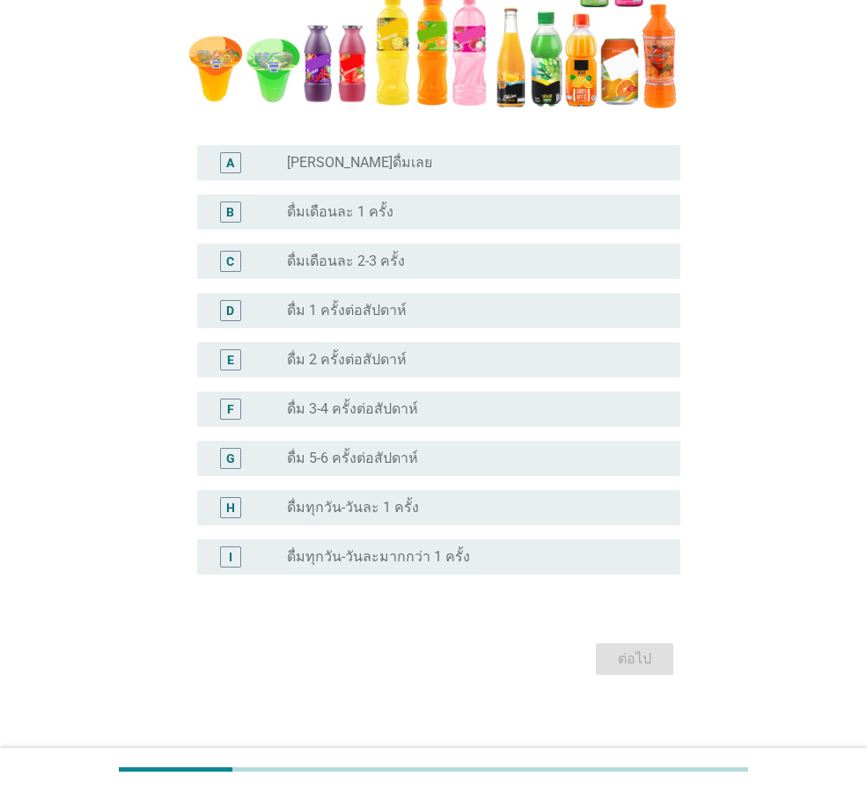
scroll to position [438, 0]
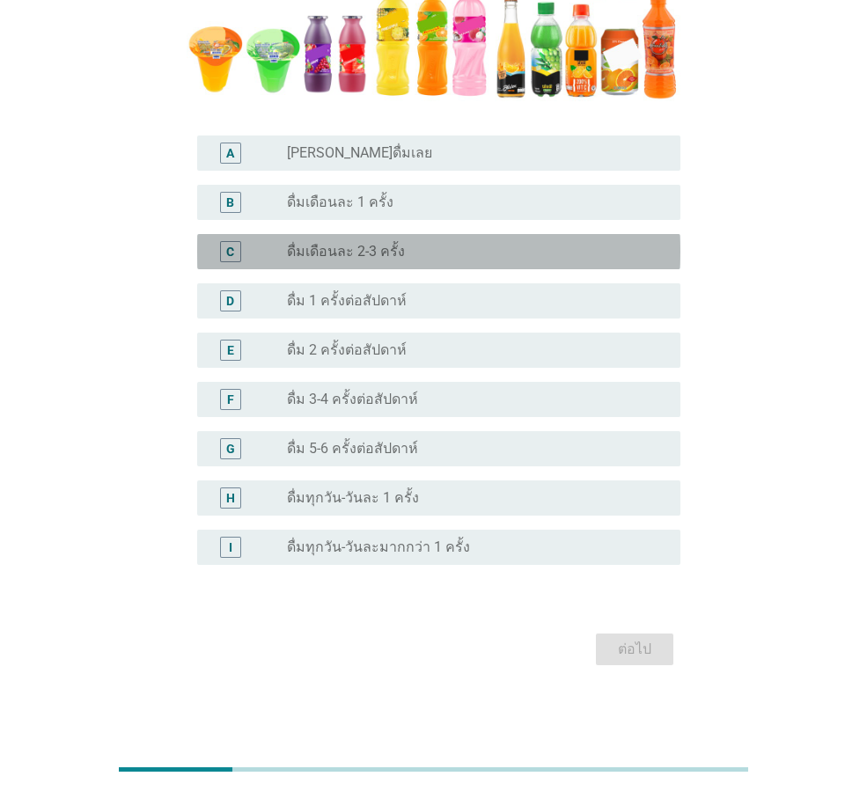
click at [412, 259] on div "radio_button_unchecked ดื่มเดือนละ 2-3 ครั้ง" at bounding box center [469, 252] width 365 height 18
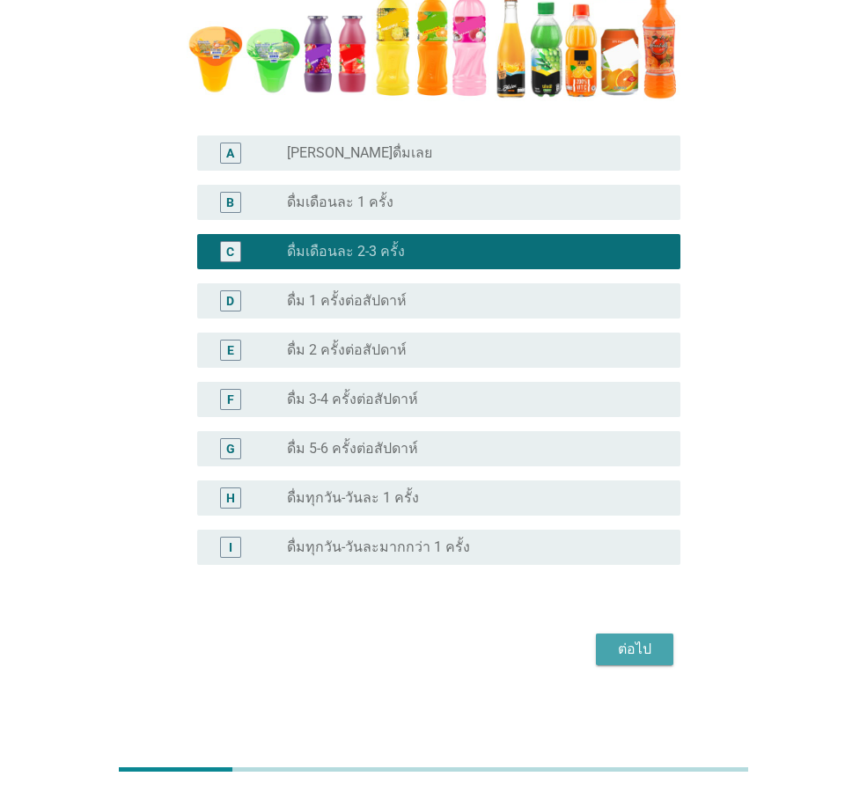
click at [632, 634] on button "ต่อไป" at bounding box center [634, 650] width 77 height 32
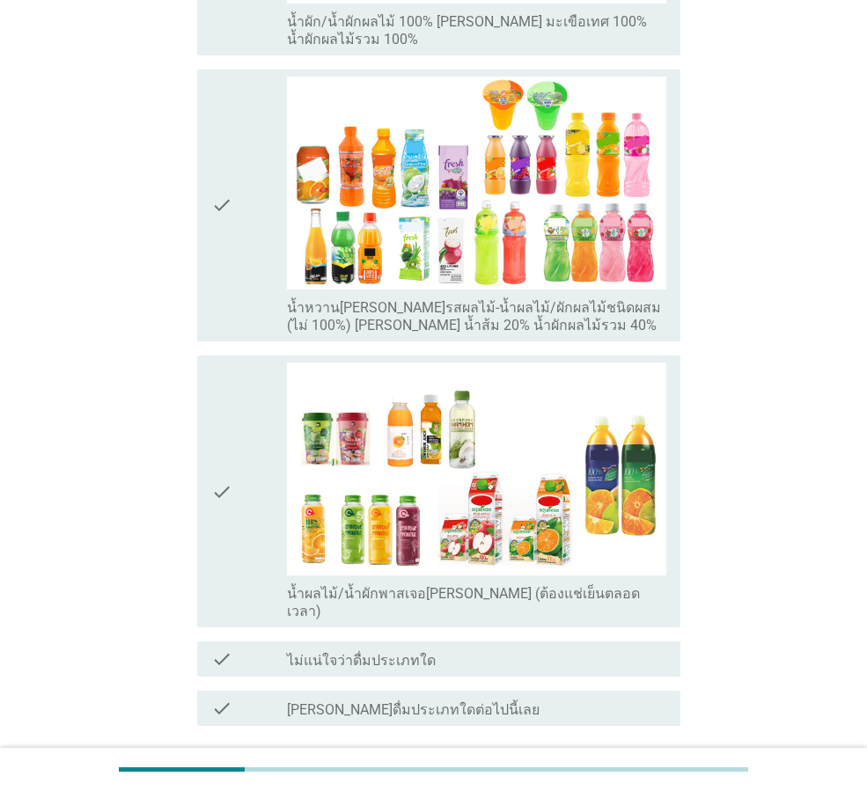
scroll to position [885, 0]
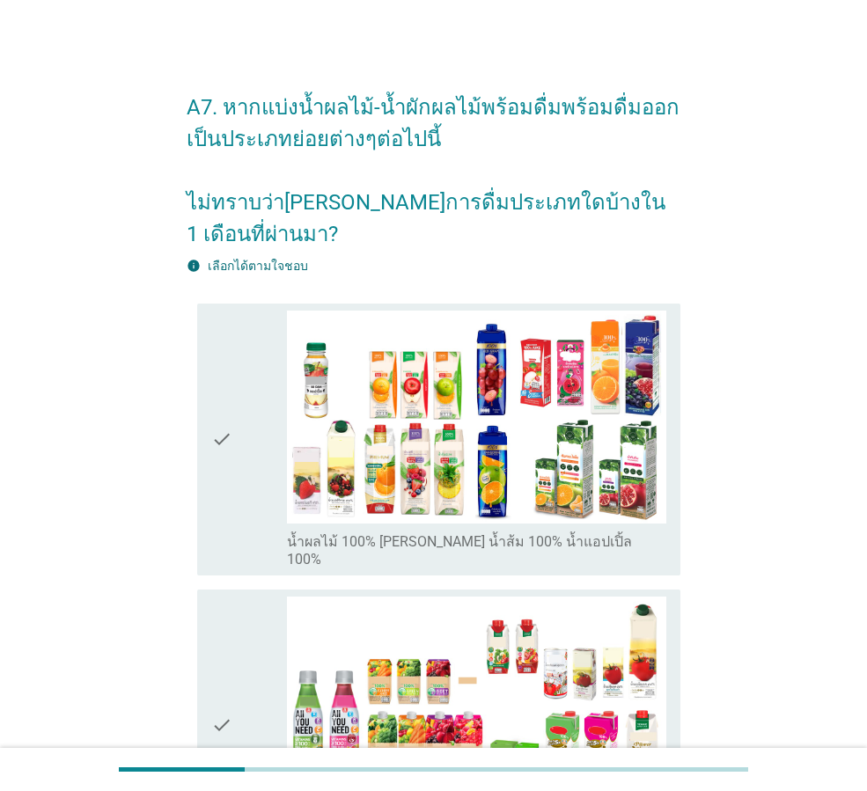
click at [246, 621] on div "check" at bounding box center [249, 726] width 76 height 258
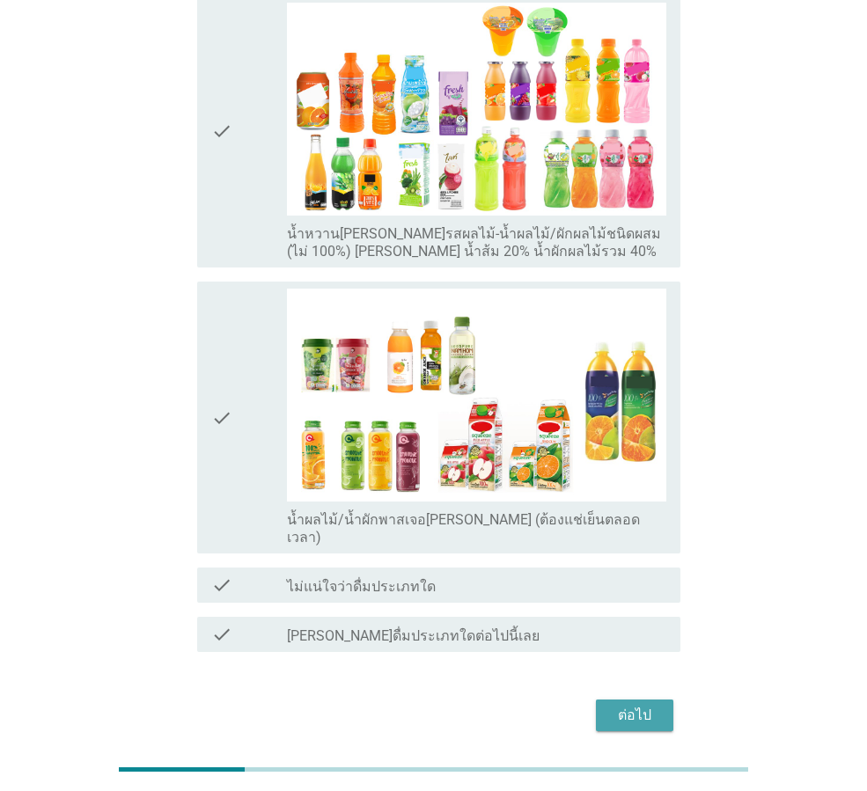
click at [637, 705] on div "ต่อไป" at bounding box center [634, 715] width 49 height 21
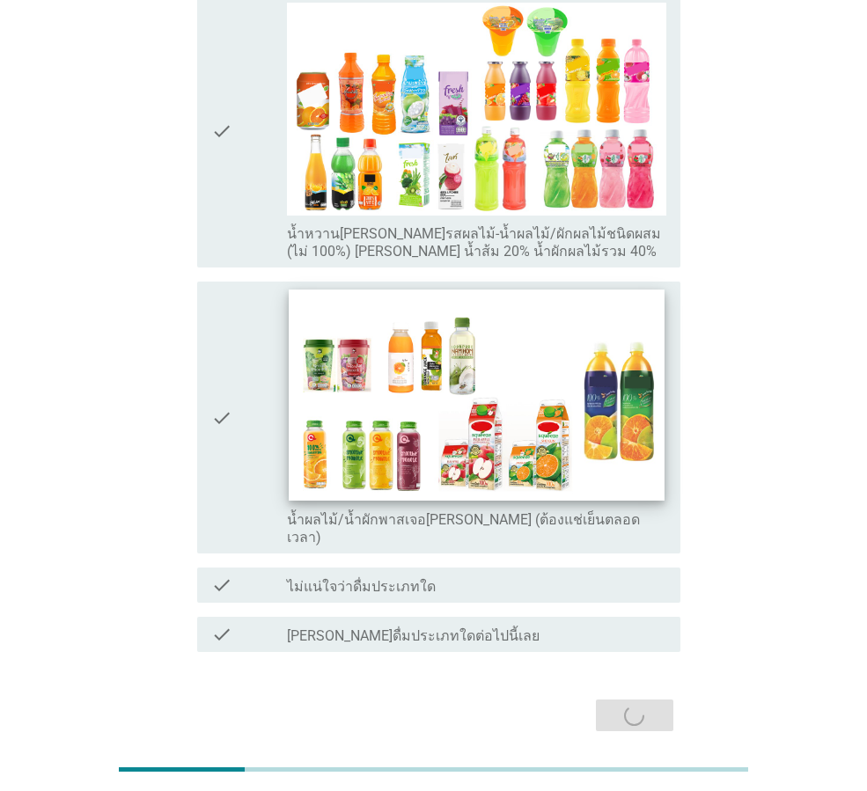
scroll to position [0, 0]
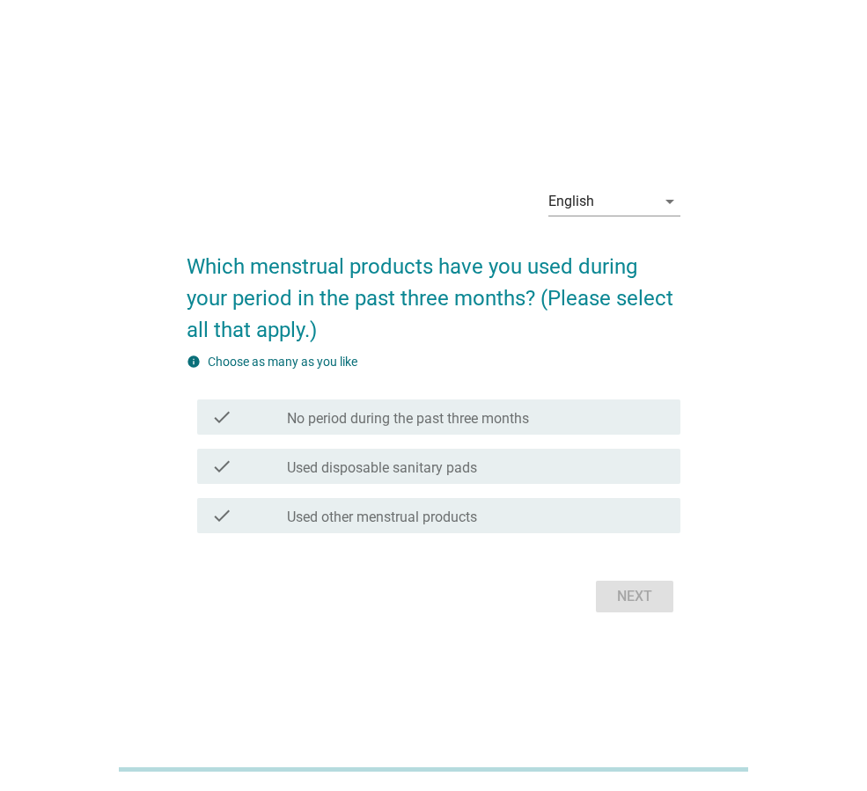
click at [400, 421] on label "No period during the past three months" at bounding box center [408, 419] width 242 height 18
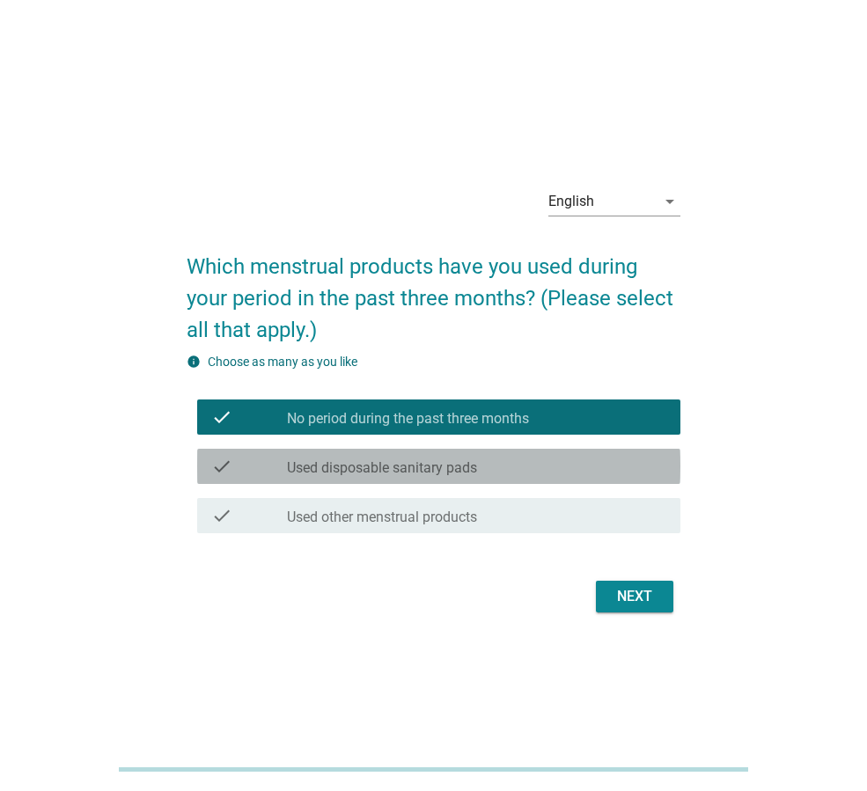
drag, startPoint x: 445, startPoint y: 463, endPoint x: 446, endPoint y: 505, distance: 42.3
click at [445, 464] on label "Used disposable sanitary pads" at bounding box center [382, 468] width 190 height 18
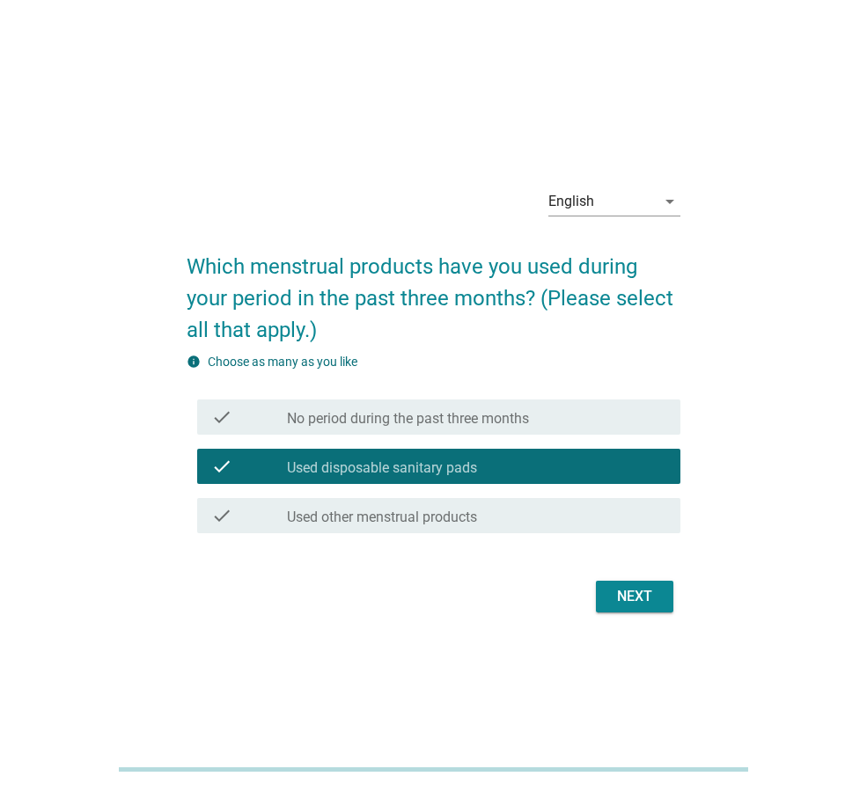
click at [440, 509] on label "Used other menstrual products" at bounding box center [382, 518] width 190 height 18
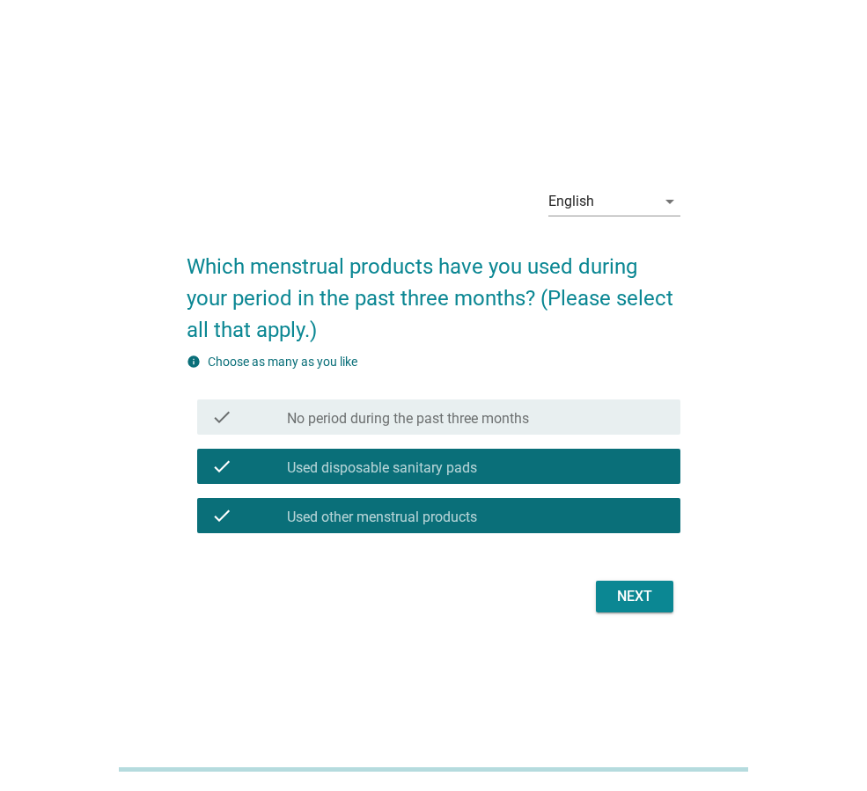
click at [628, 174] on div "English arrow_drop_down" at bounding box center [614, 203] width 132 height 60
click at [624, 187] on div "English arrow_drop_down" at bounding box center [614, 205] width 132 height 56
click at [605, 196] on div "English" at bounding box center [601, 201] width 107 height 28
click at [609, 261] on div "ภาษาไทย" at bounding box center [614, 257] width 104 height 21
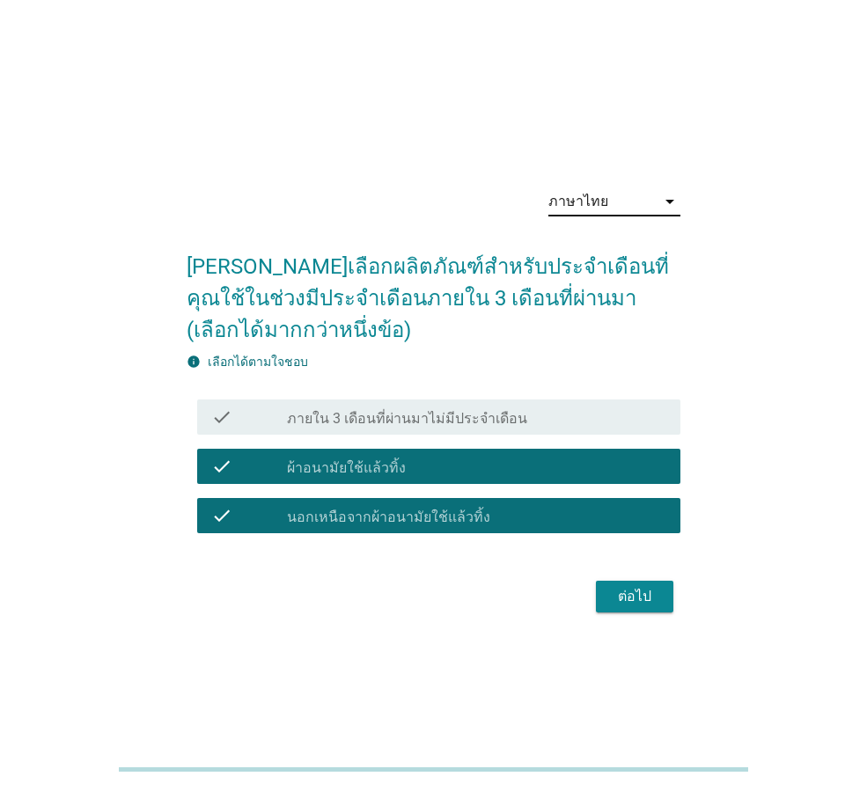
click at [405, 524] on label "นอกเหนือจากผ้าอนามัยใช้แล้วทิ้ง" at bounding box center [388, 518] width 203 height 18
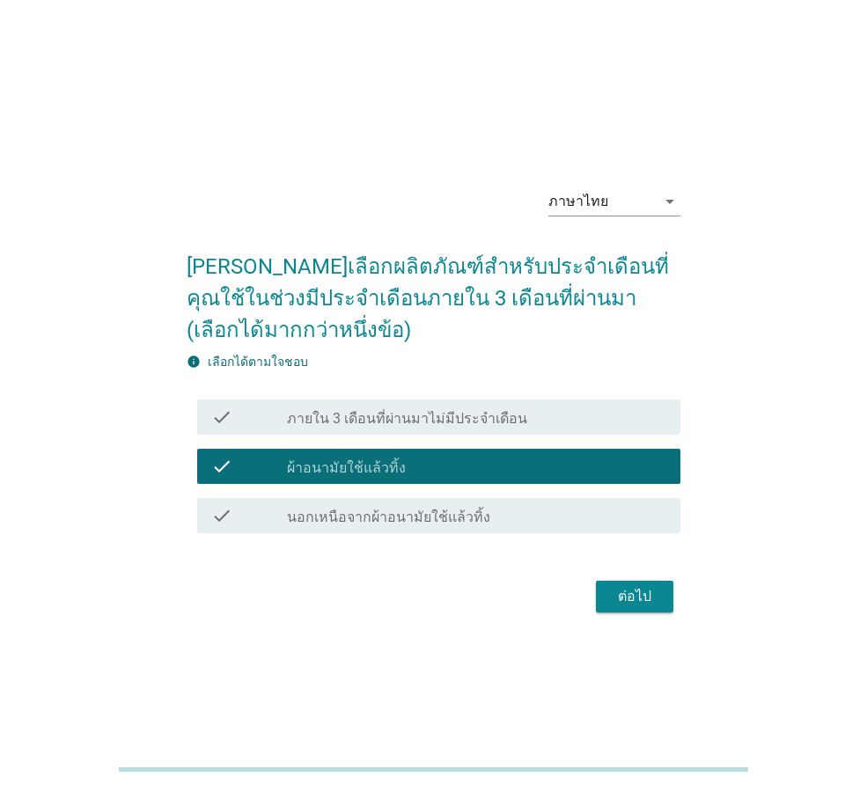
click at [644, 599] on div "ต่อไป" at bounding box center [634, 596] width 49 height 21
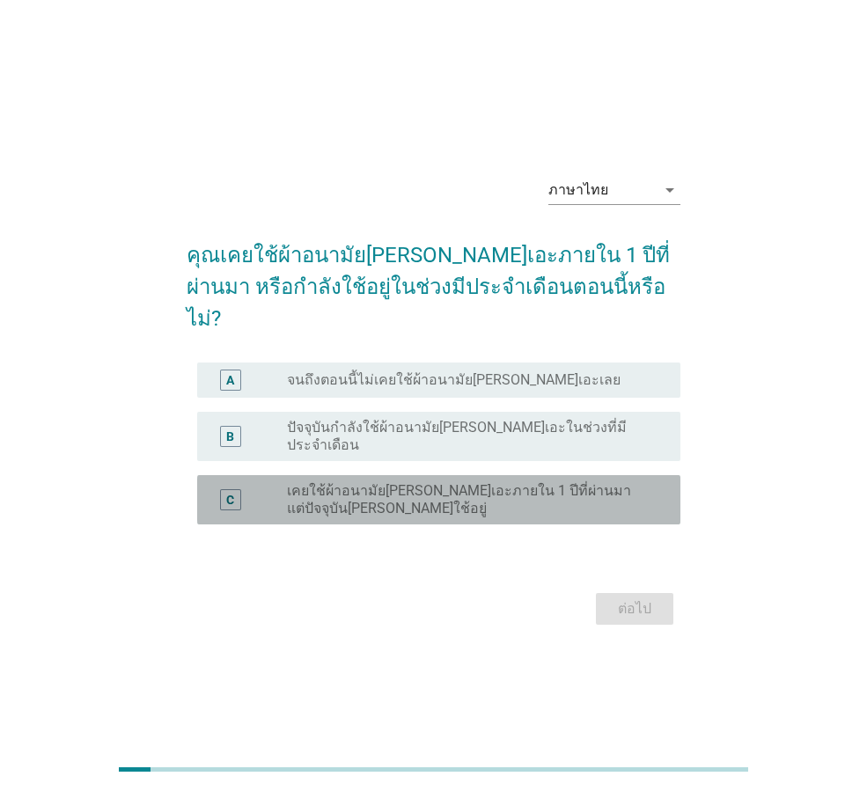
drag, startPoint x: 496, startPoint y: 468, endPoint x: 607, endPoint y: 553, distance: 140.1
click at [494, 482] on label "เคยใช้ผ้าอนามัย[PERSON_NAME]เอะภายใน 1 ปีที่ผ่านมา แต่ปัจจุบัน[PERSON_NAME]ใช้อ…" at bounding box center [469, 499] width 365 height 35
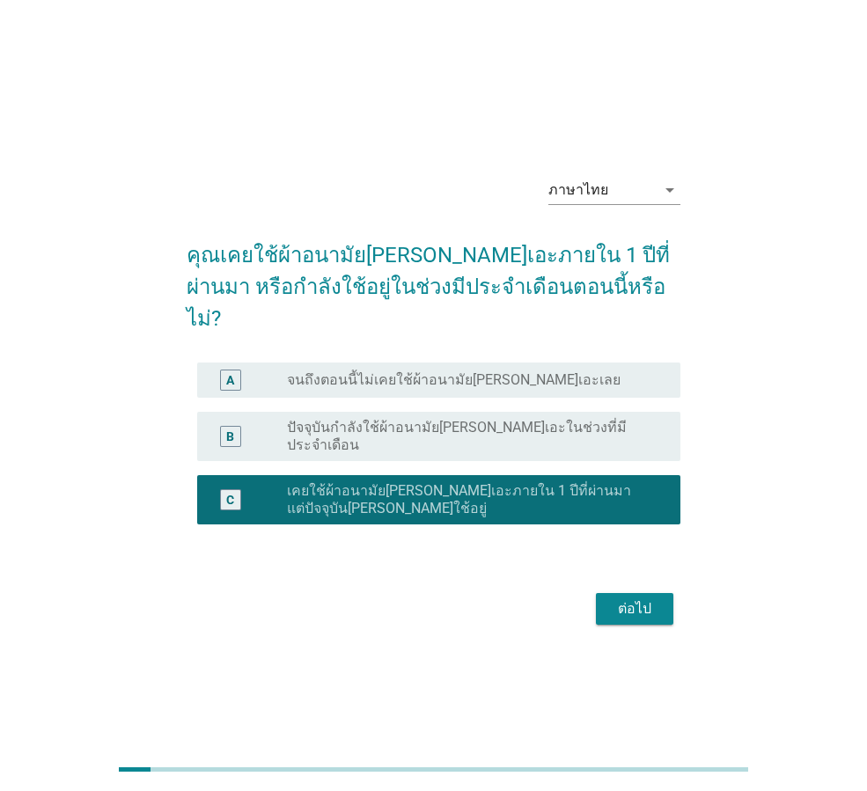
click at [489, 430] on div "radio_button_unchecked ปัจจุบันกำลังใช้ผ้าอนามัย[PERSON_NAME]เอะในช่วงที่มีประจ…" at bounding box center [476, 436] width 379 height 35
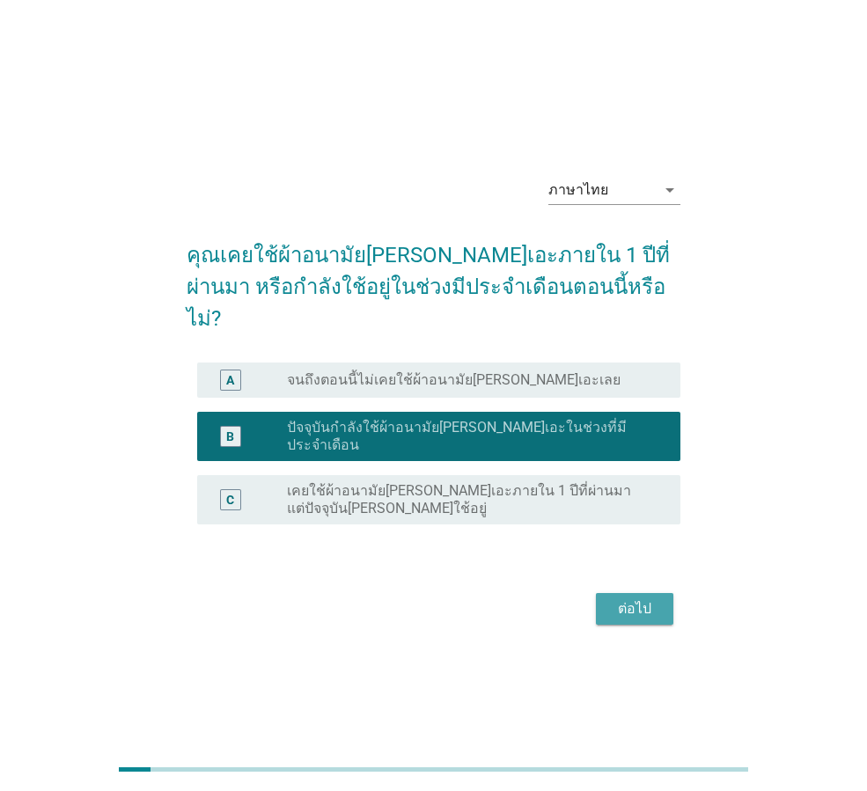
click at [631, 599] on div "ต่อไป" at bounding box center [634, 609] width 49 height 21
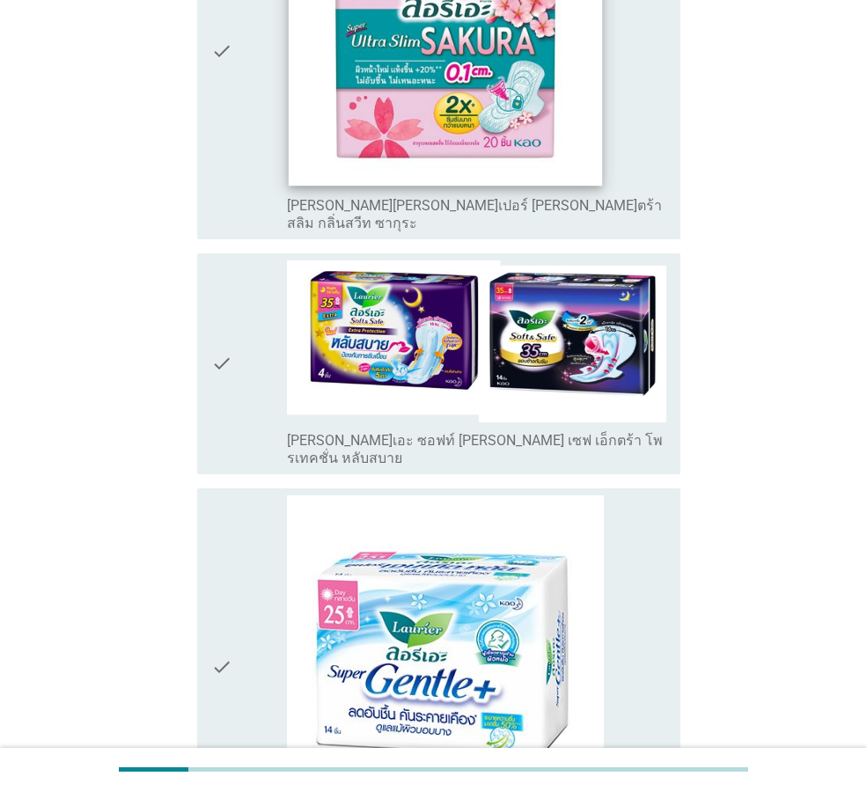
scroll to position [1056, 0]
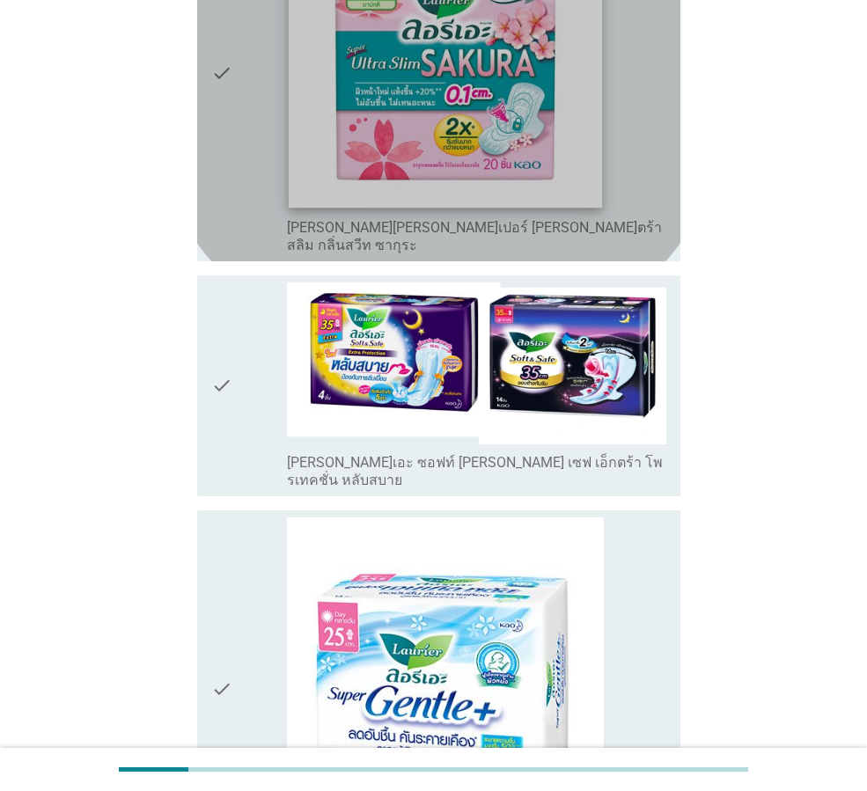
click at [474, 104] on img at bounding box center [445, 50] width 313 height 313
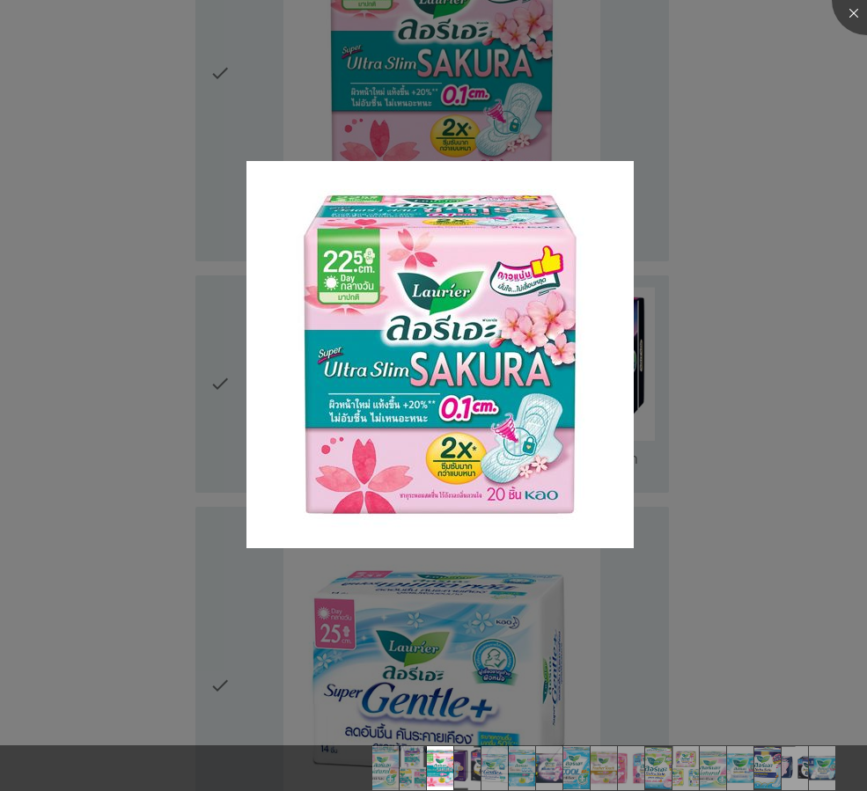
click at [190, 296] on div at bounding box center [433, 395] width 867 height 791
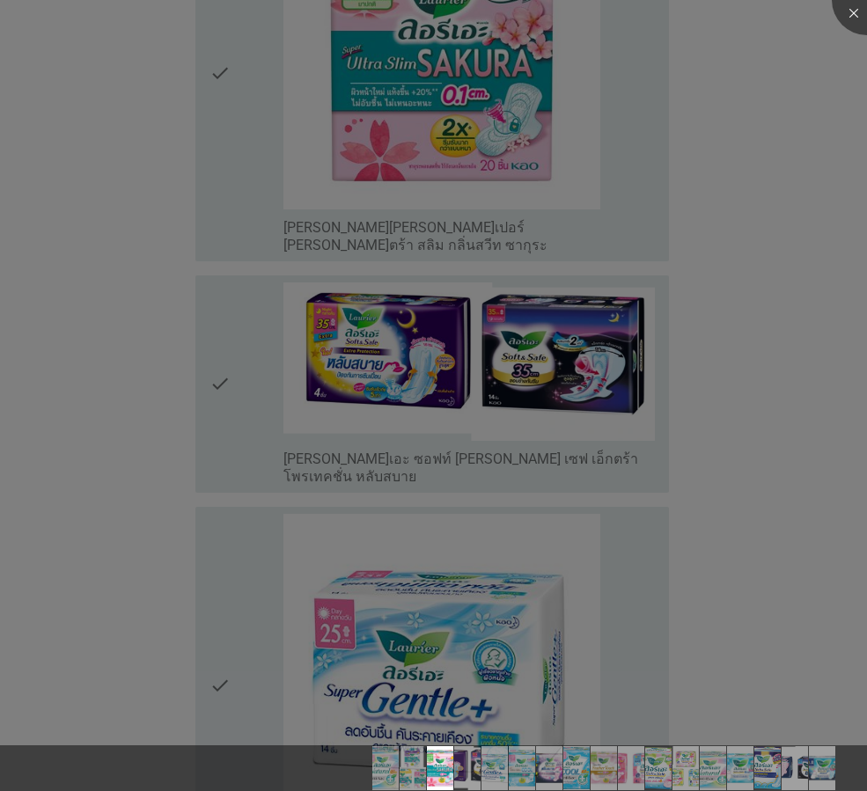
click at [252, 78] on div at bounding box center [433, 395] width 867 height 791
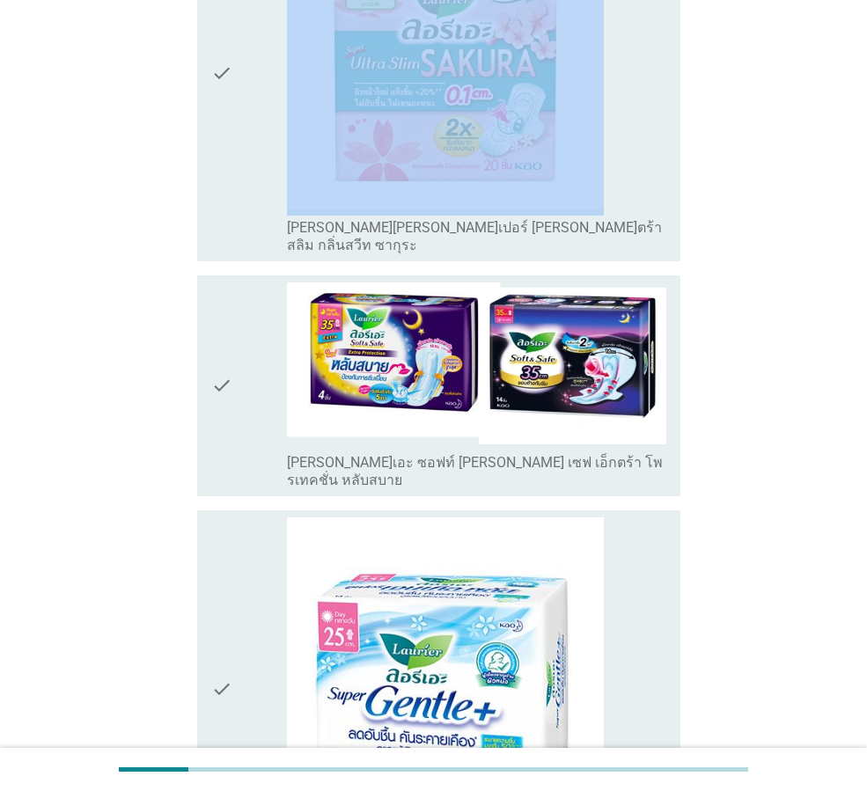
click at [252, 78] on div "check" at bounding box center [249, 74] width 76 height 362
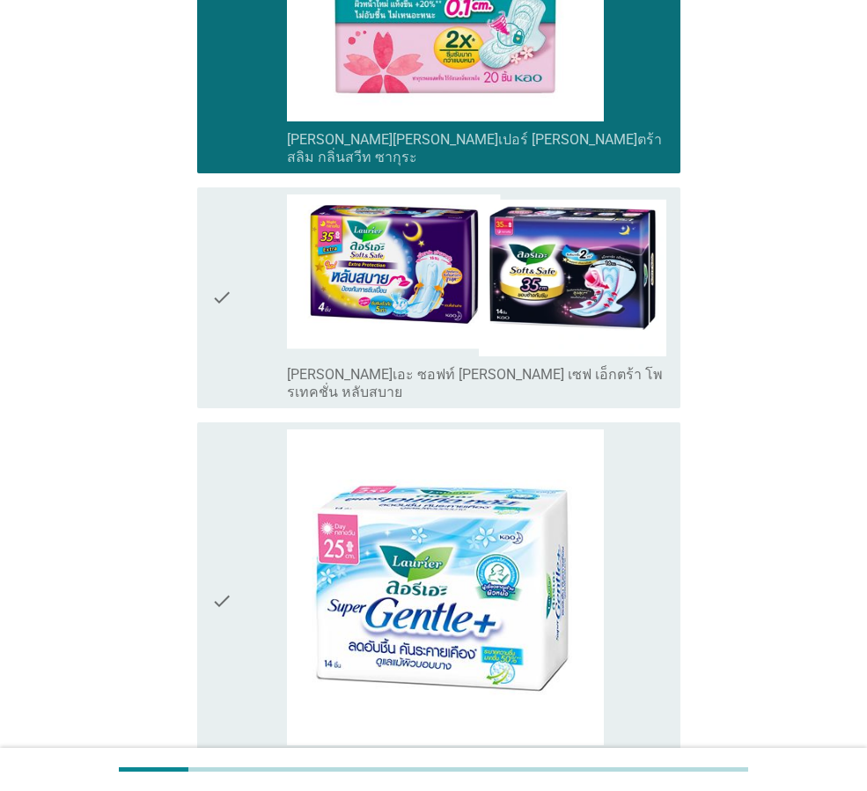
click at [255, 244] on div "check" at bounding box center [249, 298] width 76 height 207
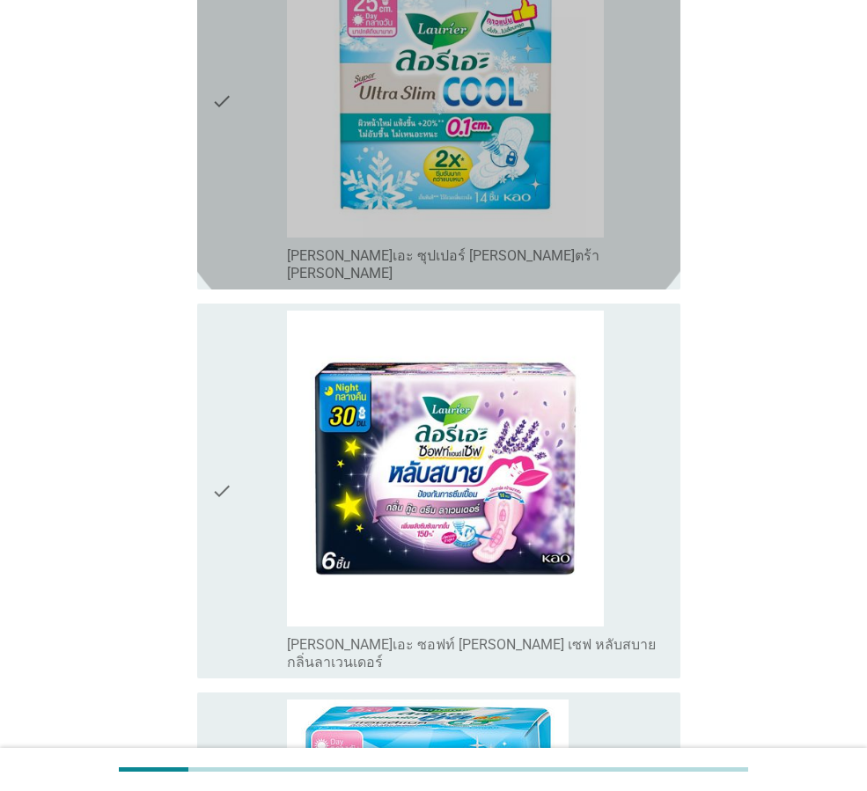
click at [226, 129] on icon "check" at bounding box center [221, 102] width 21 height 362
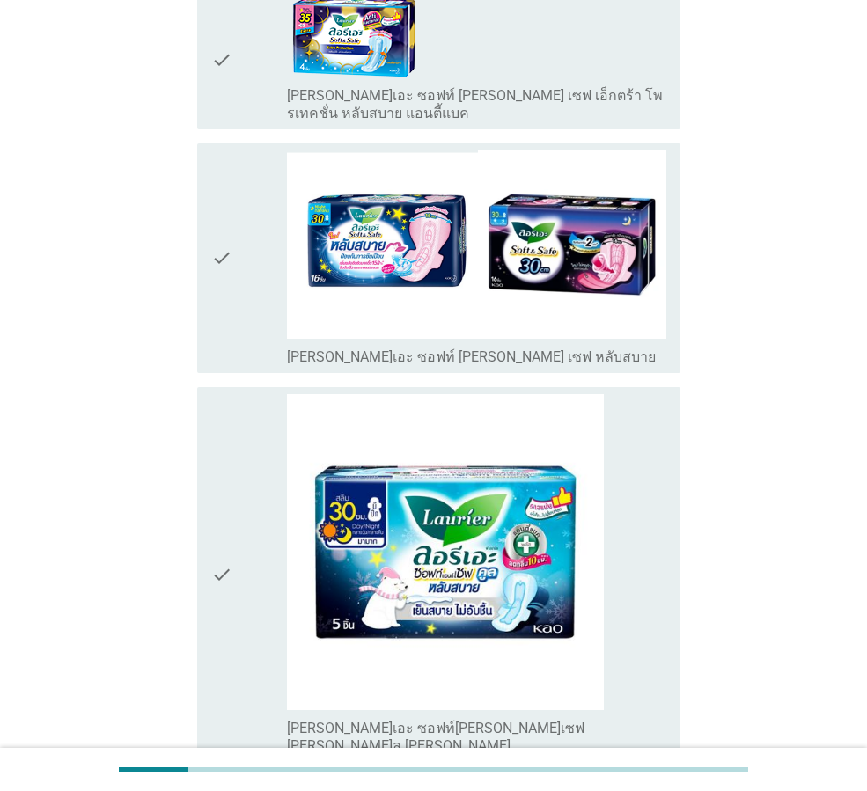
scroll to position [4594, 0]
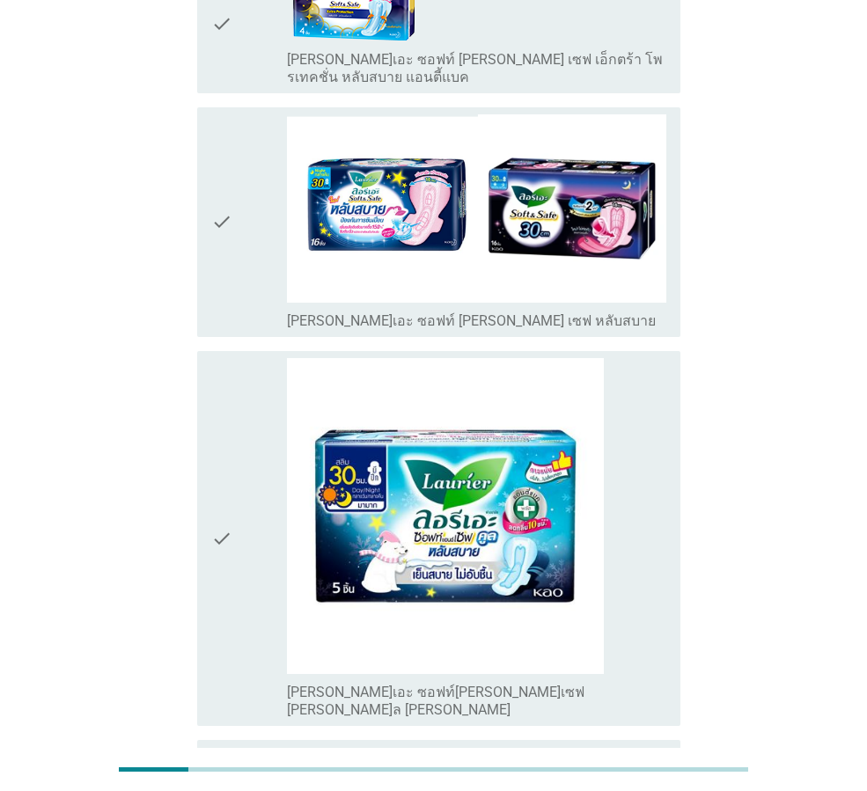
drag, startPoint x: 650, startPoint y: 645, endPoint x: 644, endPoint y: 569, distance: 75.9
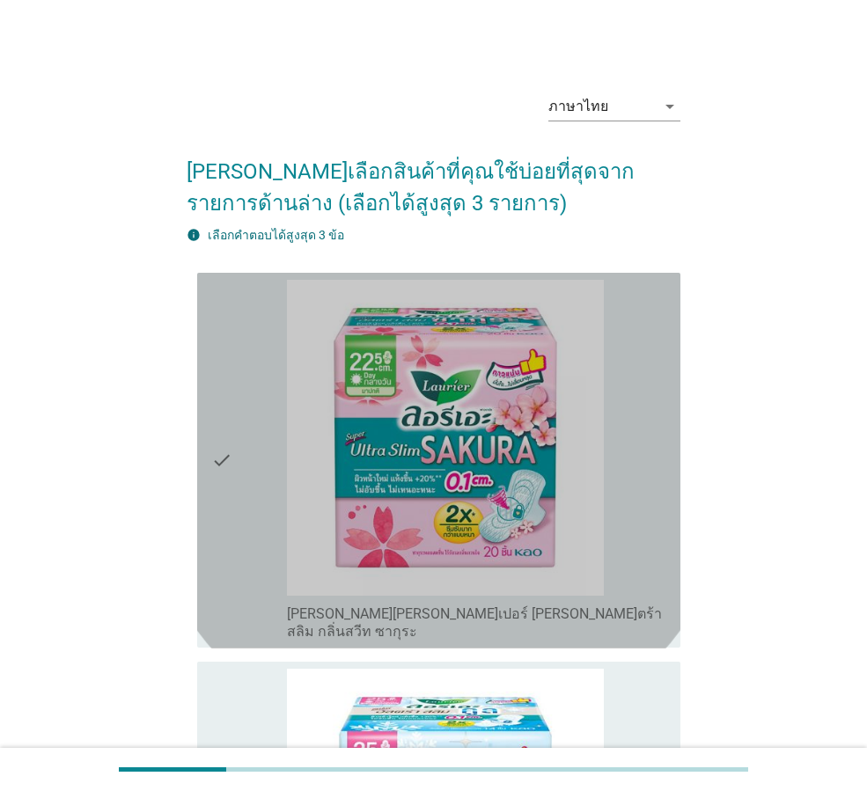
click at [246, 391] on div "check" at bounding box center [249, 461] width 76 height 362
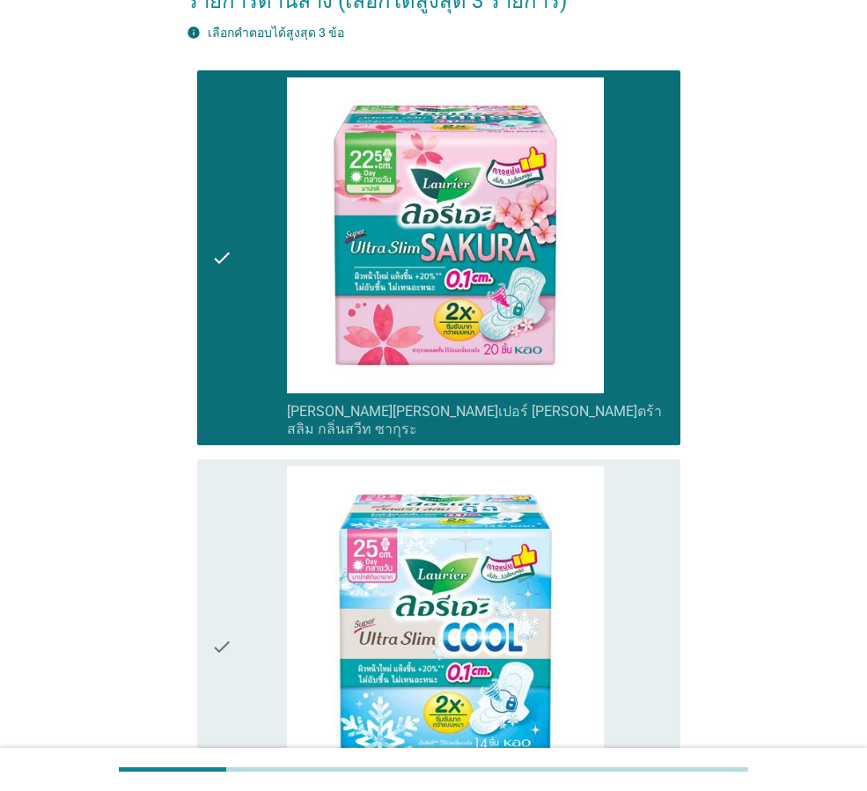
scroll to position [528, 0]
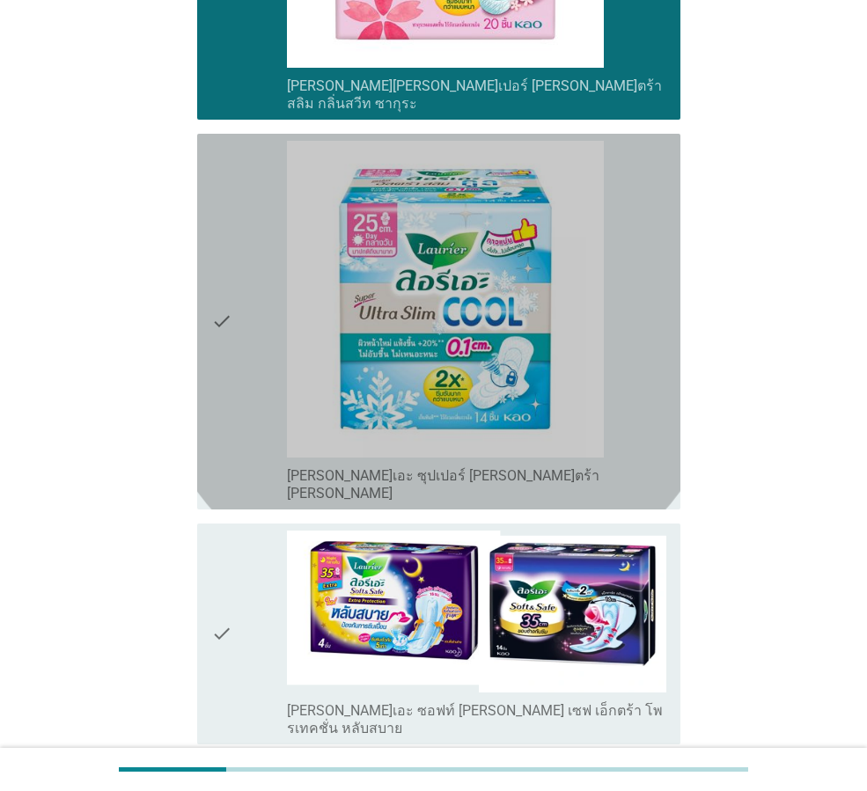
drag, startPoint x: 209, startPoint y: 376, endPoint x: 246, endPoint y: 533, distance: 161.0
click at [209, 375] on div "check check_box_outline_blank [PERSON_NAME]เอะ ซุปเปอร์ [PERSON_NAME]ตร้า [PERS…" at bounding box center [438, 322] width 483 height 376
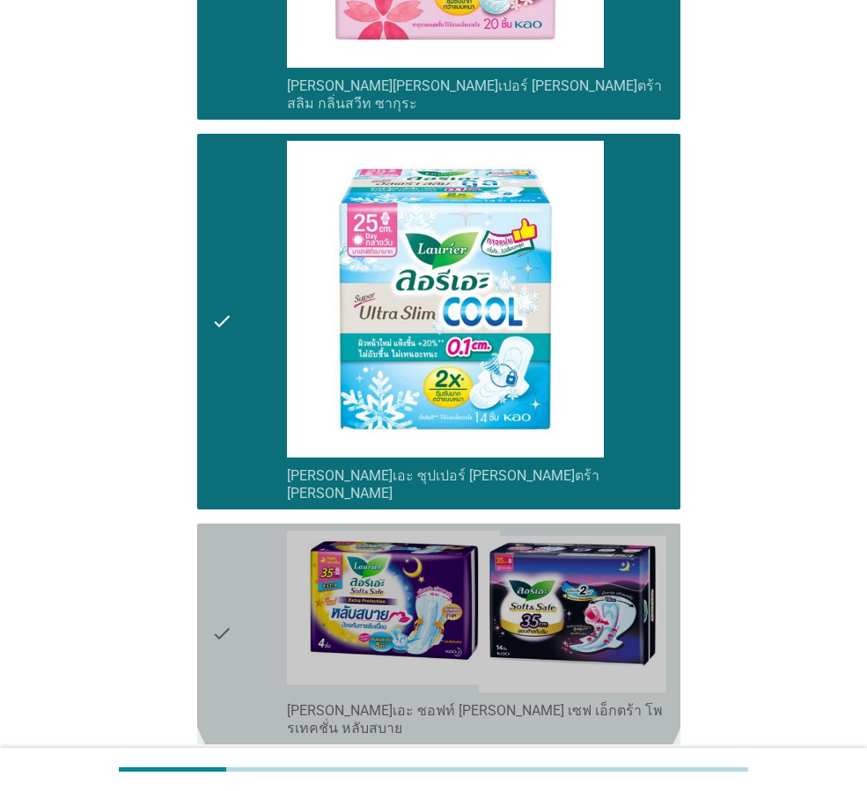
click at [244, 539] on div "check" at bounding box center [249, 634] width 76 height 207
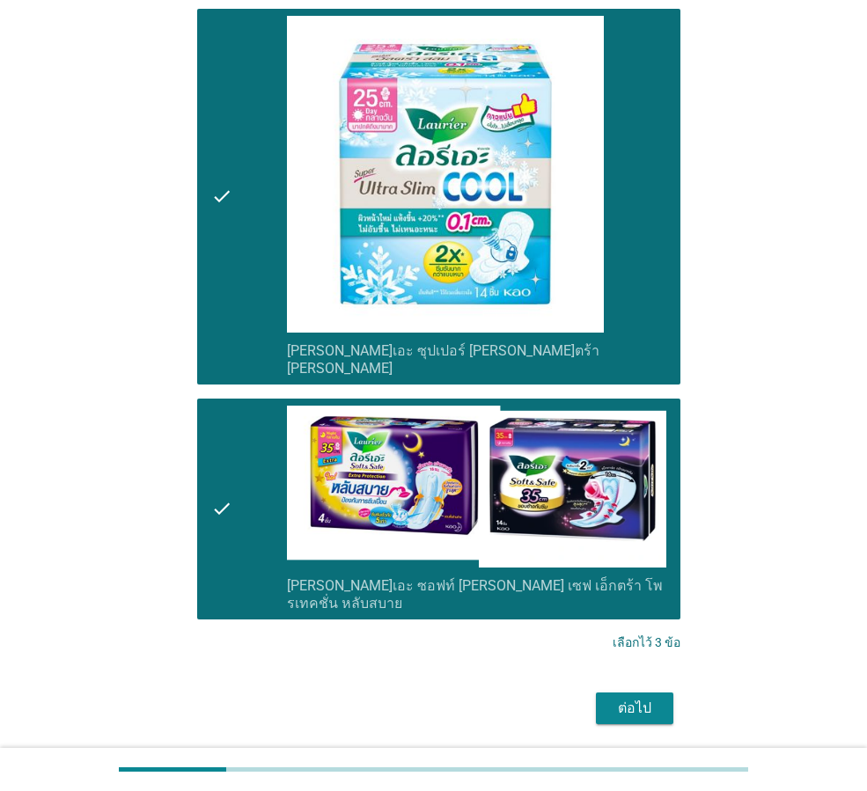
scroll to position [659, 0]
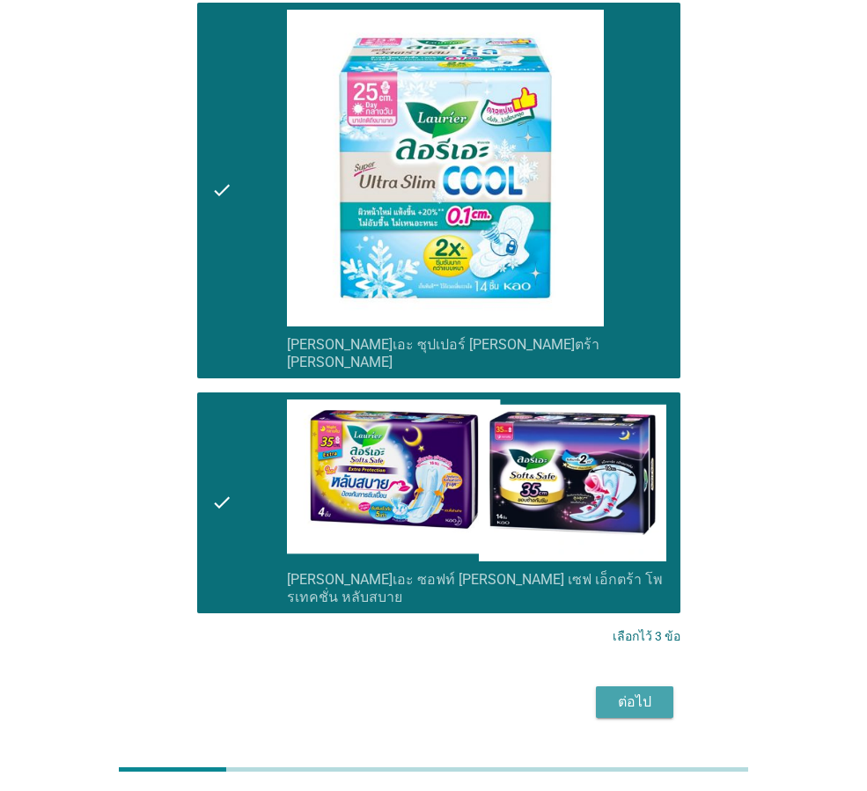
click at [639, 692] on div "ต่อไป" at bounding box center [634, 702] width 49 height 21
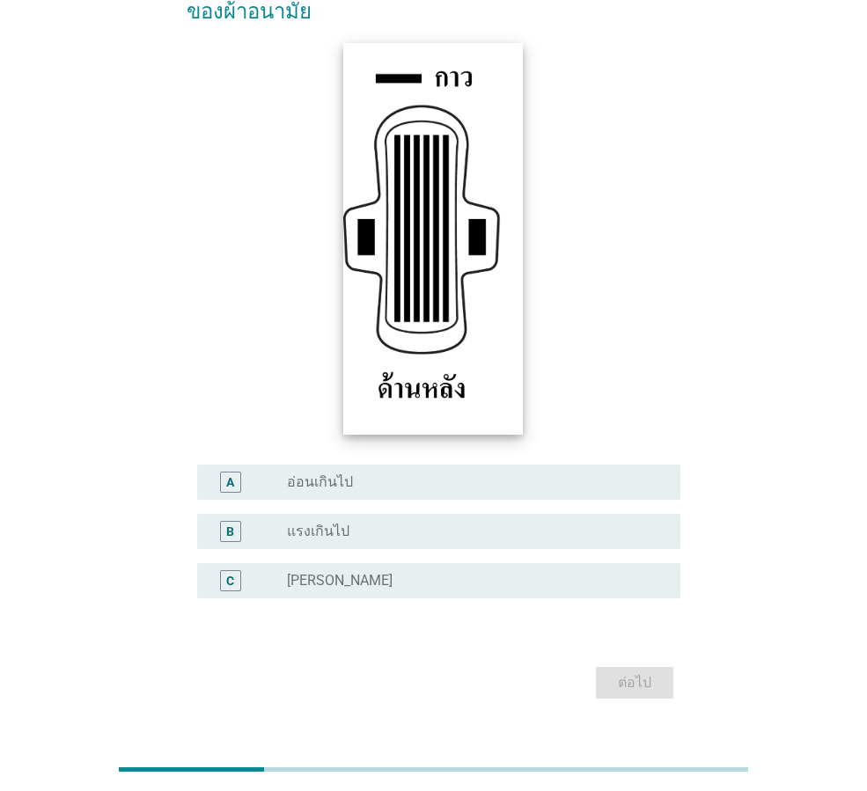
scroll to position [257, 0]
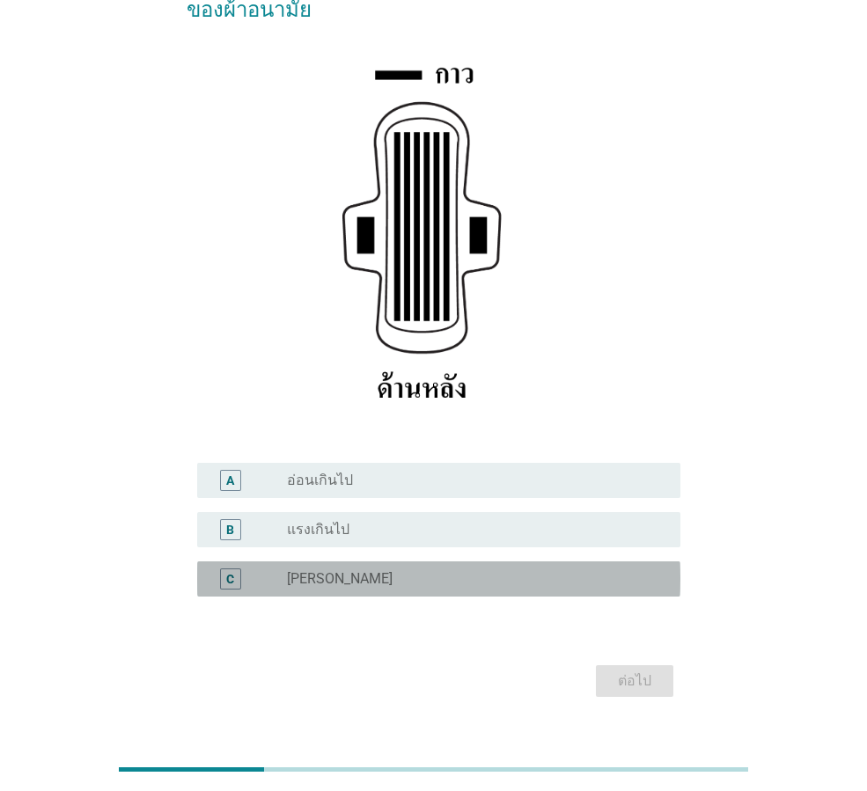
click at [332, 570] on div "radio_button_unchecked [PERSON_NAME]" at bounding box center [469, 579] width 365 height 18
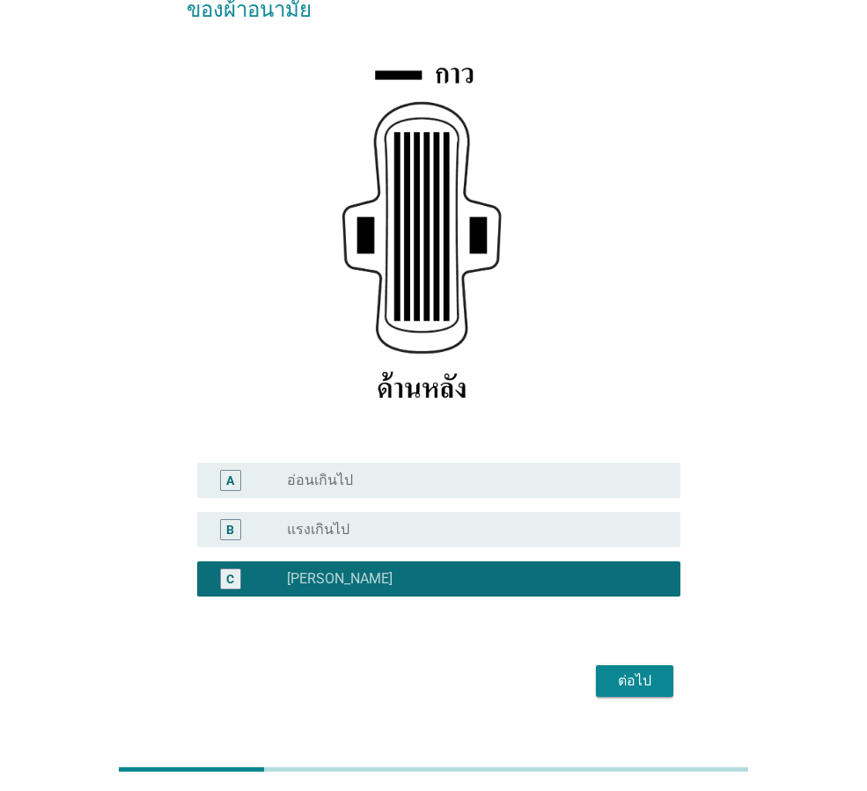
click at [617, 671] on div "ต่อไป" at bounding box center [634, 681] width 49 height 21
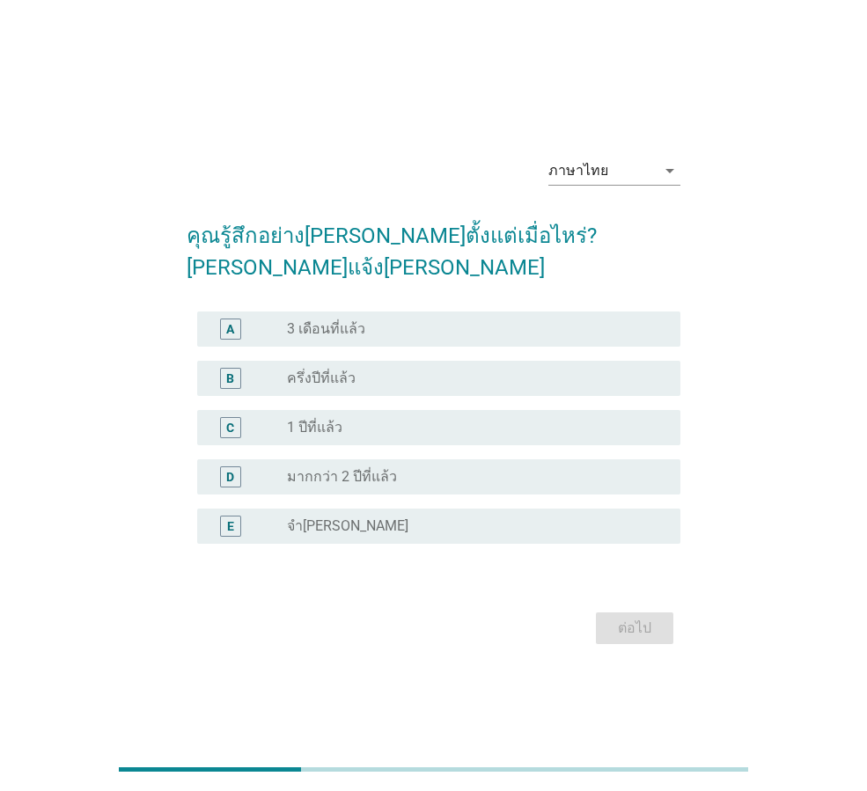
click at [533, 320] on div "radio_button_unchecked 3 เดือนที่แล้ว" at bounding box center [469, 329] width 365 height 18
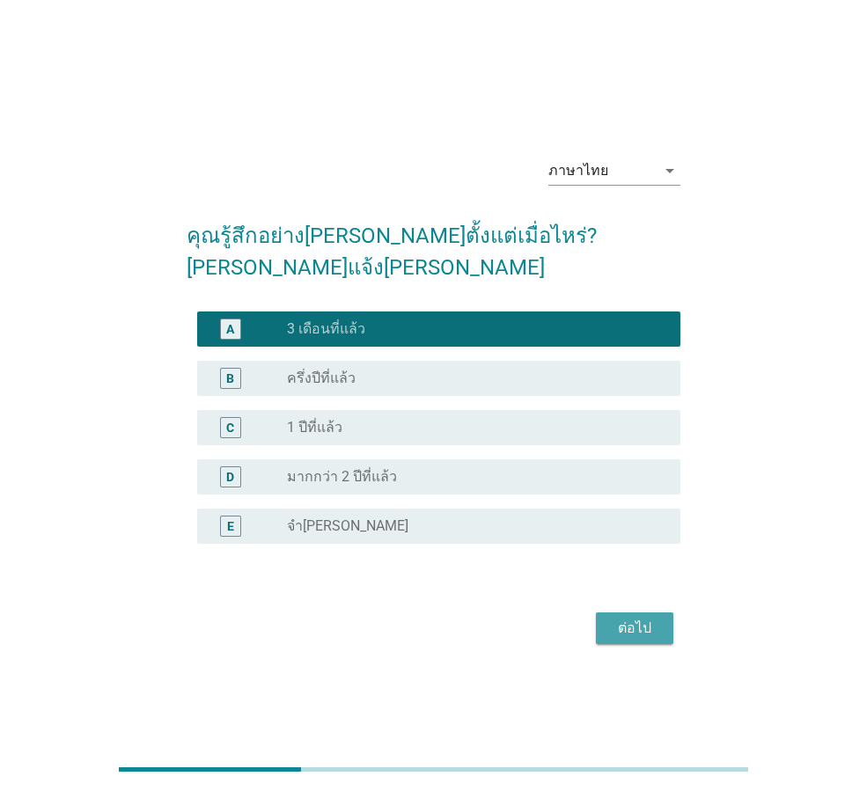
click at [631, 613] on button "ต่อไป" at bounding box center [634, 629] width 77 height 32
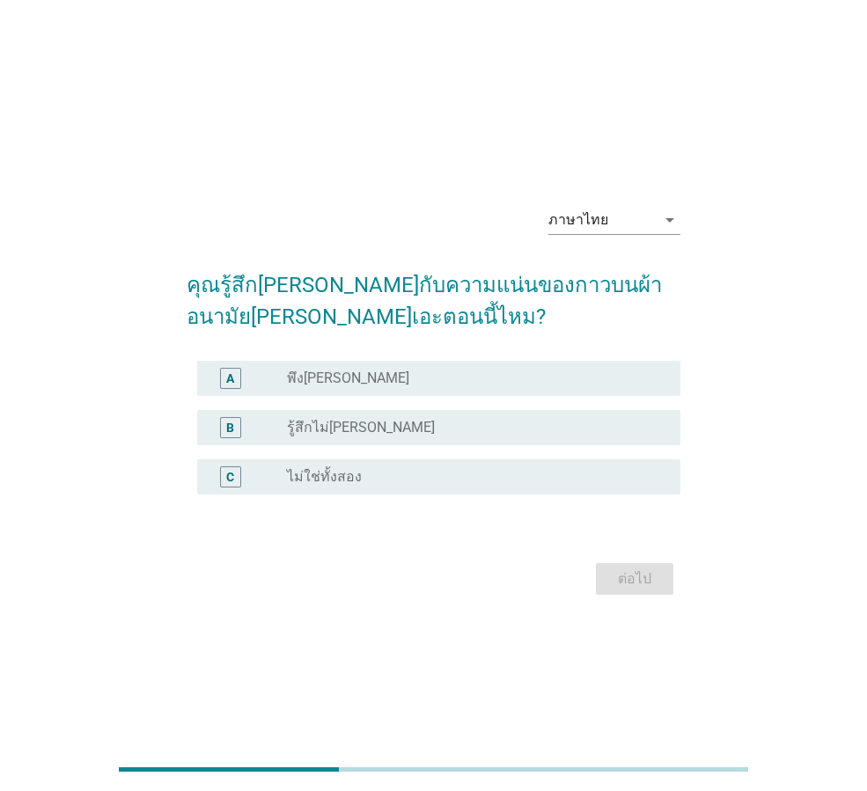
click at [383, 372] on div "radio_button_unchecked พึง[PERSON_NAME]" at bounding box center [469, 379] width 365 height 18
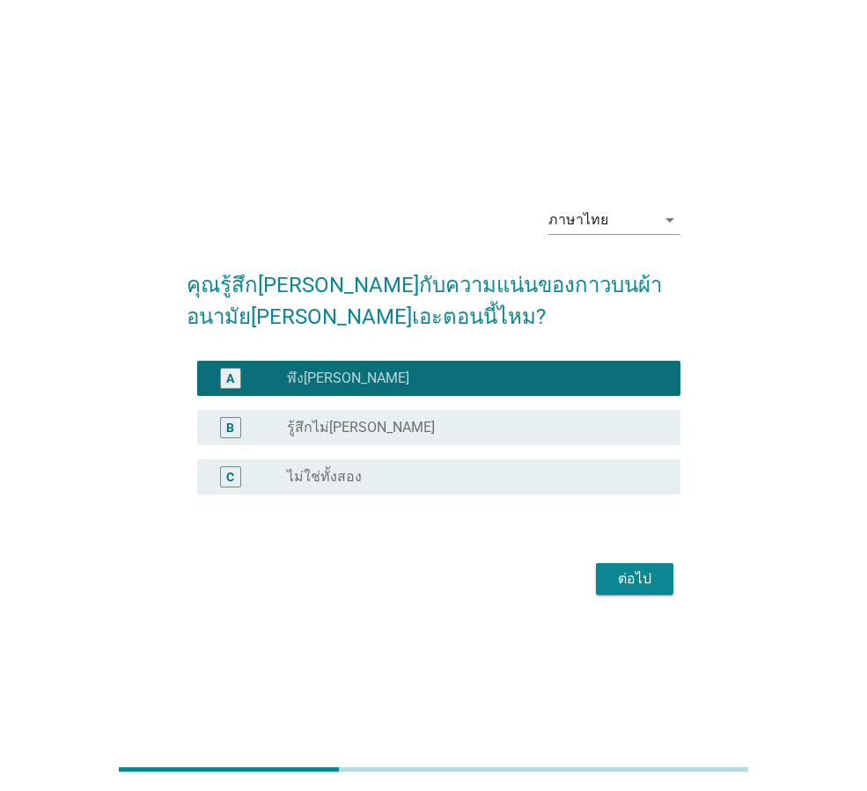
click at [611, 574] on div "ต่อไป" at bounding box center [634, 579] width 49 height 21
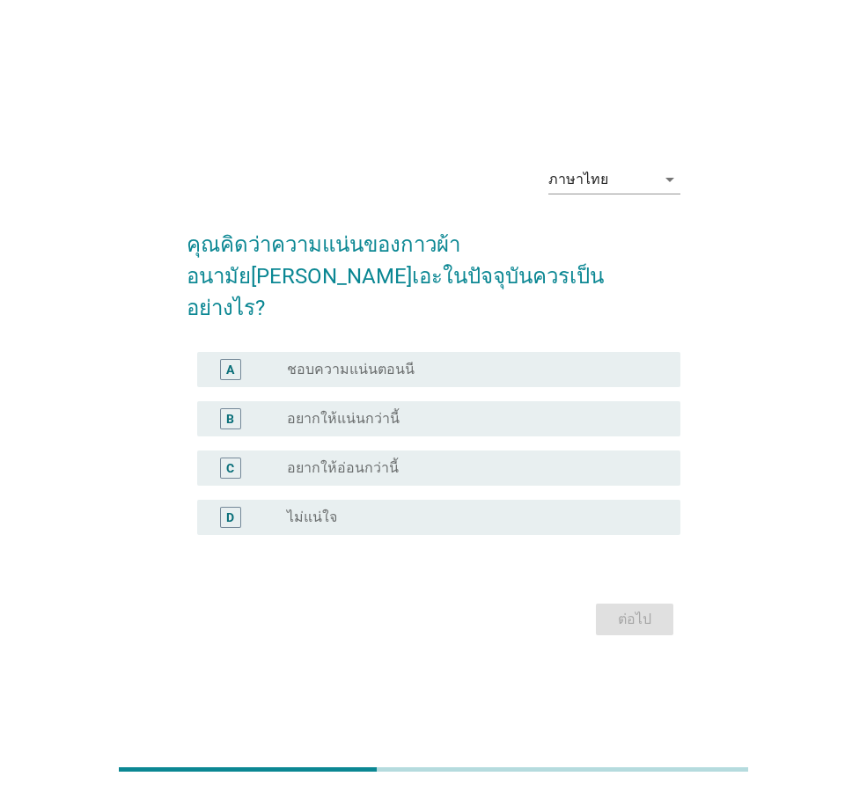
click at [452, 361] on div "radio_button_unchecked ชอบความแน่นตอนนี" at bounding box center [469, 370] width 365 height 18
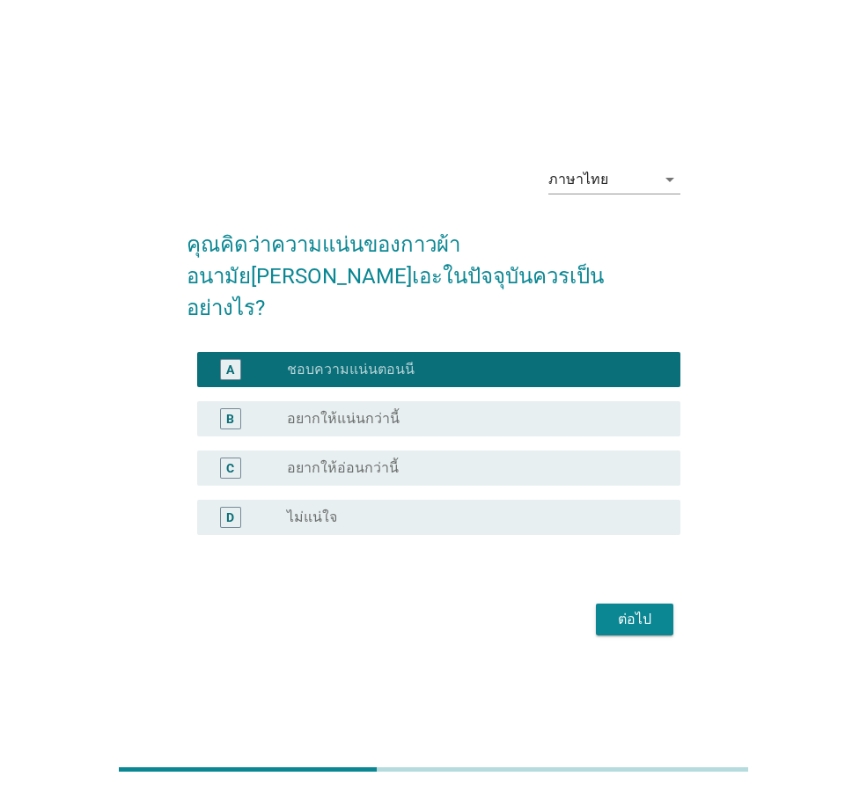
click at [636, 609] on div "ต่อไป" at bounding box center [634, 619] width 49 height 21
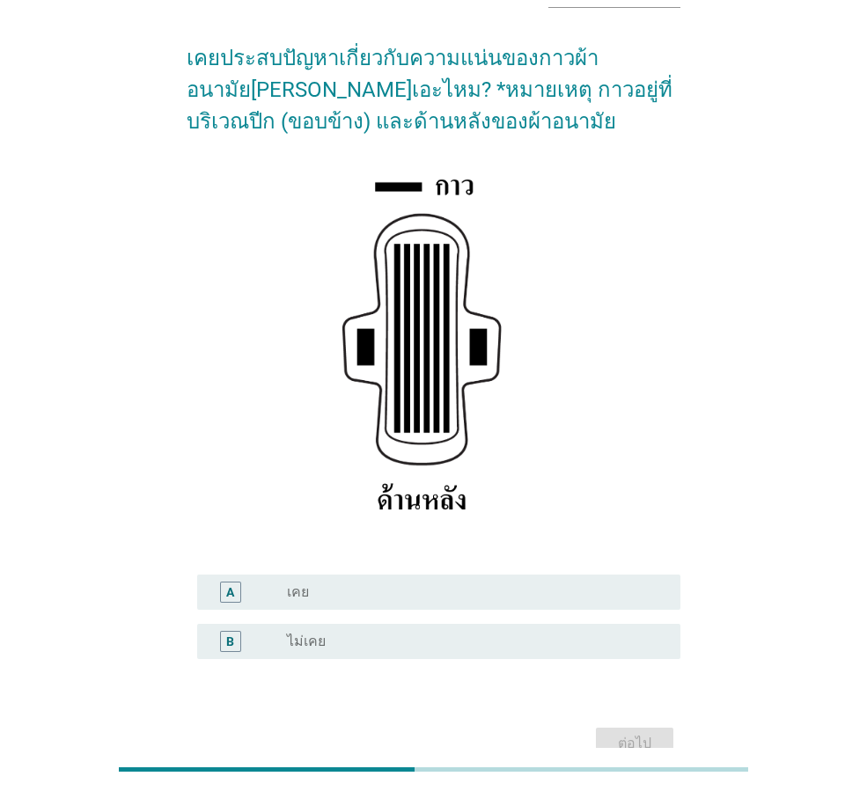
scroll to position [208, 0]
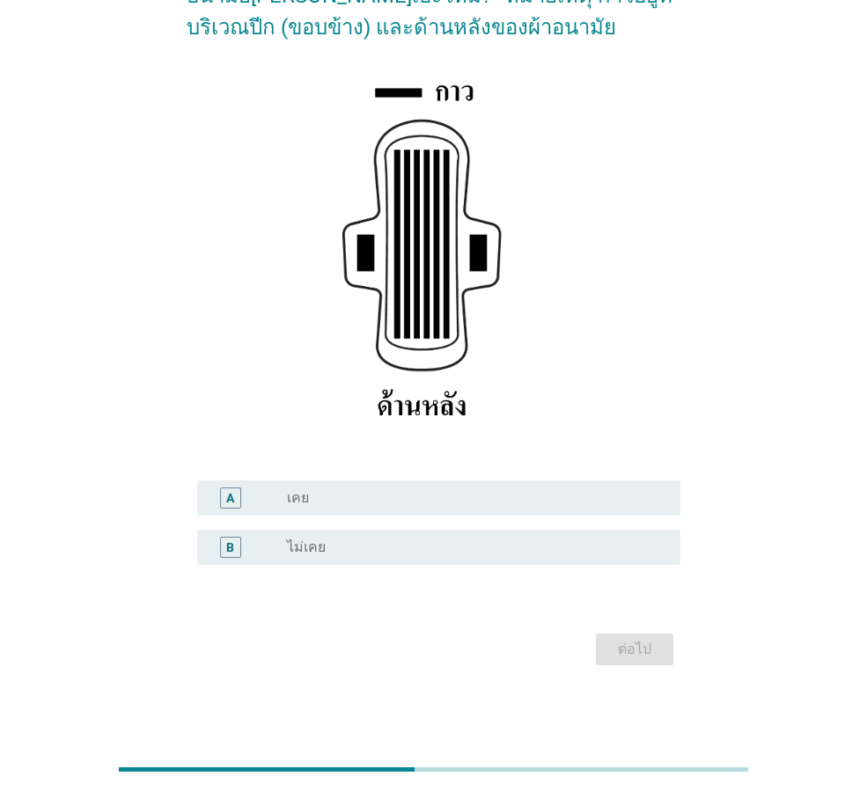
click at [357, 545] on div "radio_button_unchecked ไม่เคย" at bounding box center [469, 548] width 365 height 18
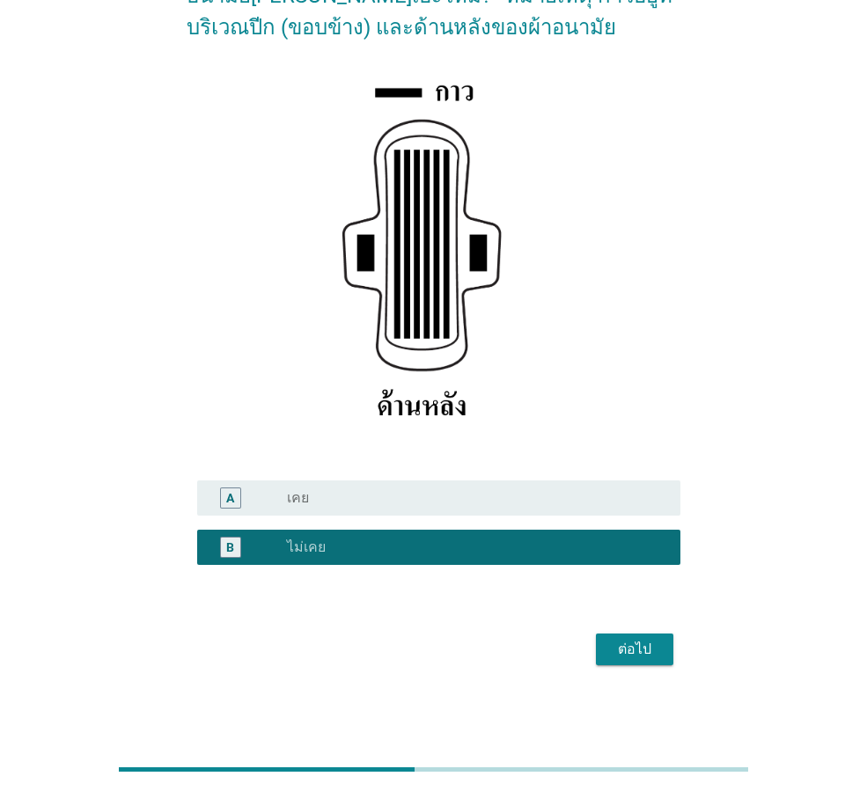
click at [626, 639] on div "ต่อไป" at bounding box center [634, 649] width 49 height 21
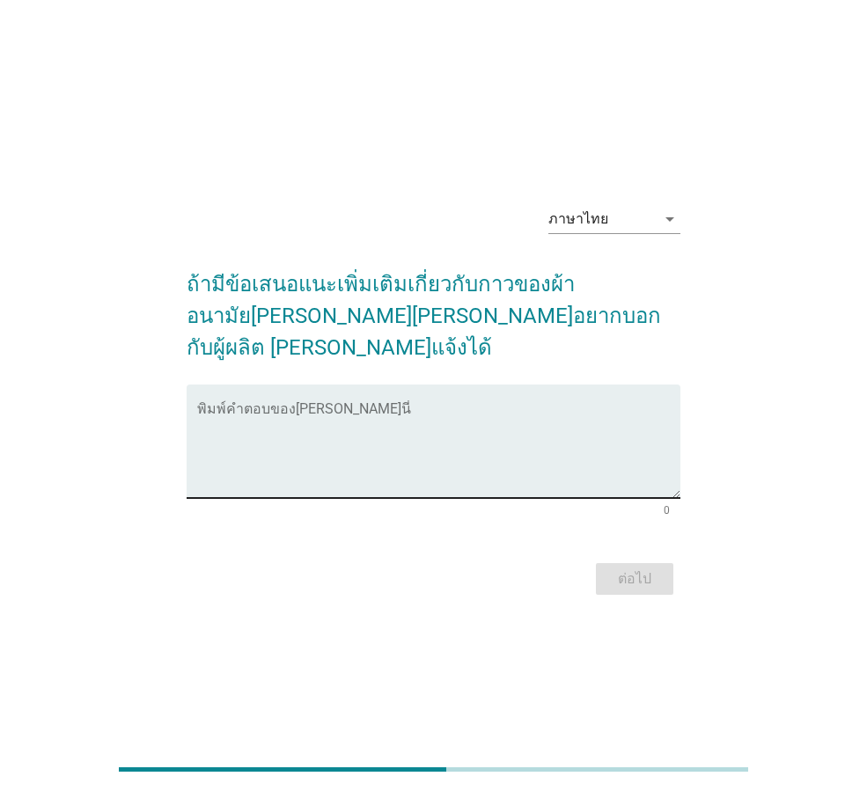
click at [490, 406] on textarea "พิมพ์คำตอบของคุณ ที่นี่" at bounding box center [438, 452] width 483 height 92
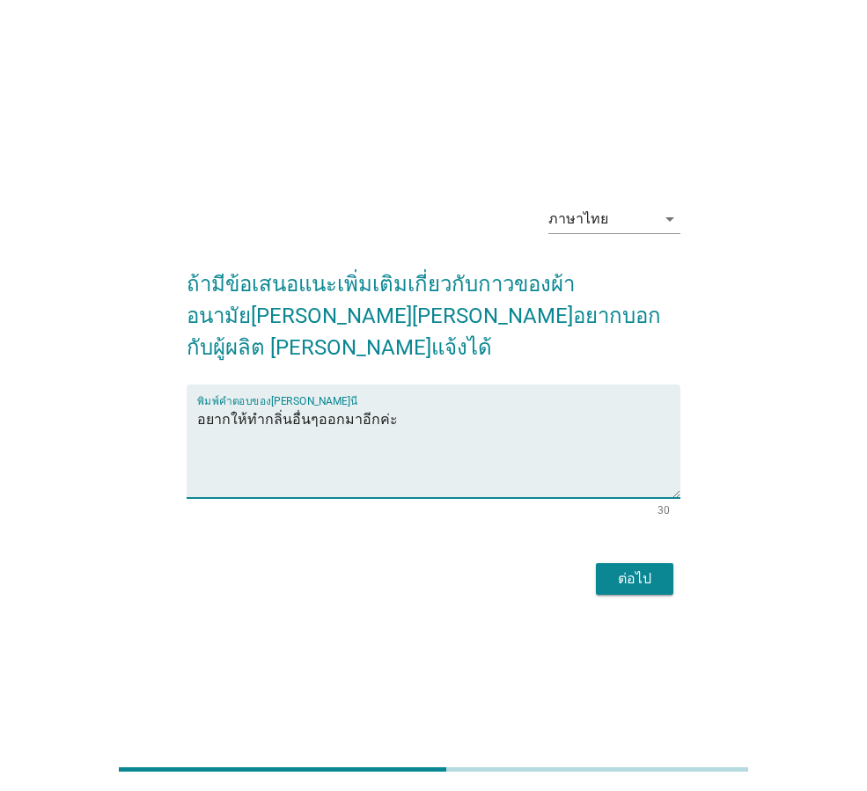
type textarea "อยากให้ทำกลิ่นอื่นๆออกมาอีกค่ะ"
drag, startPoint x: 652, startPoint y: 575, endPoint x: 647, endPoint y: 567, distance: 9.5
click at [652, 576] on button "ต่อไป" at bounding box center [634, 579] width 77 height 32
